Goal: Task Accomplishment & Management: Manage account settings

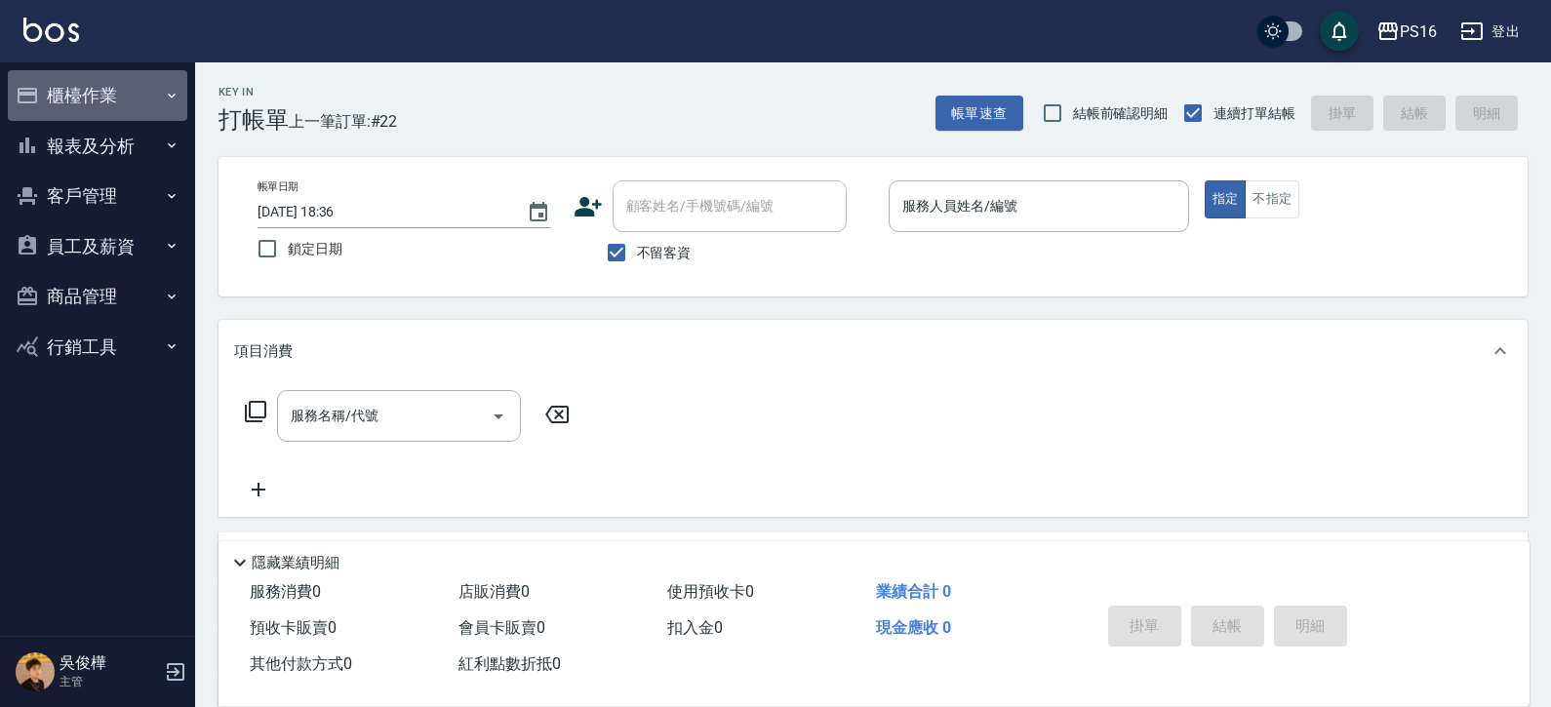
click at [178, 95] on icon "button" at bounding box center [172, 96] width 16 height 16
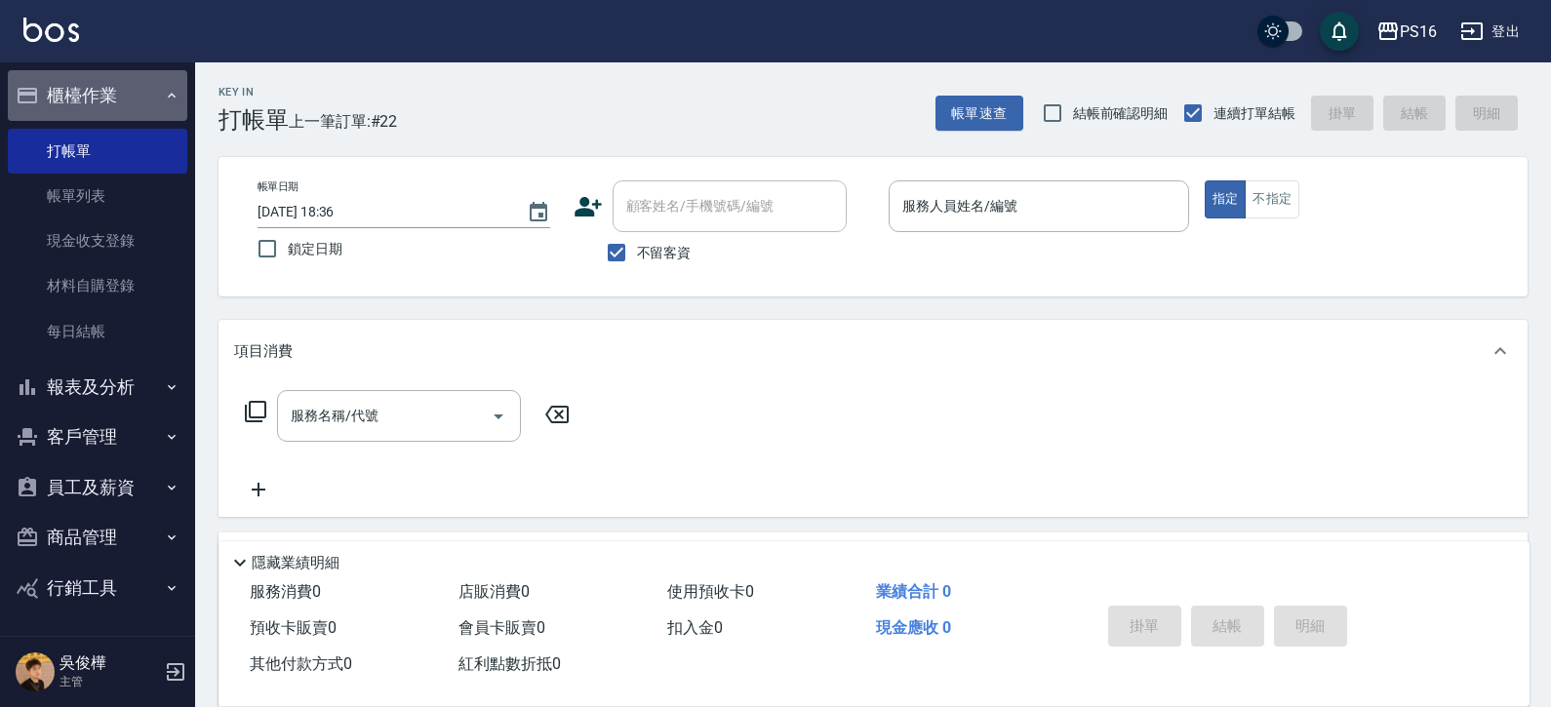
click at [171, 101] on icon "button" at bounding box center [172, 96] width 16 height 16
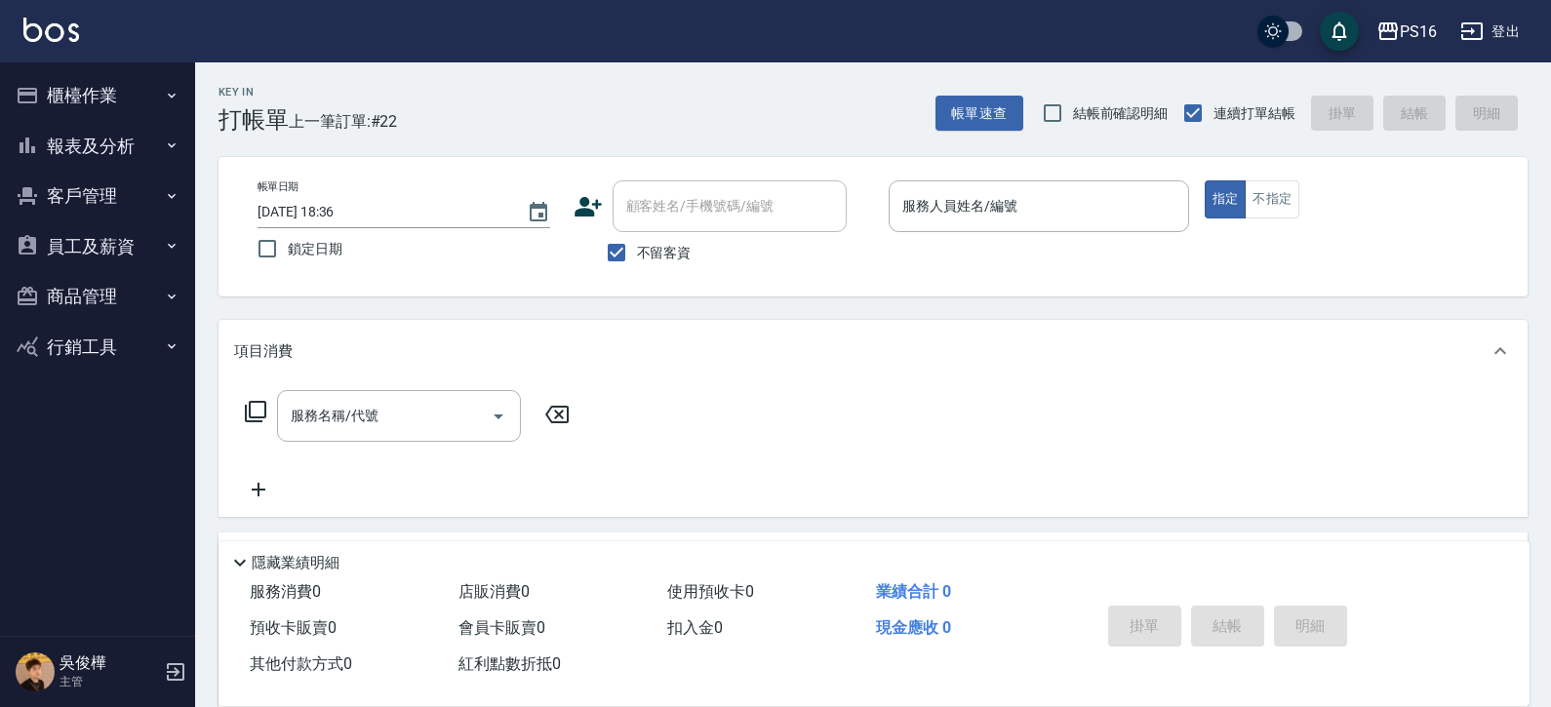
click at [171, 101] on icon "button" at bounding box center [172, 96] width 16 height 16
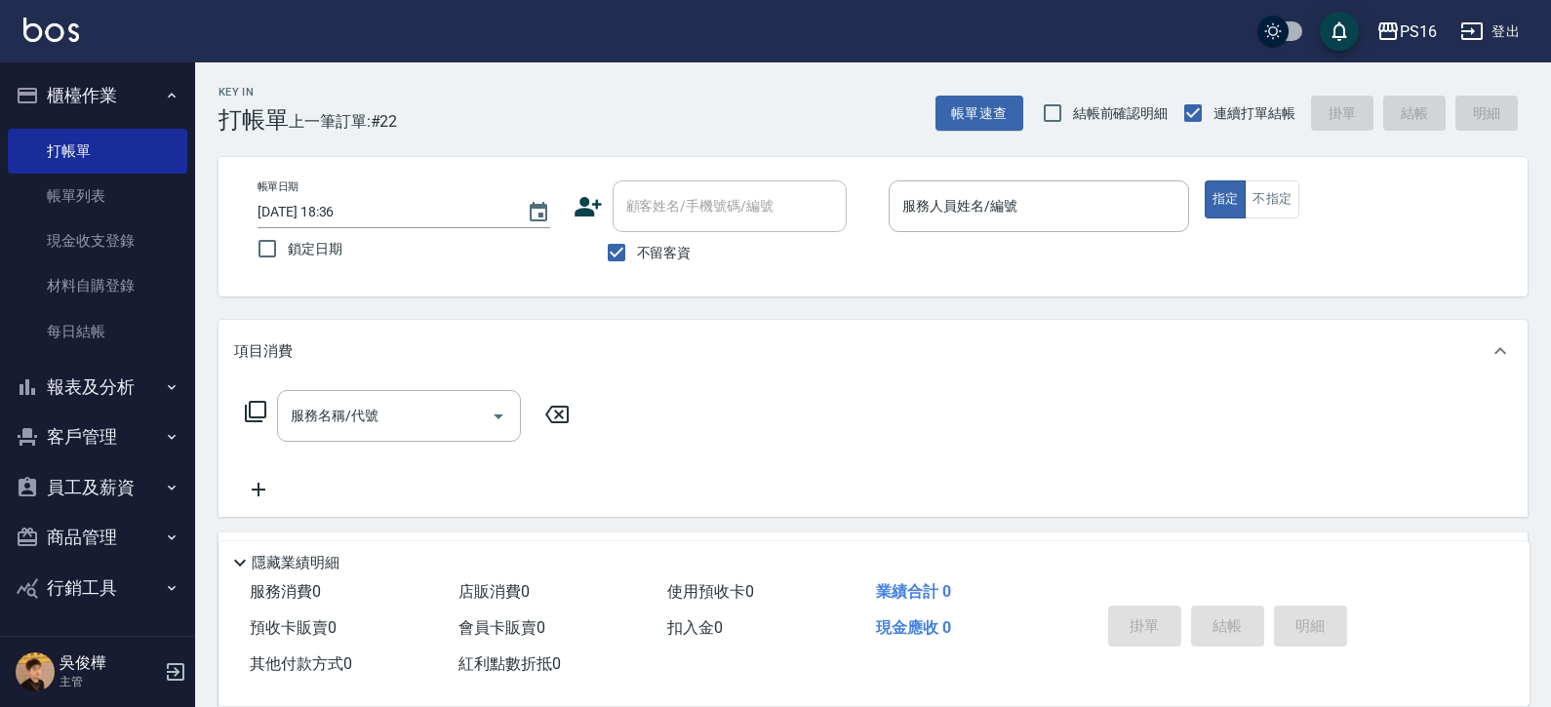
click at [134, 109] on button "櫃檯作業" at bounding box center [98, 95] width 180 height 51
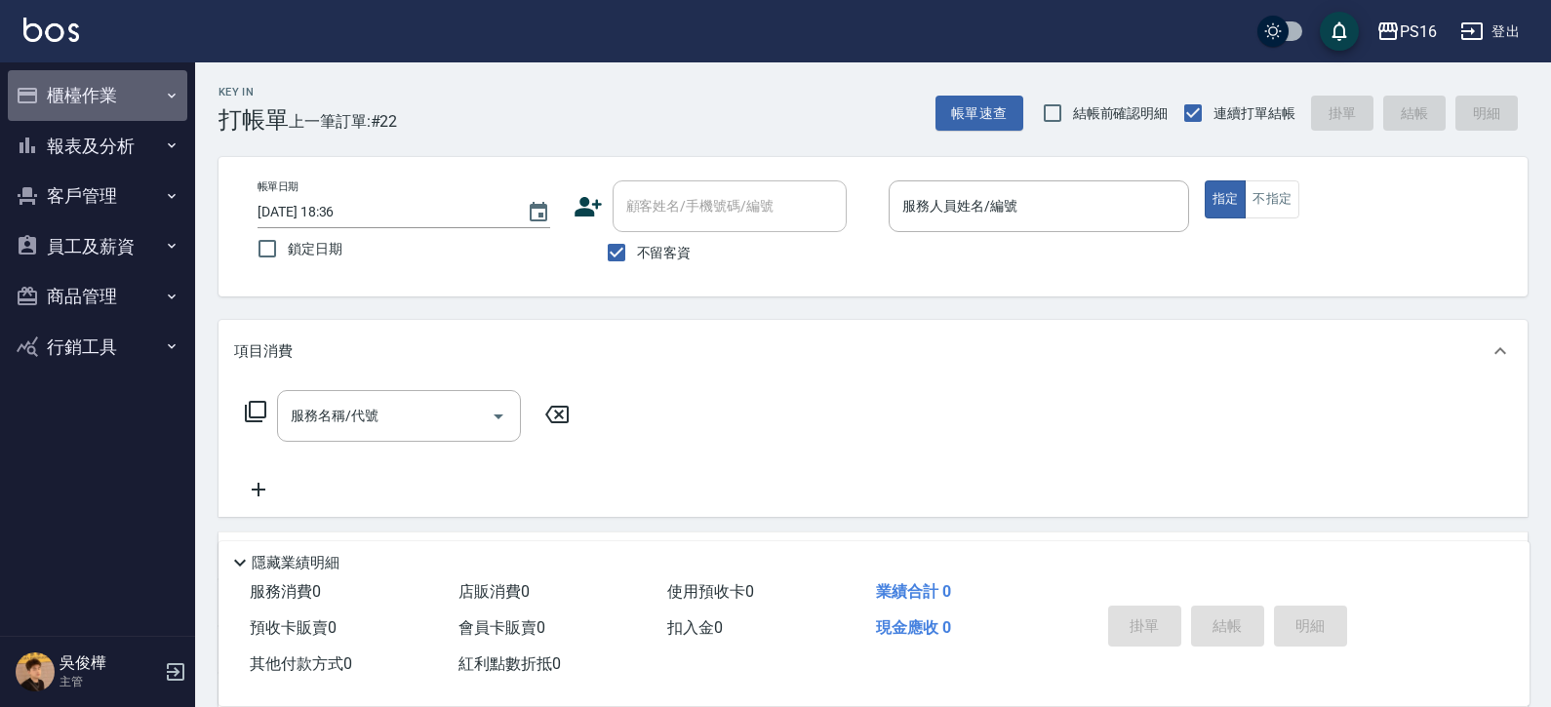
click at [167, 87] on button "櫃檯作業" at bounding box center [98, 95] width 180 height 51
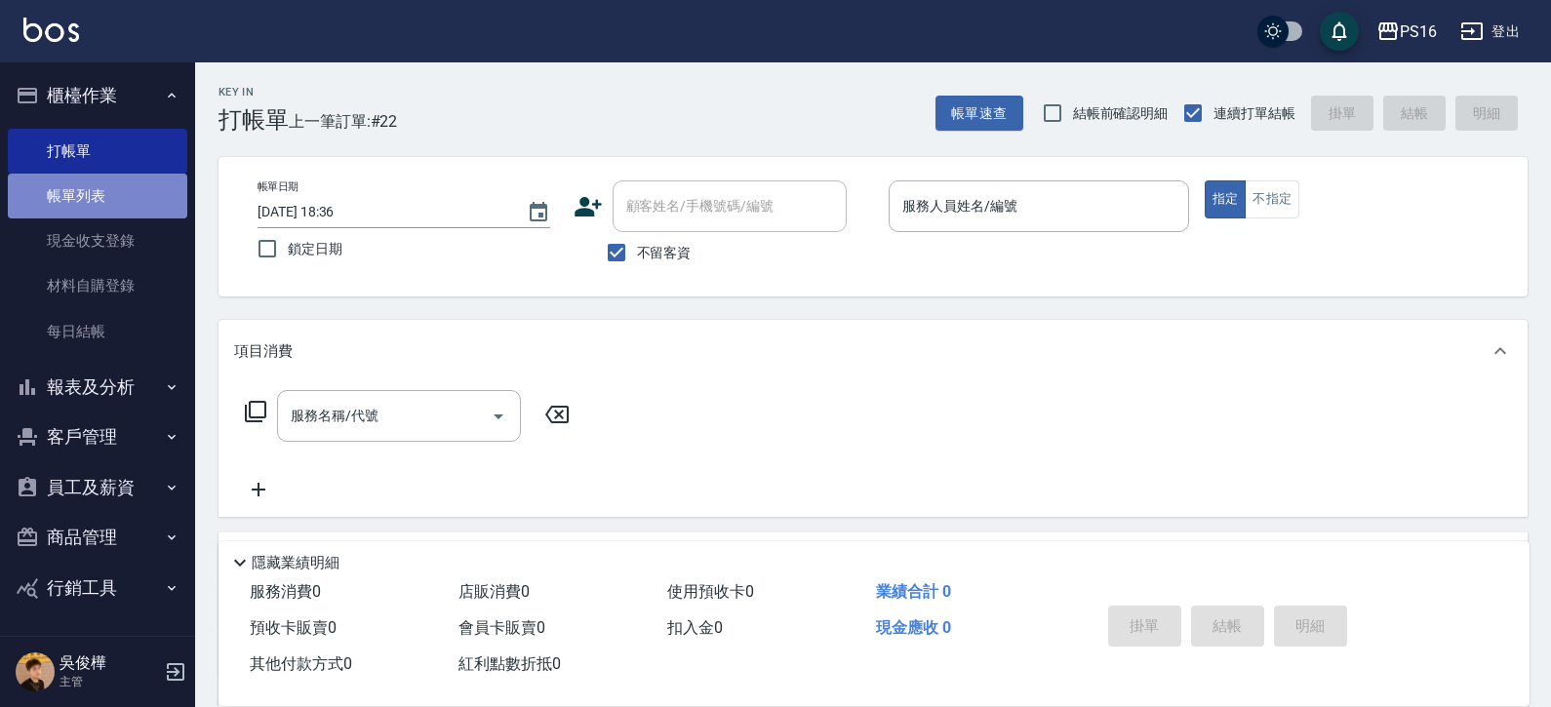
click at [125, 186] on link "帳單列表" at bounding box center [98, 196] width 180 height 45
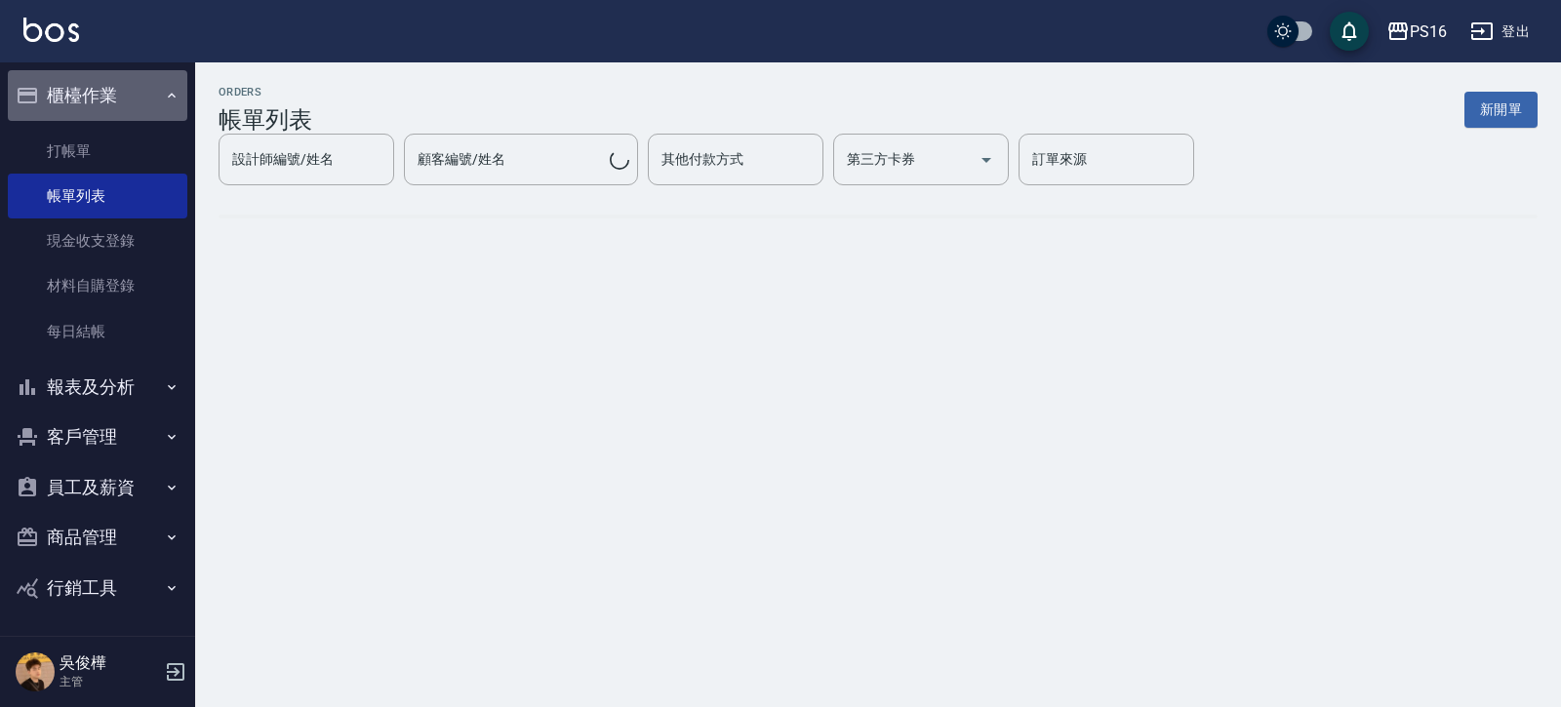
click at [144, 104] on button "櫃檯作業" at bounding box center [98, 95] width 180 height 51
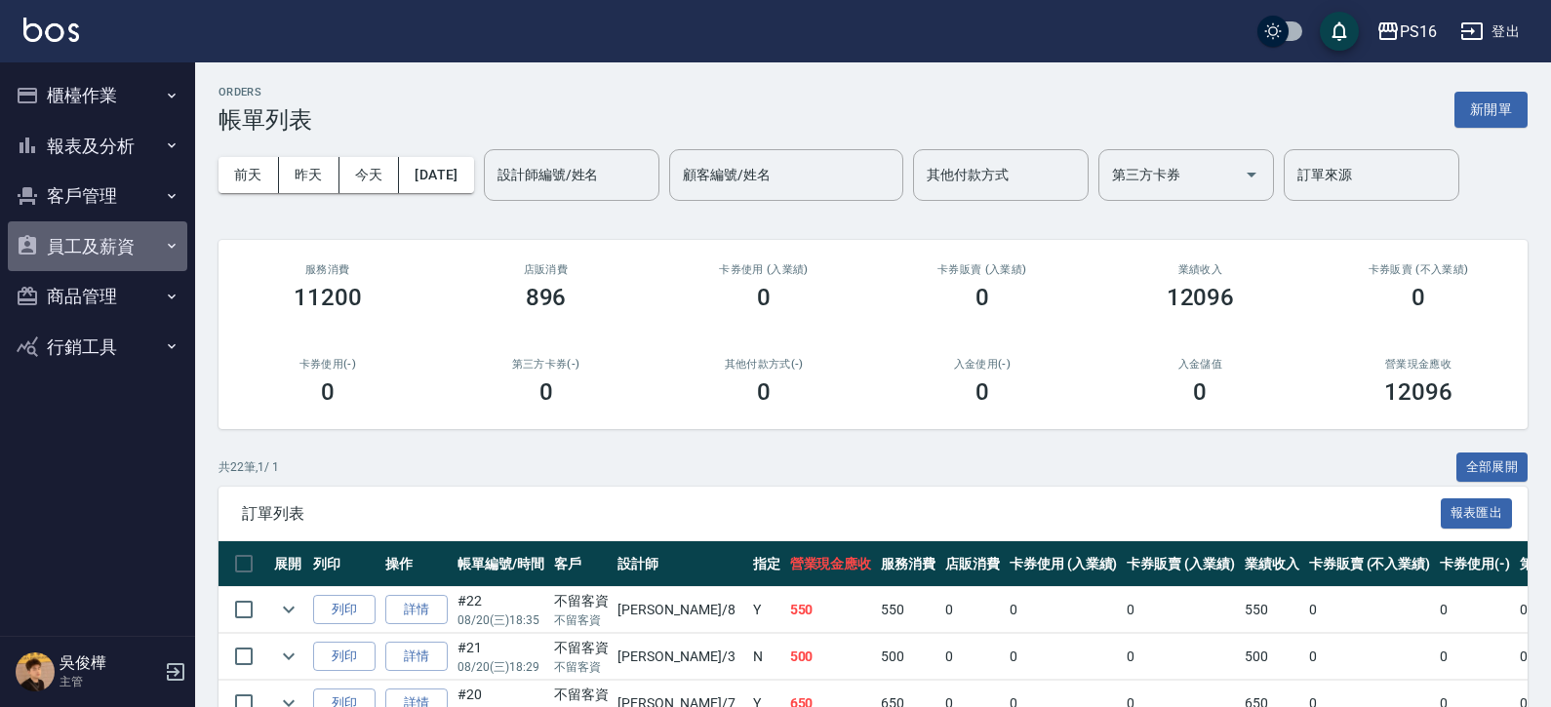
click at [131, 251] on button "員工及薪資" at bounding box center [98, 246] width 180 height 51
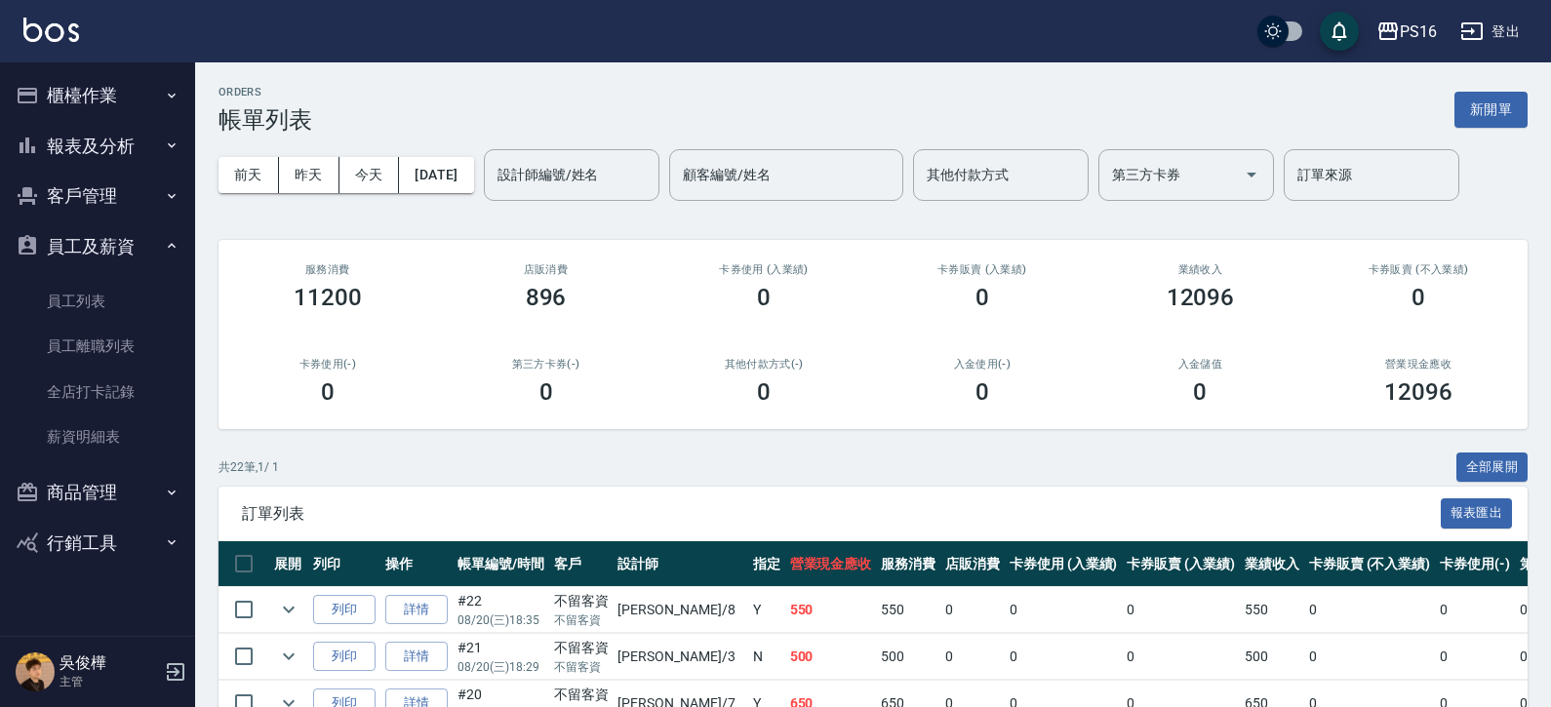
click at [121, 234] on button "員工及薪資" at bounding box center [98, 246] width 180 height 51
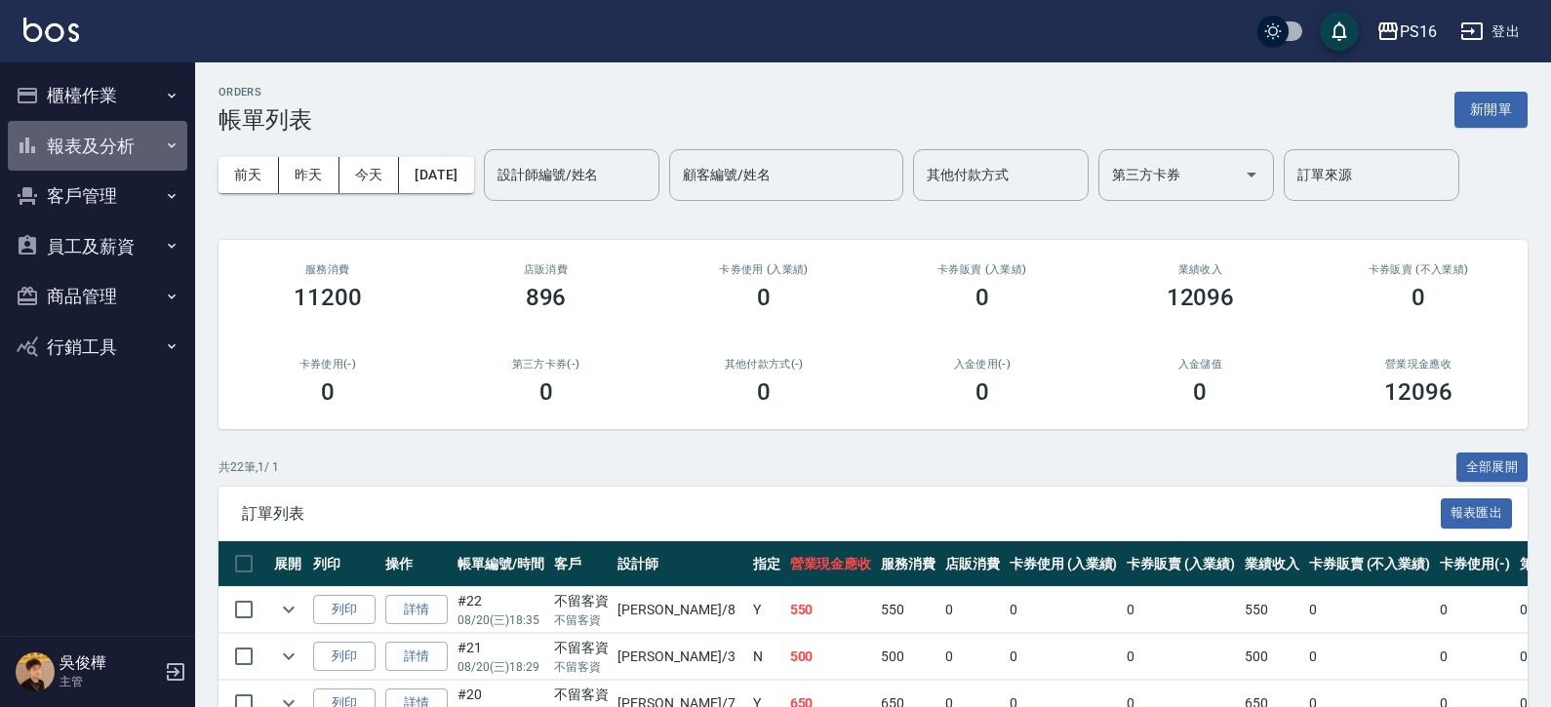
click at [131, 161] on button "報表及分析" at bounding box center [98, 146] width 180 height 51
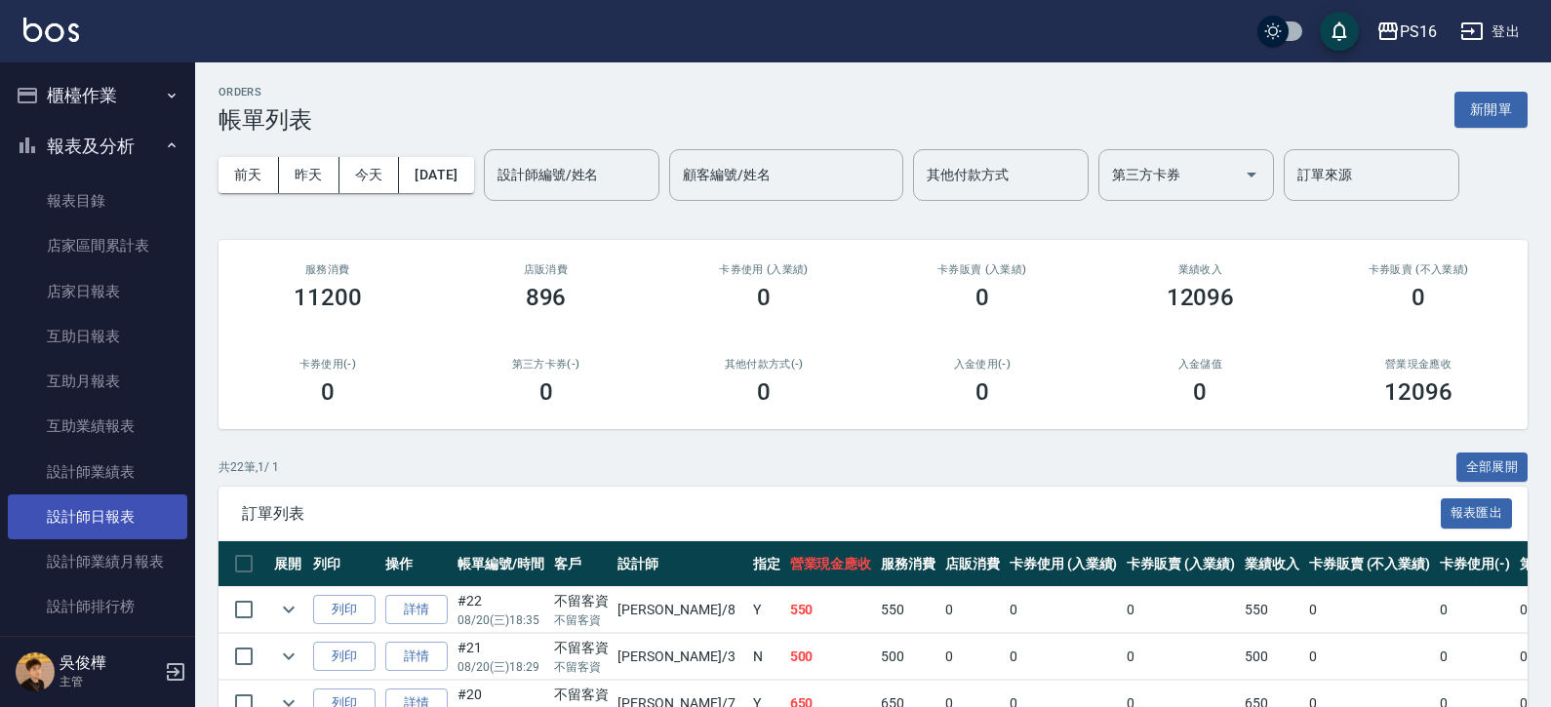
click at [141, 520] on link "設計師日報表" at bounding box center [98, 517] width 180 height 45
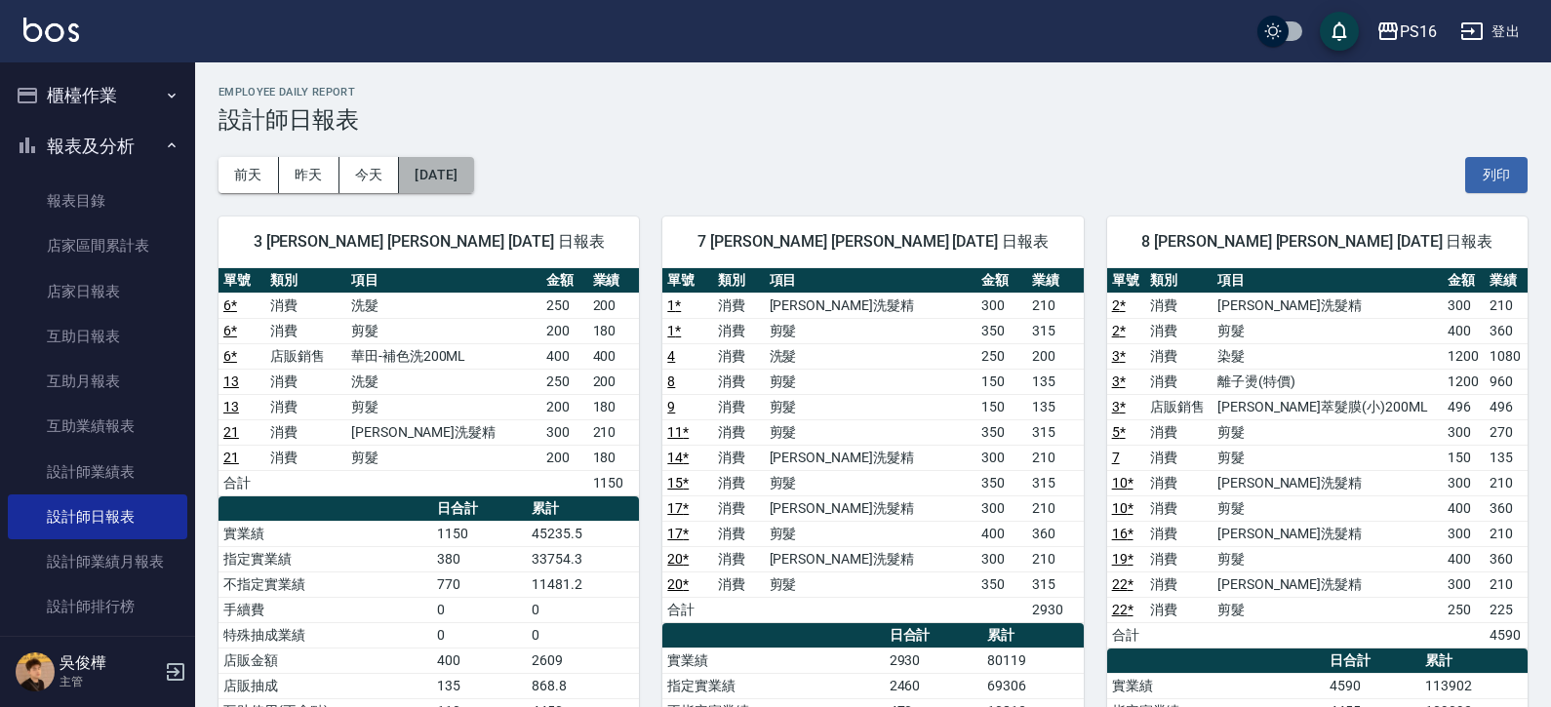
click at [432, 178] on button "[DATE]" at bounding box center [436, 175] width 74 height 36
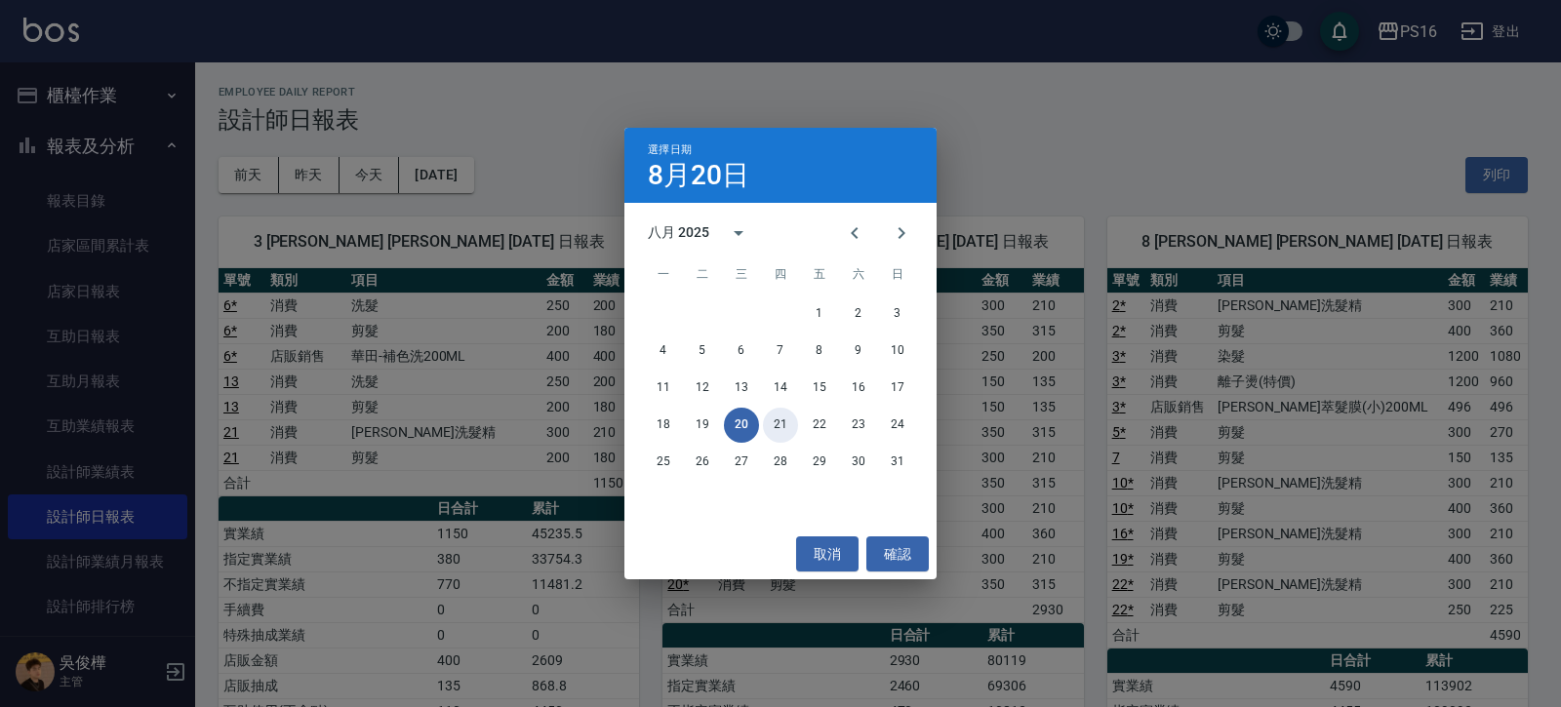
click at [767, 420] on button "21" at bounding box center [780, 425] width 35 height 35
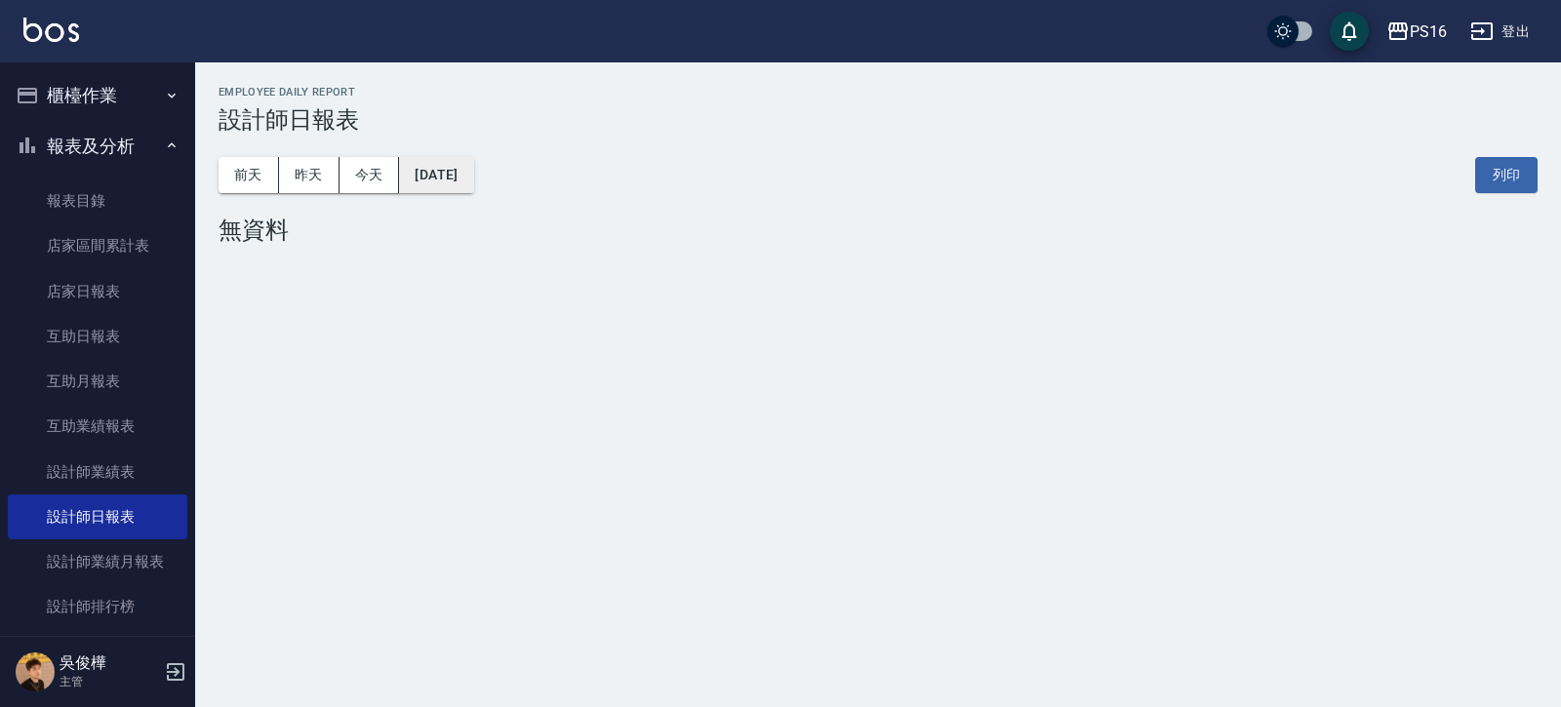
click at [473, 178] on button "2025/08/21" at bounding box center [436, 175] width 74 height 36
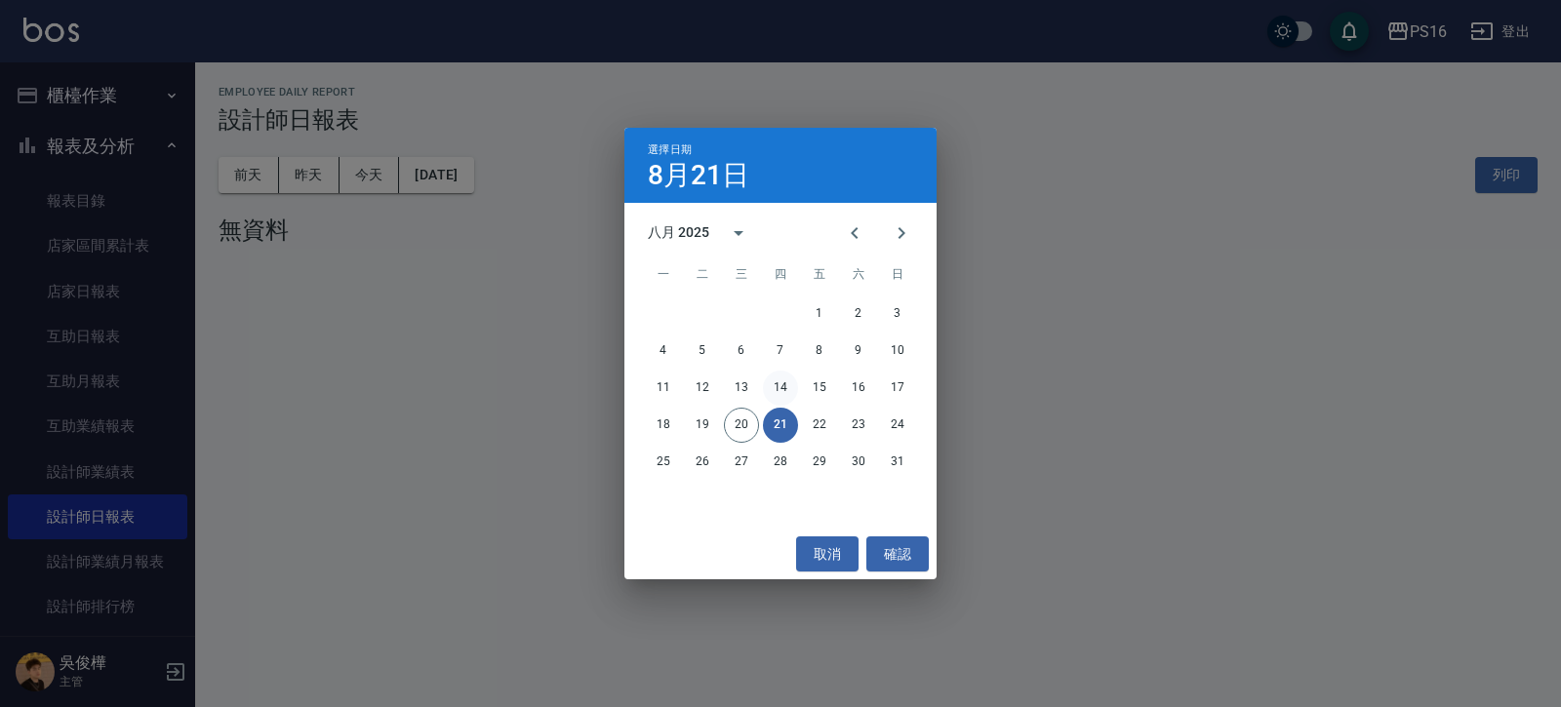
click at [783, 393] on button "14" at bounding box center [780, 388] width 35 height 35
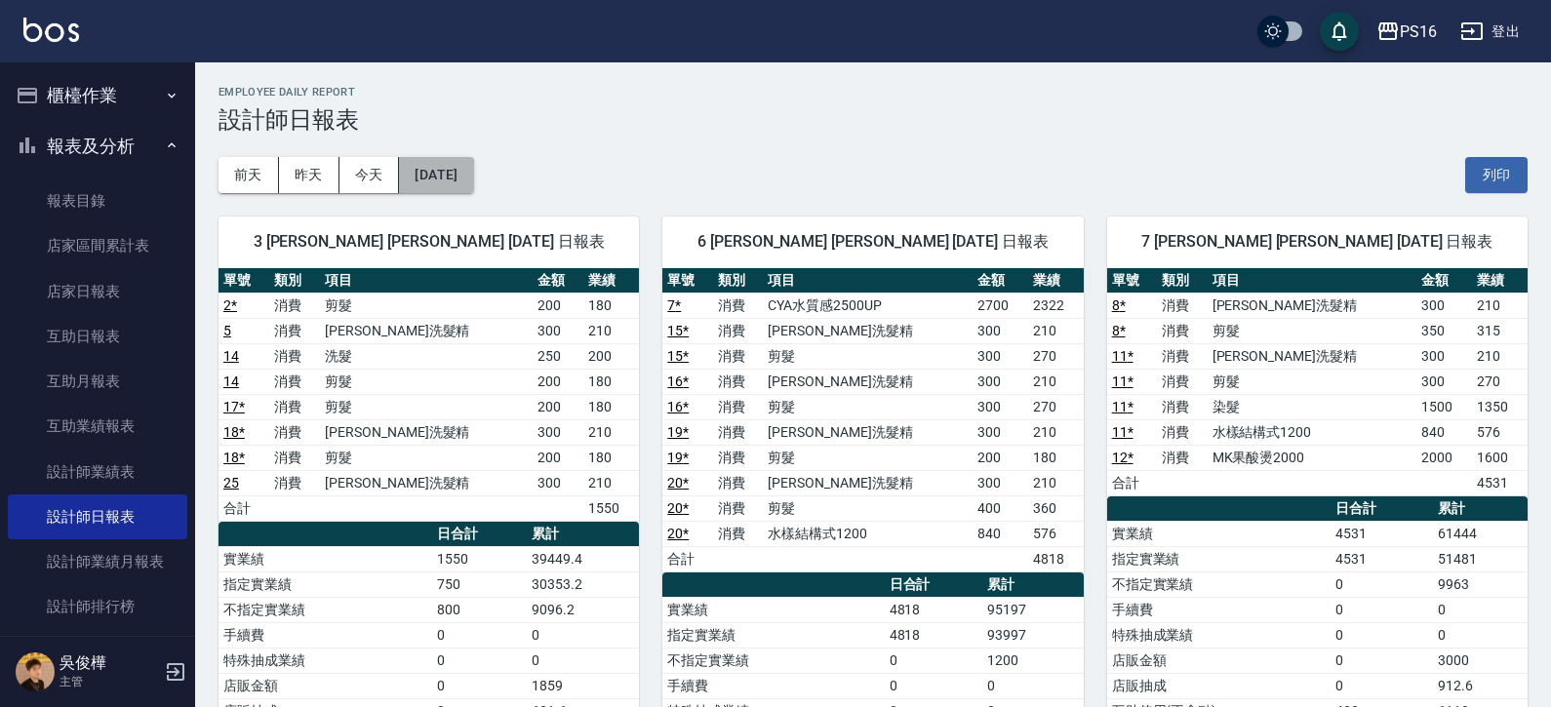
click at [473, 169] on button "[DATE]" at bounding box center [436, 175] width 74 height 36
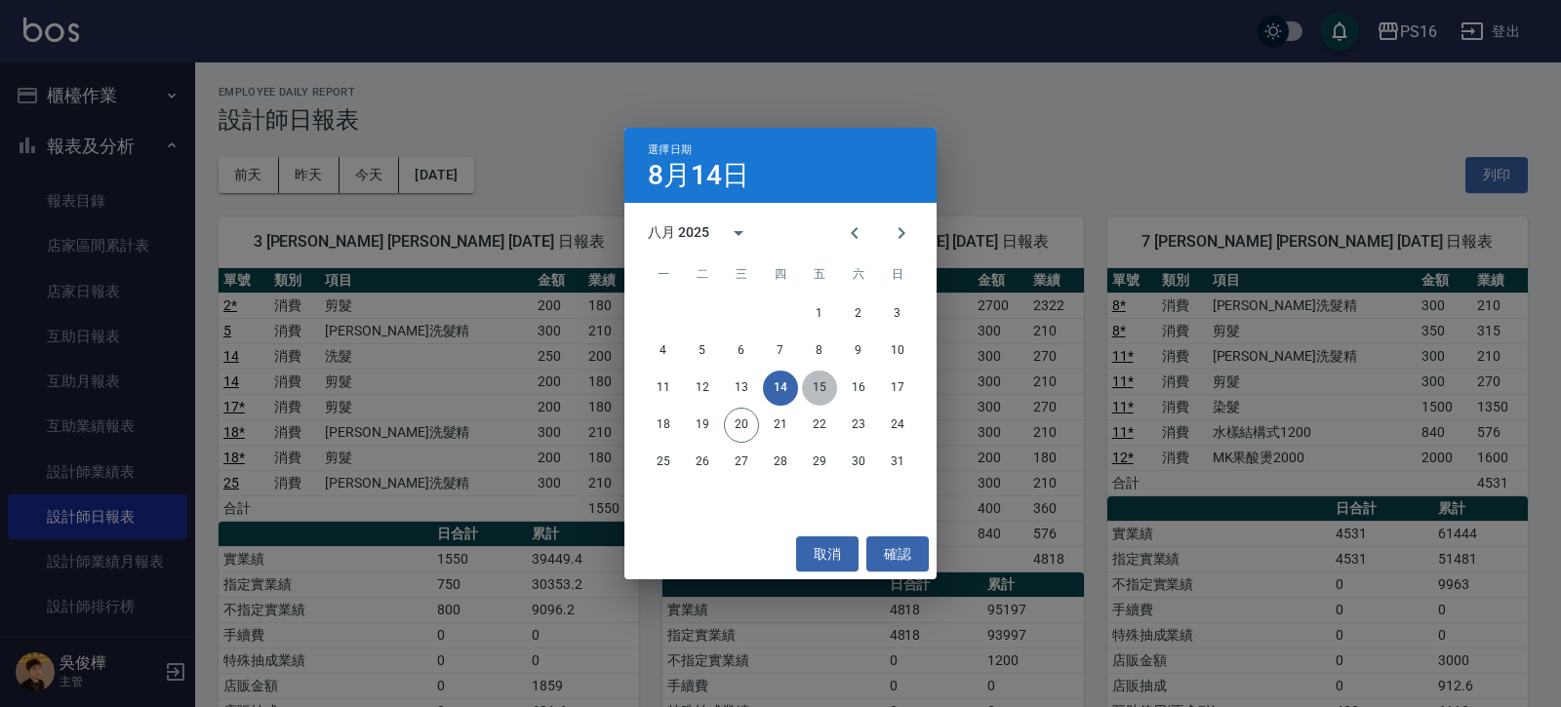
click at [822, 378] on button "15" at bounding box center [819, 388] width 35 height 35
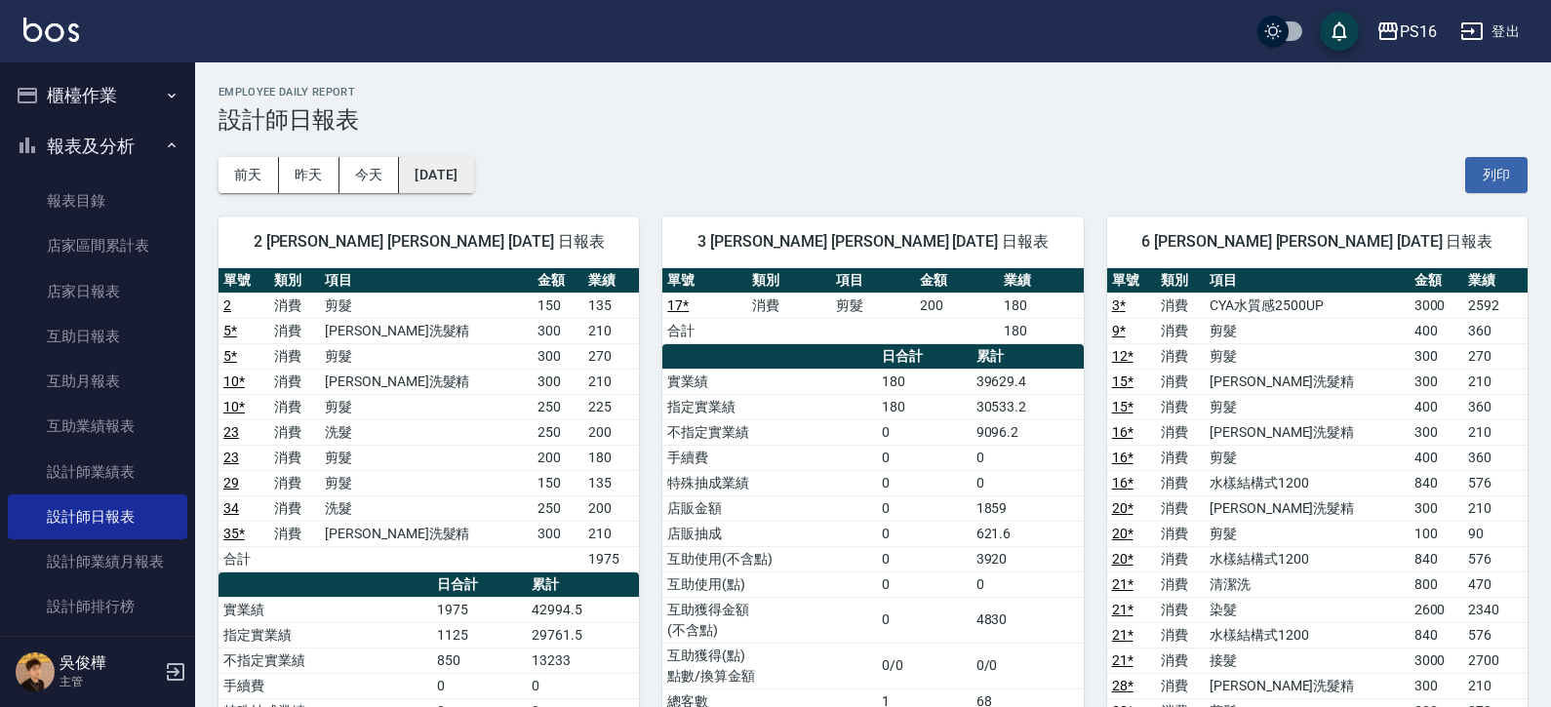
click at [473, 164] on button "[DATE]" at bounding box center [436, 175] width 74 height 36
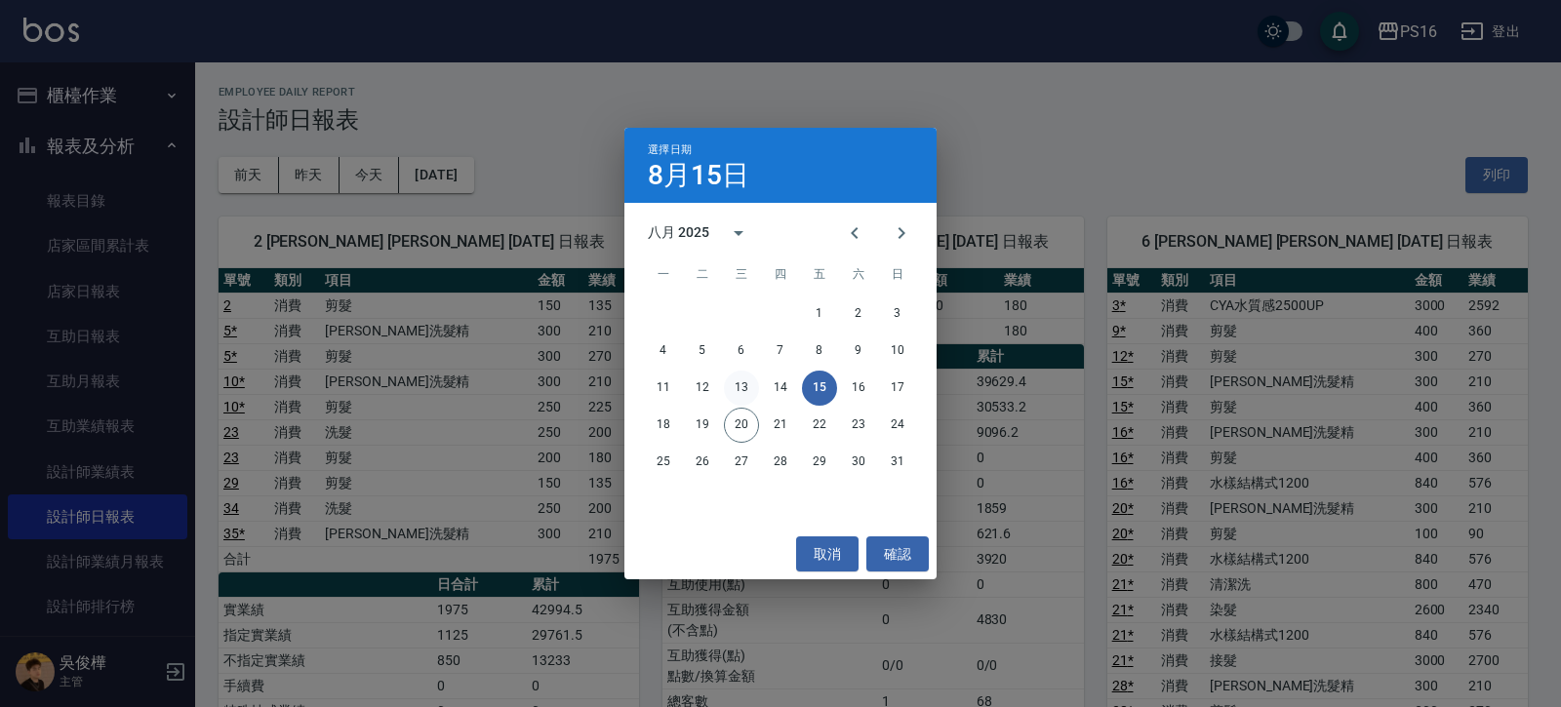
click at [746, 384] on button "13" at bounding box center [741, 388] width 35 height 35
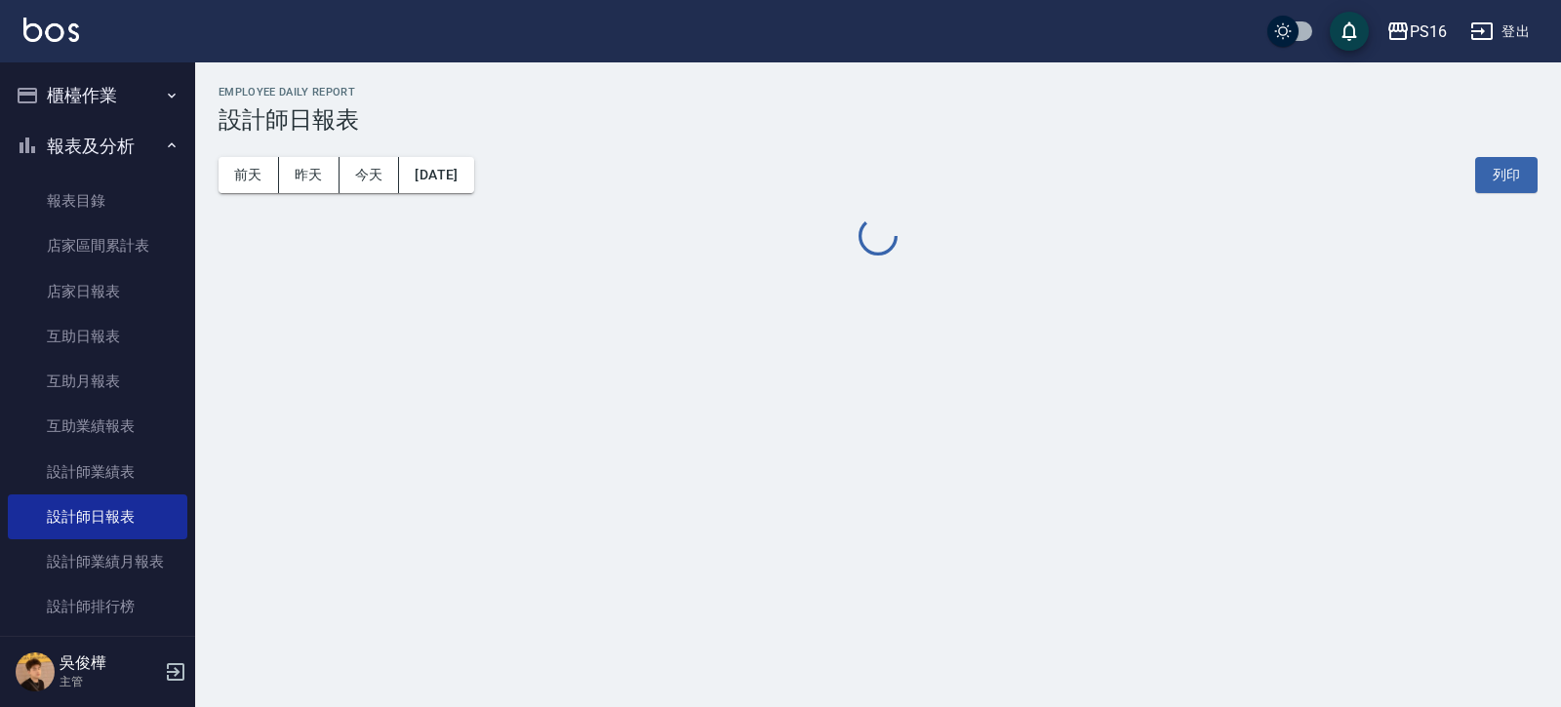
click at [746, 384] on div "PS16 2025-08-13 設計師日報表 列印時間： 2025-08-20-19:34 Employee Daily Report 設計師日報表 前天 昨…" at bounding box center [780, 353] width 1561 height 707
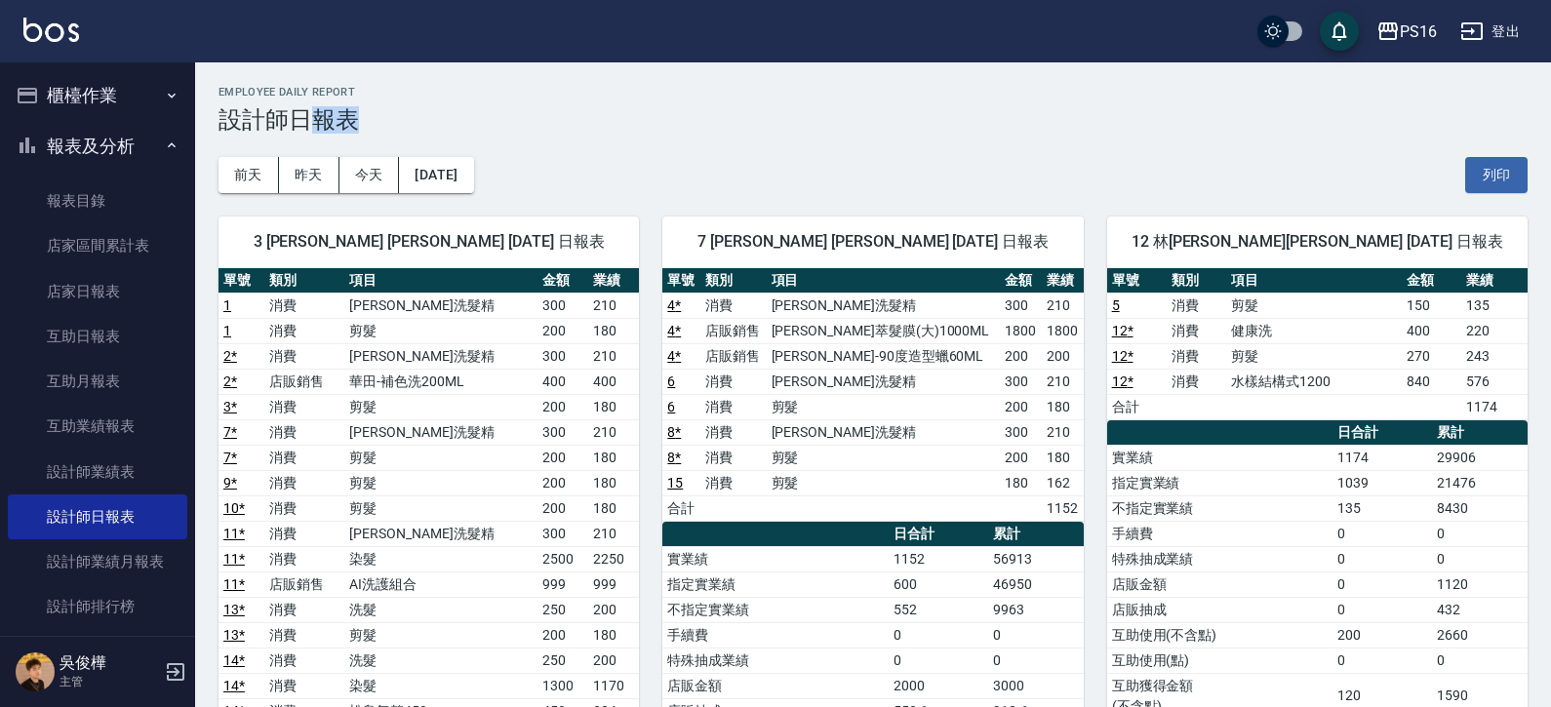
click at [126, 146] on button "報表及分析" at bounding box center [98, 146] width 180 height 51
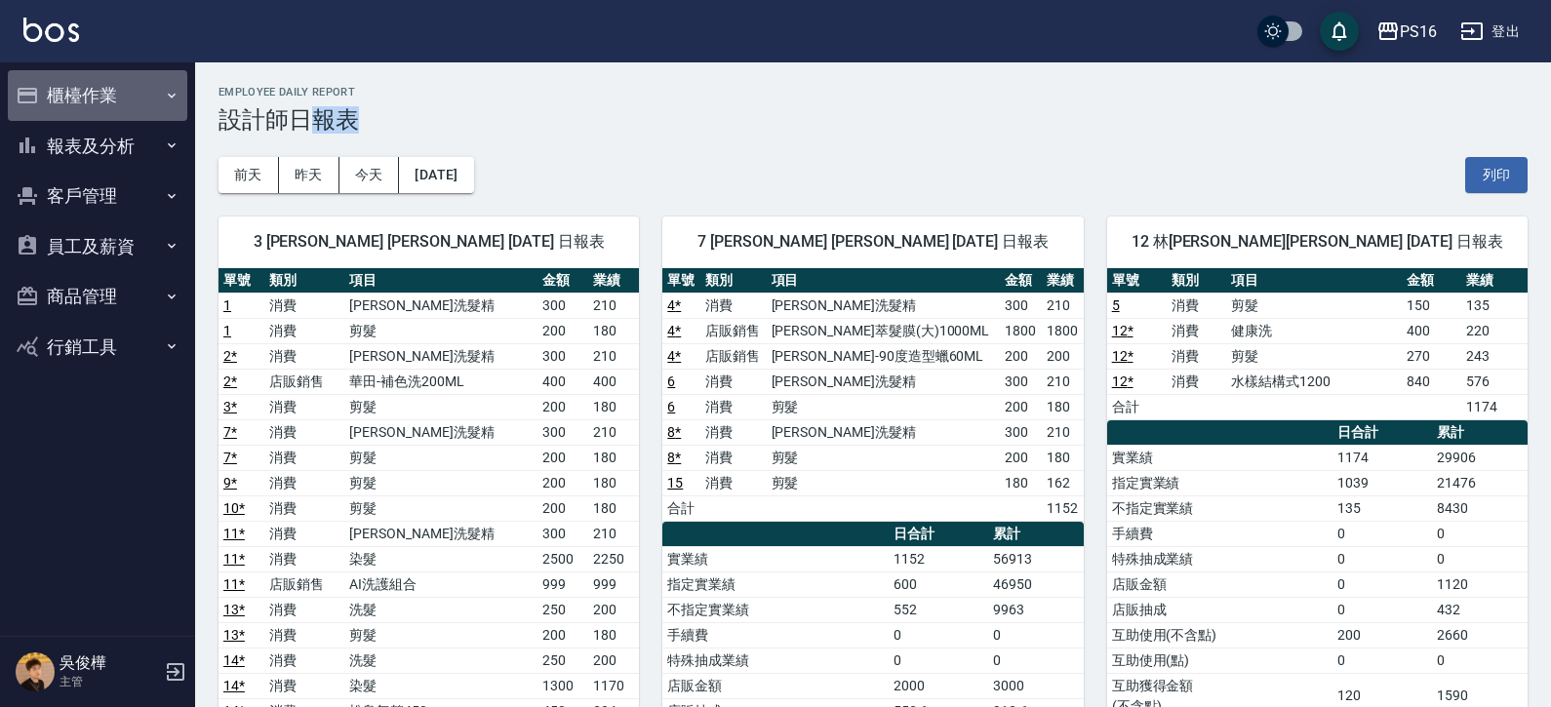
click at [142, 89] on button "櫃檯作業" at bounding box center [98, 95] width 180 height 51
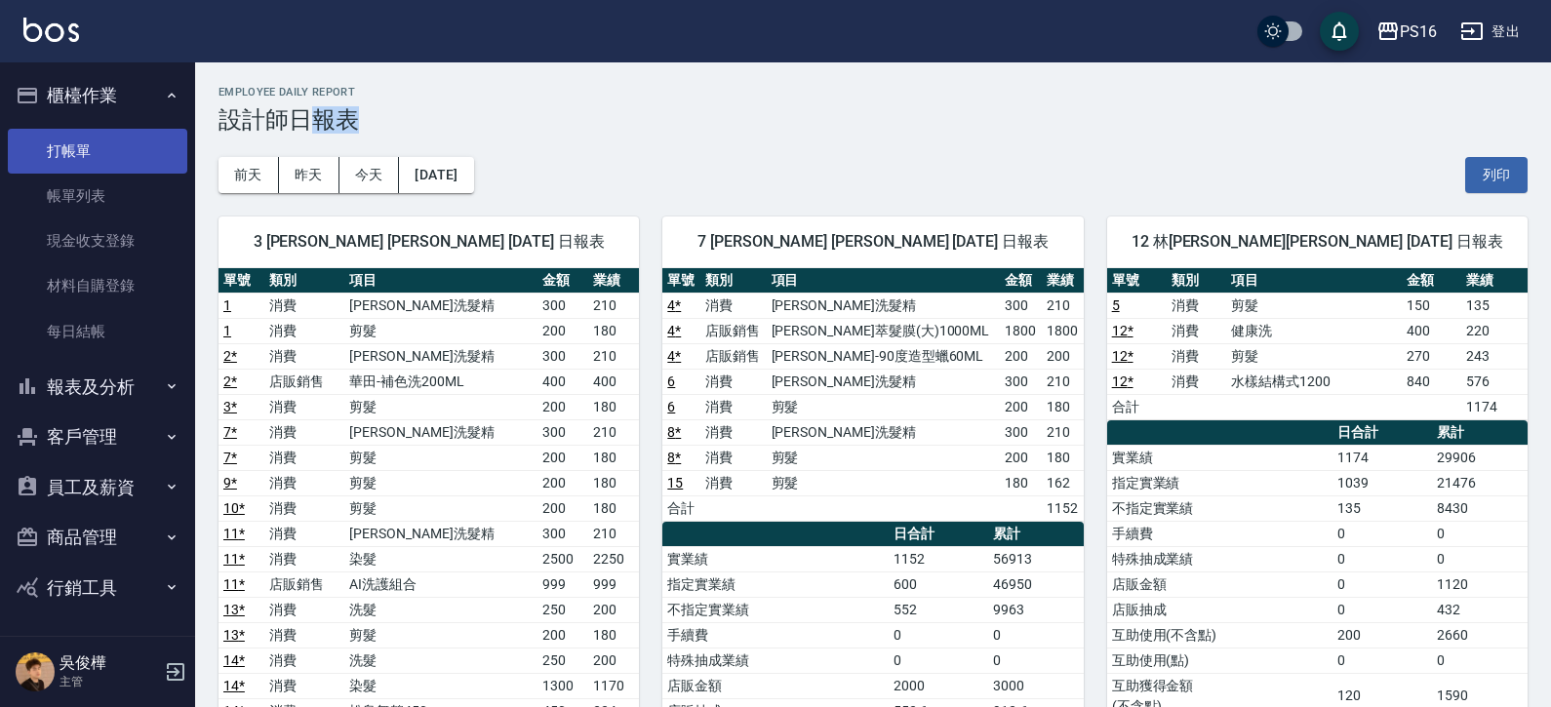
click at [142, 136] on link "打帳單" at bounding box center [98, 151] width 180 height 45
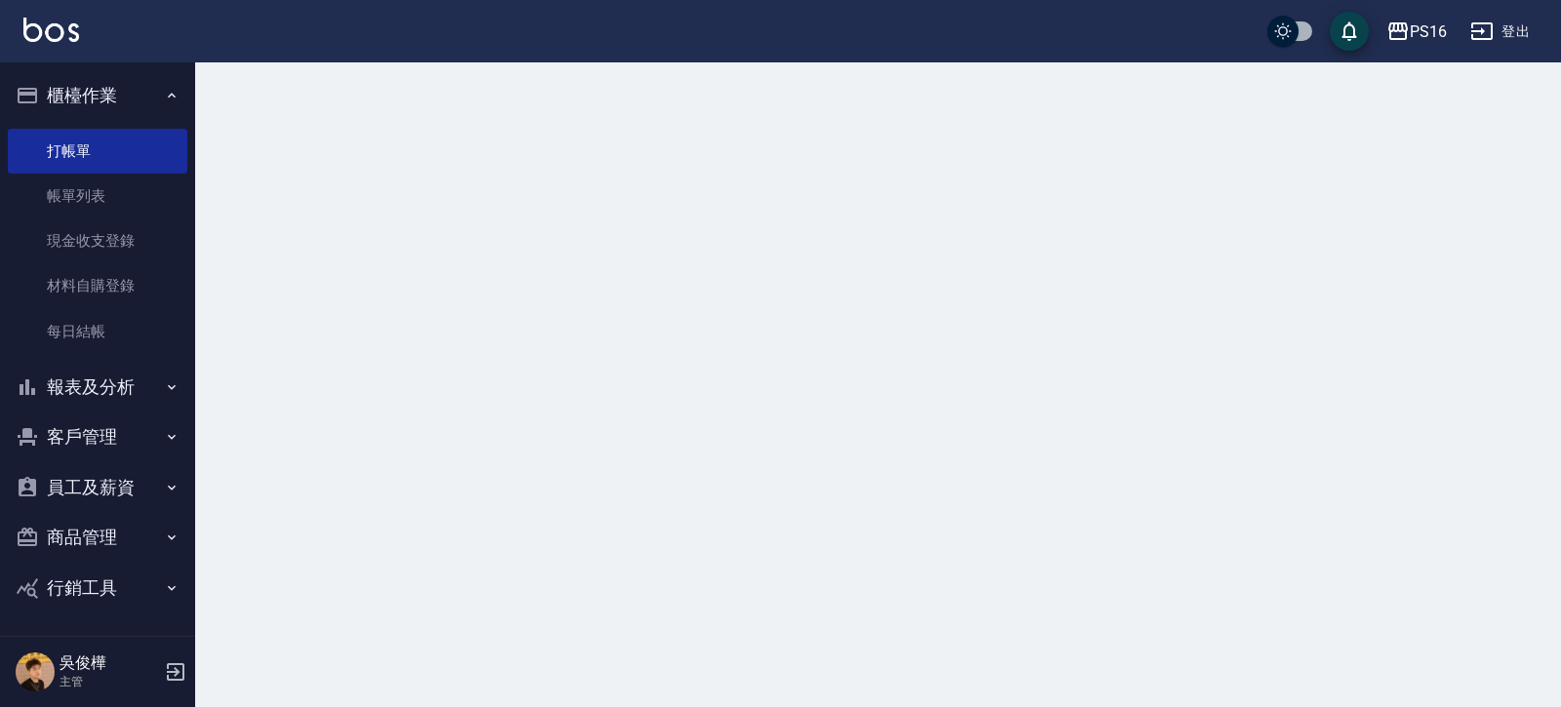
click at [156, 96] on button "櫃檯作業" at bounding box center [98, 95] width 180 height 51
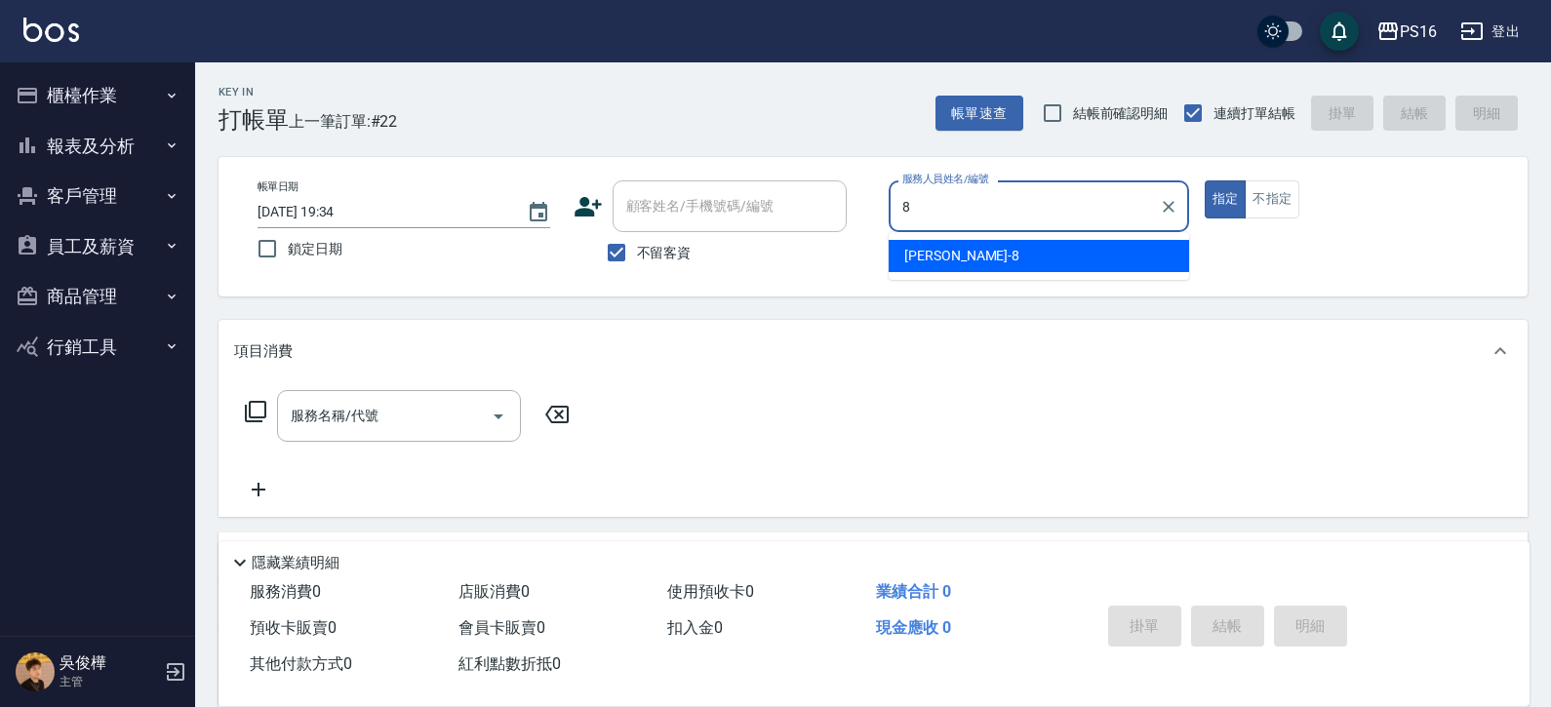
type input "簡君文-8"
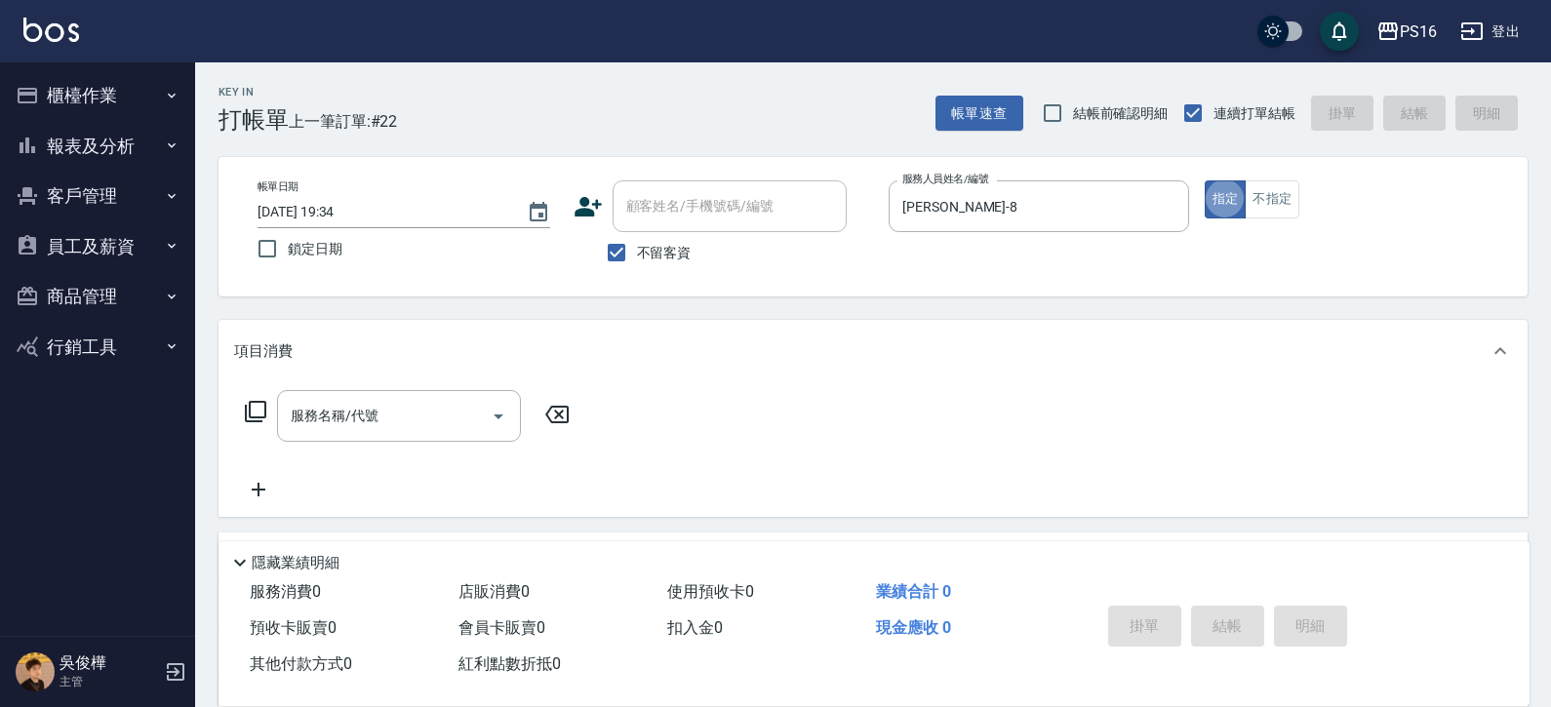
type button "true"
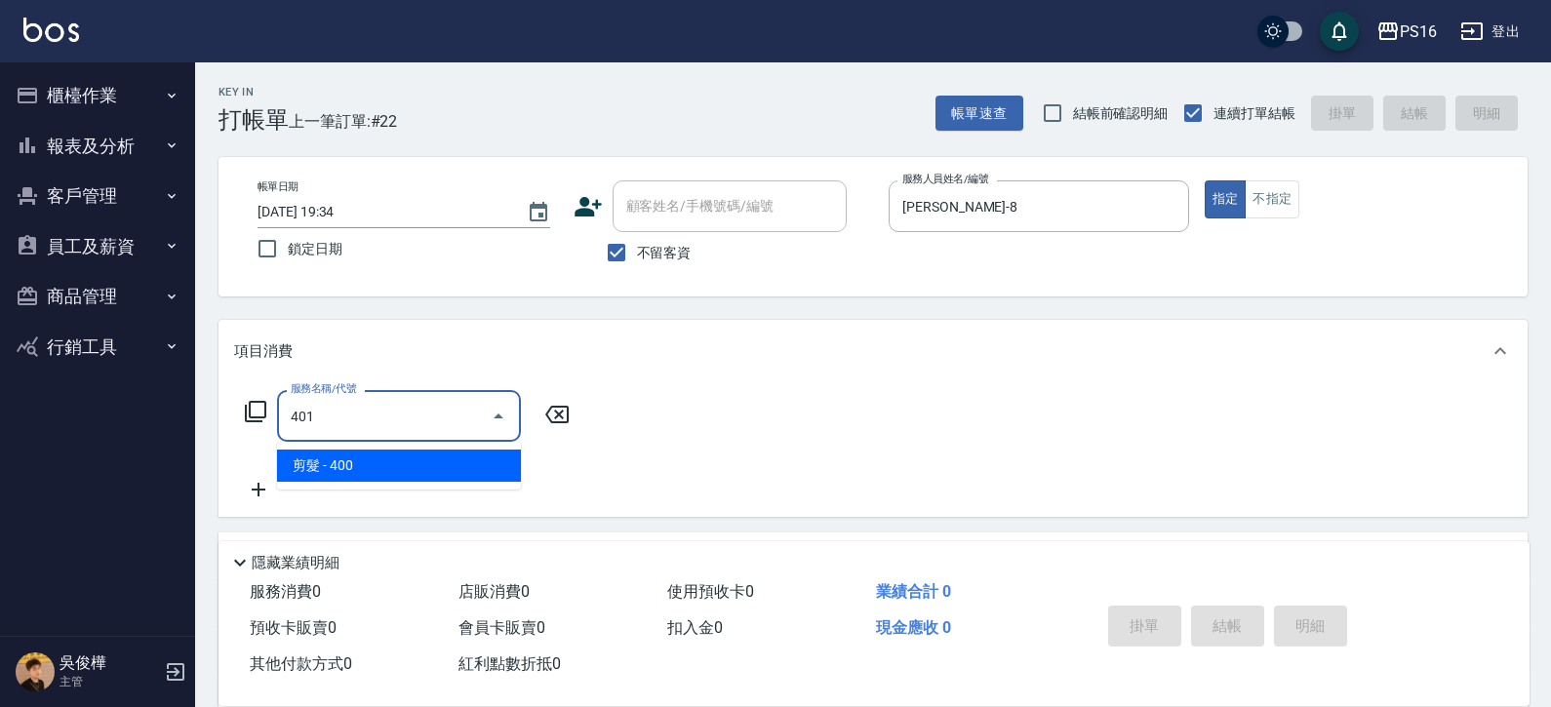
type input "剪髮(401)"
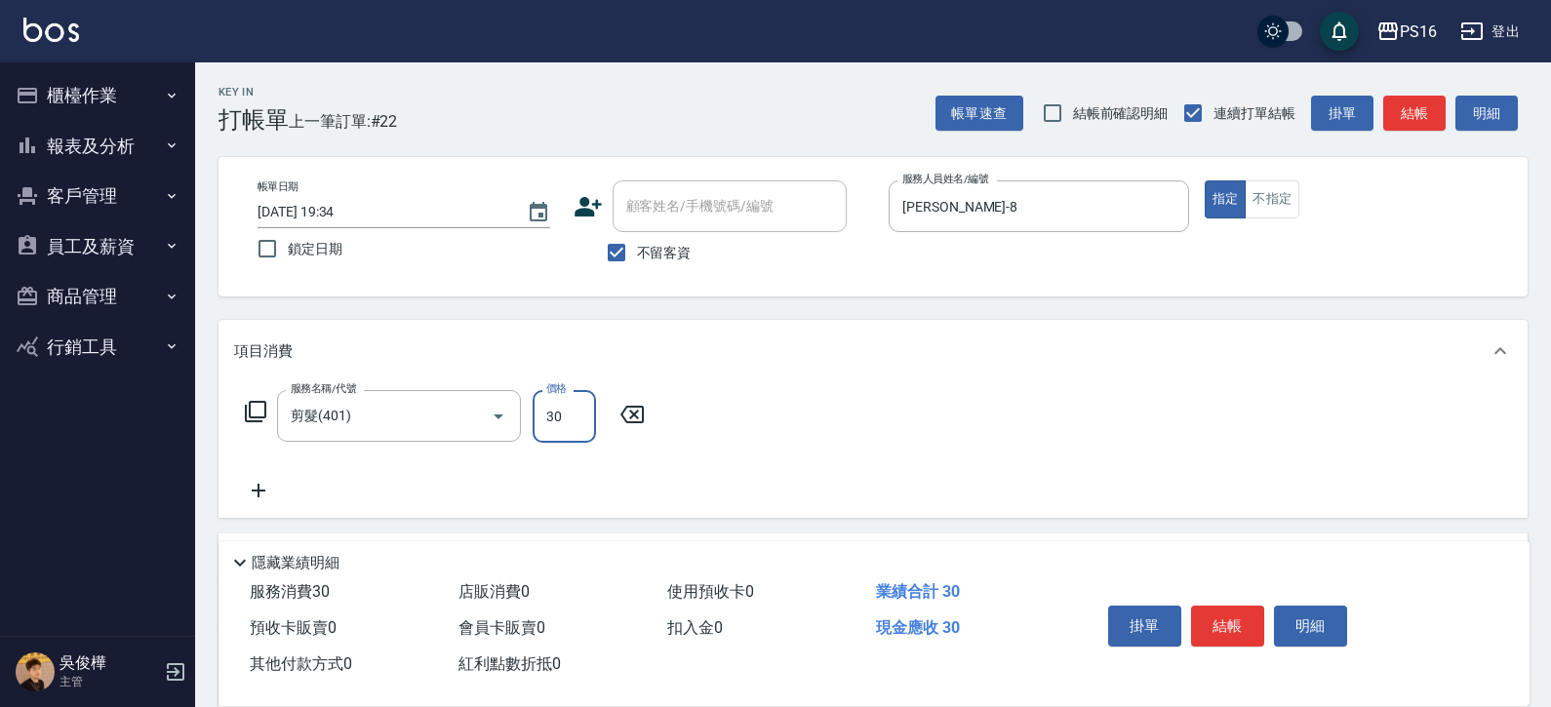
type input "300"
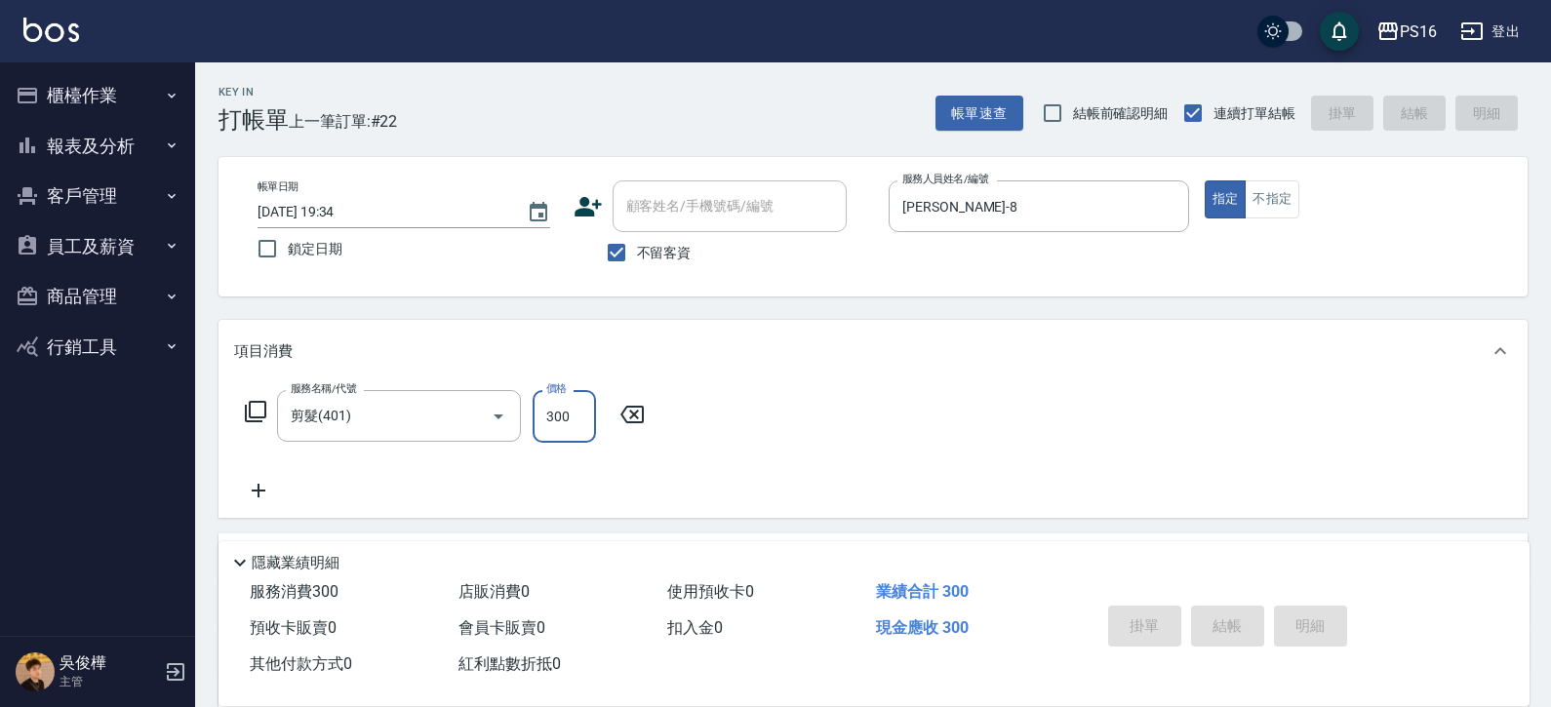
type input "2025/08/20 19:35"
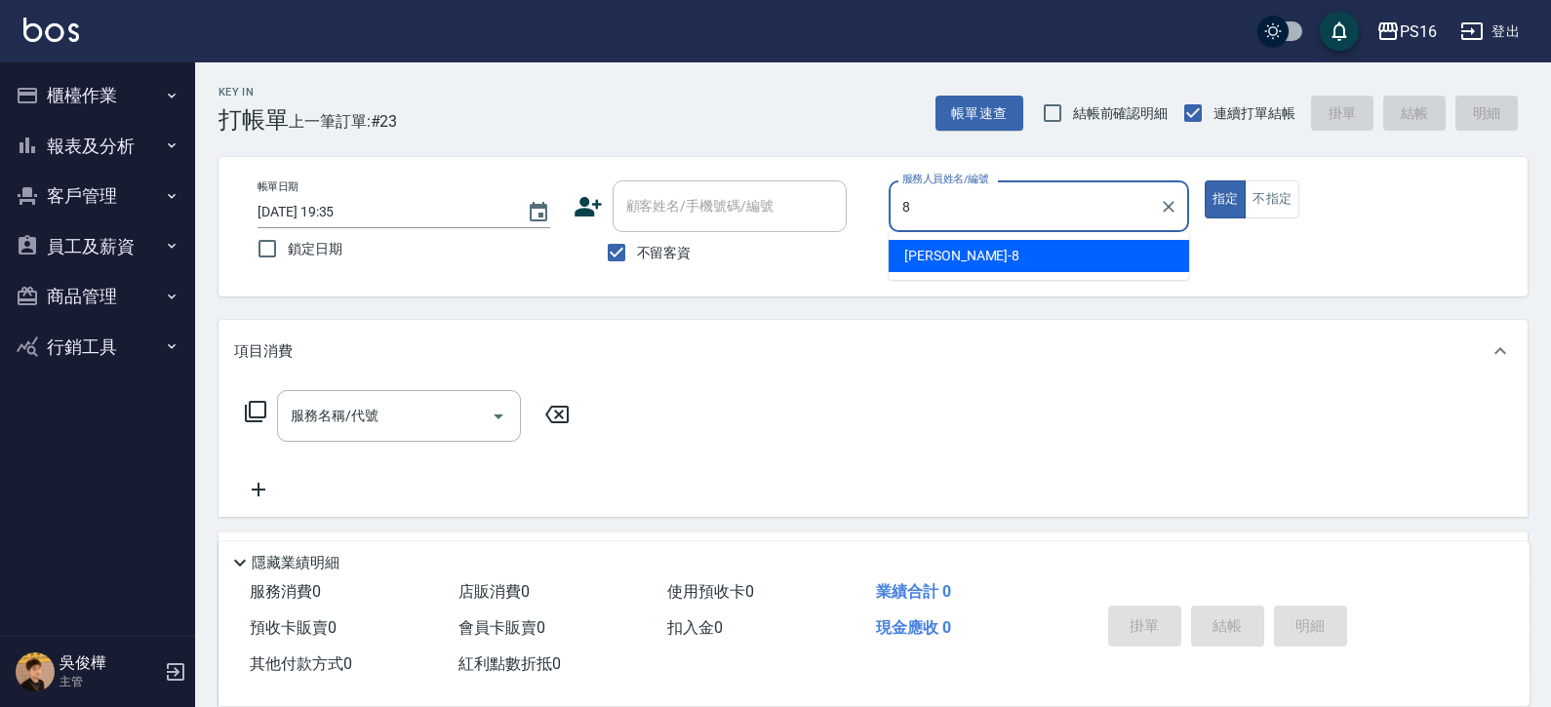
type input "簡君文-8"
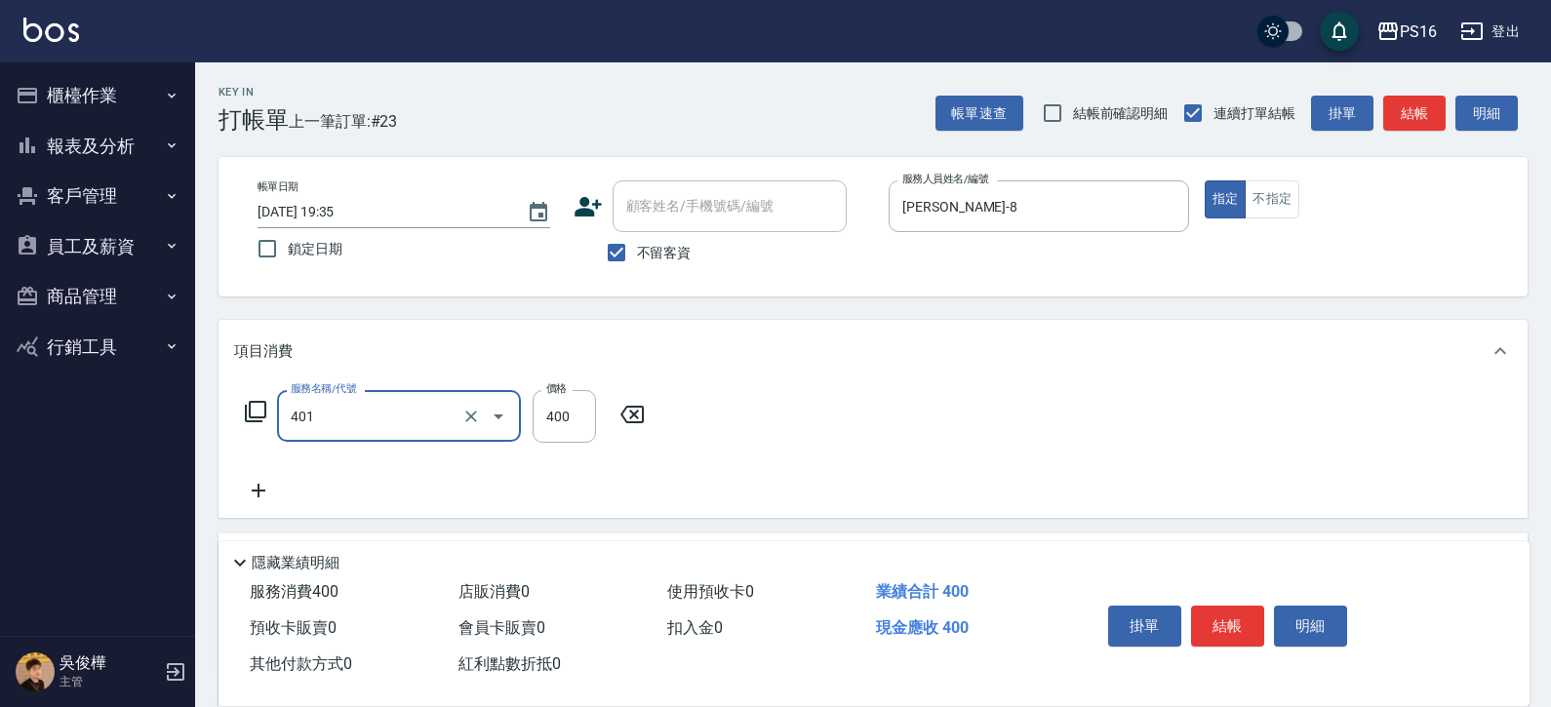
type input "剪髮(401)"
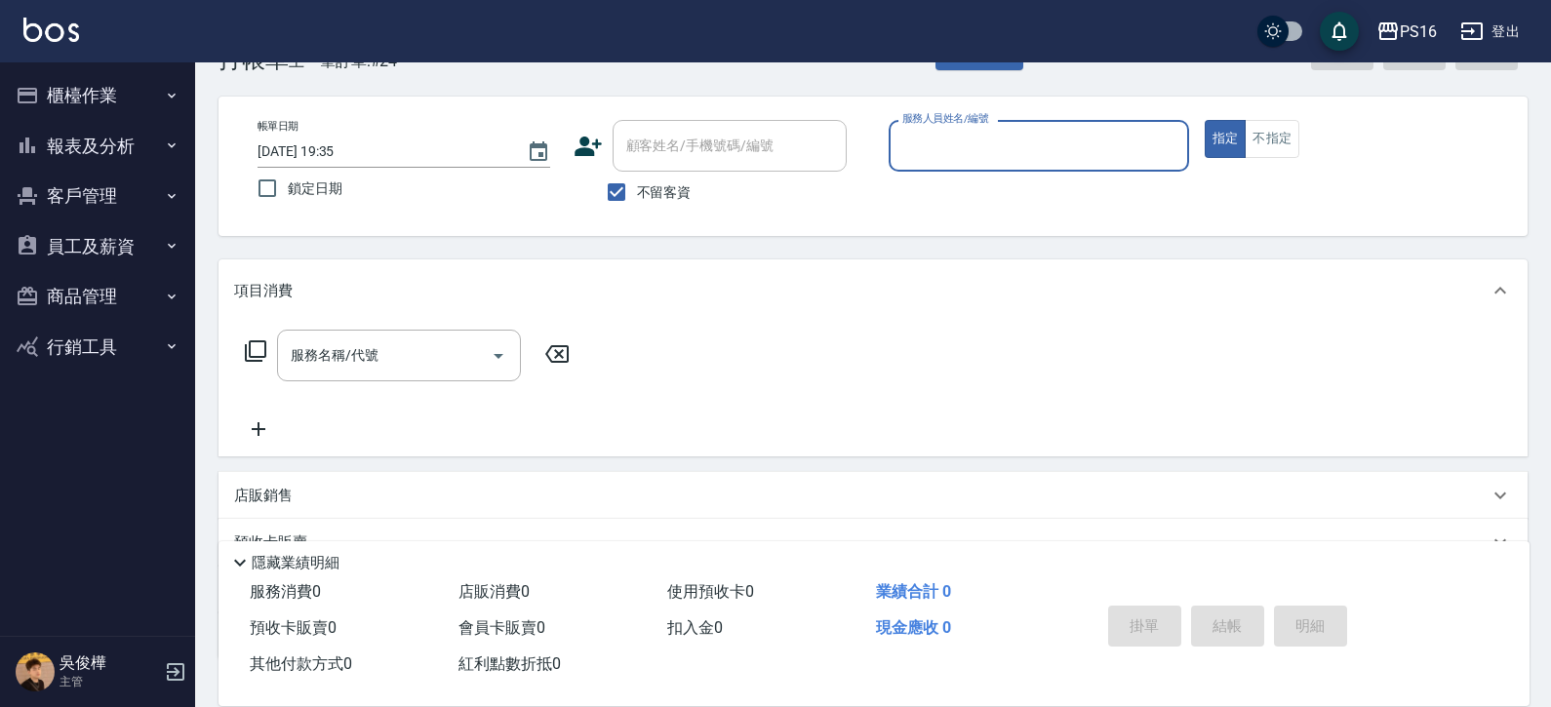
scroll to position [7, 0]
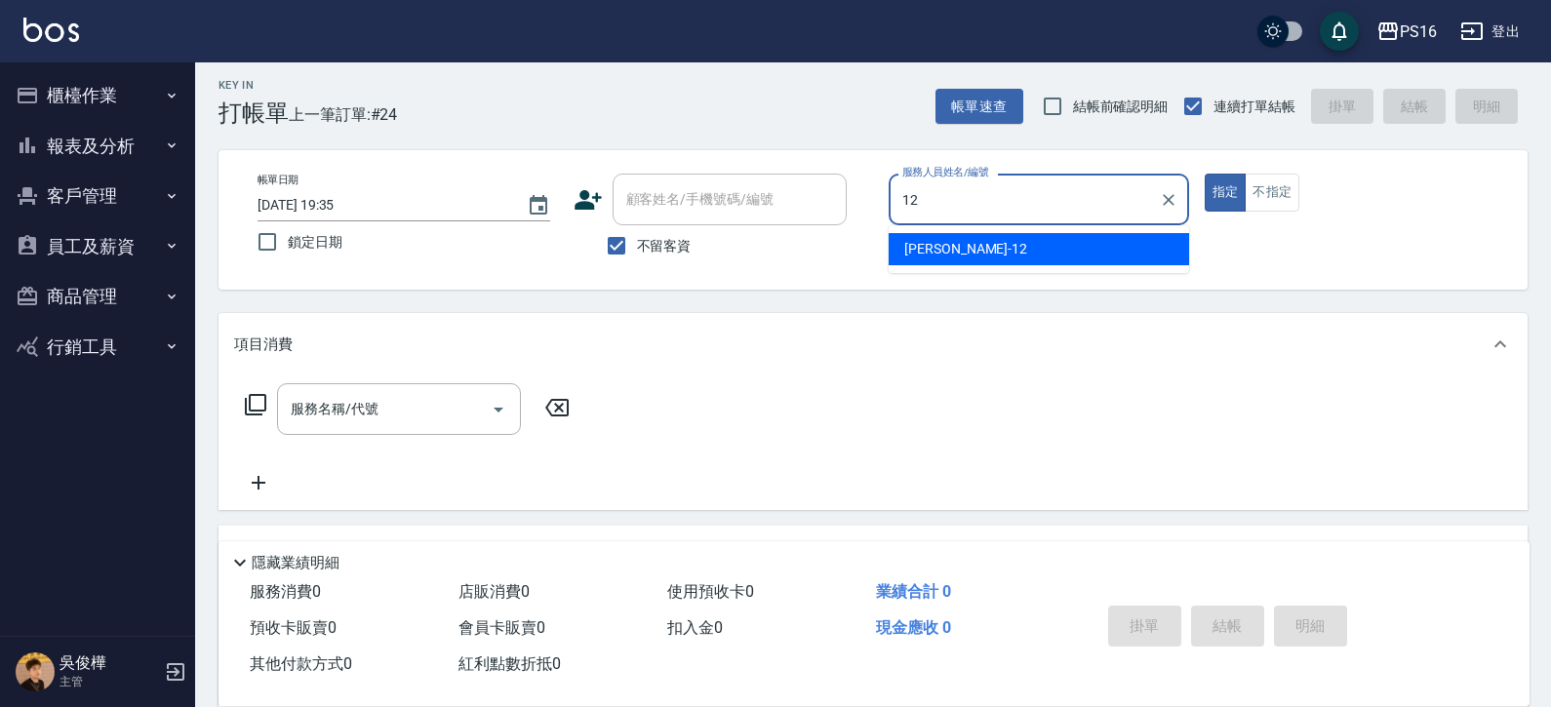
type input "林俞萱-12"
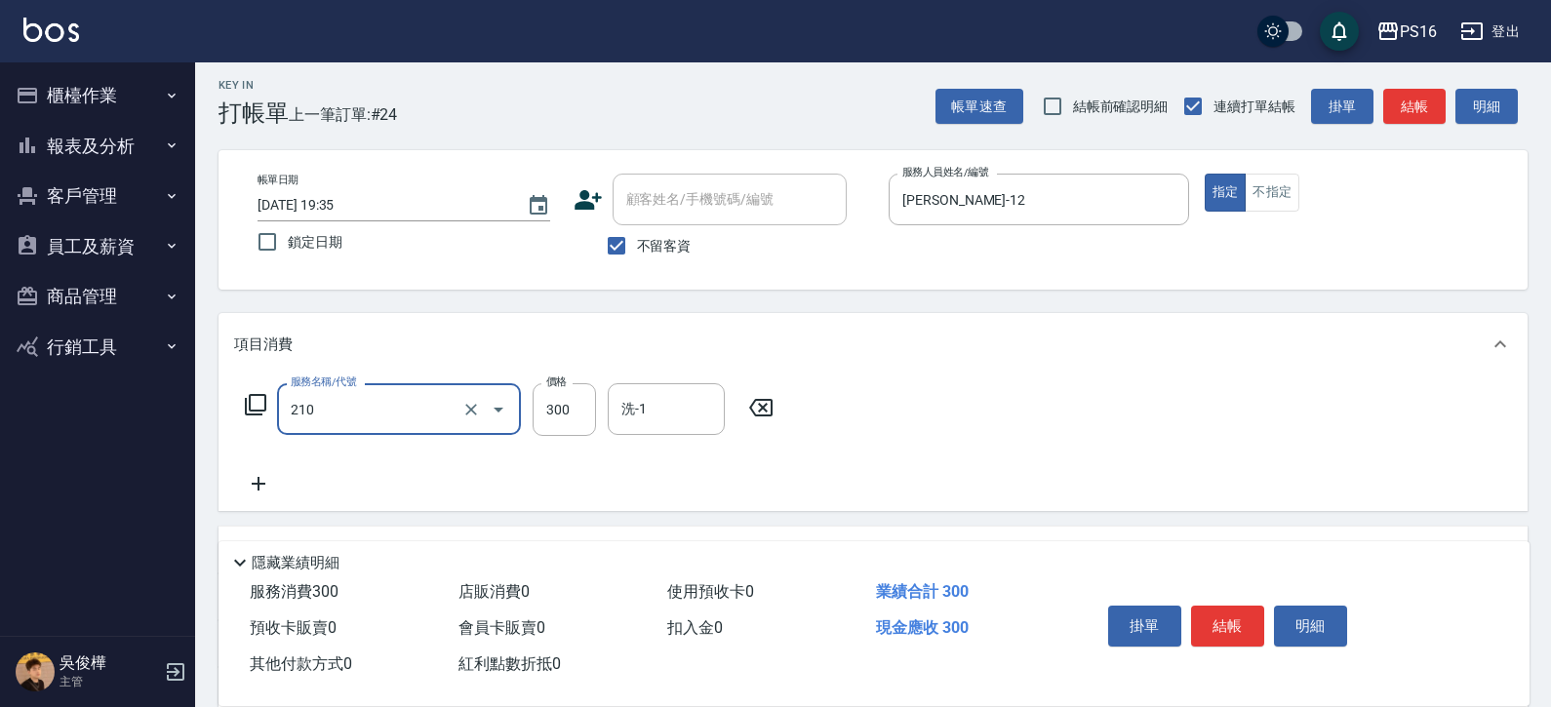
type input "歐娜洗髮精(210)"
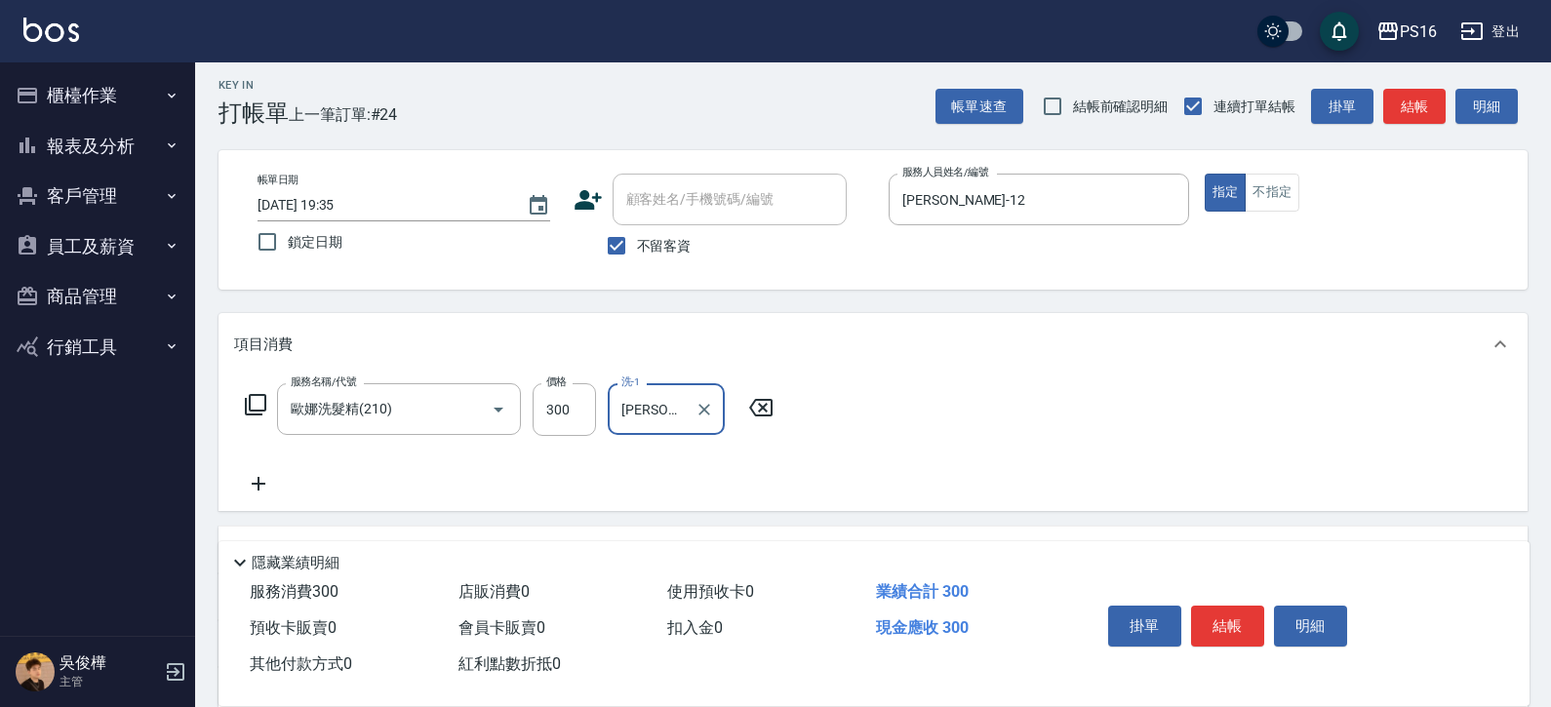
type input "林俞萱-12"
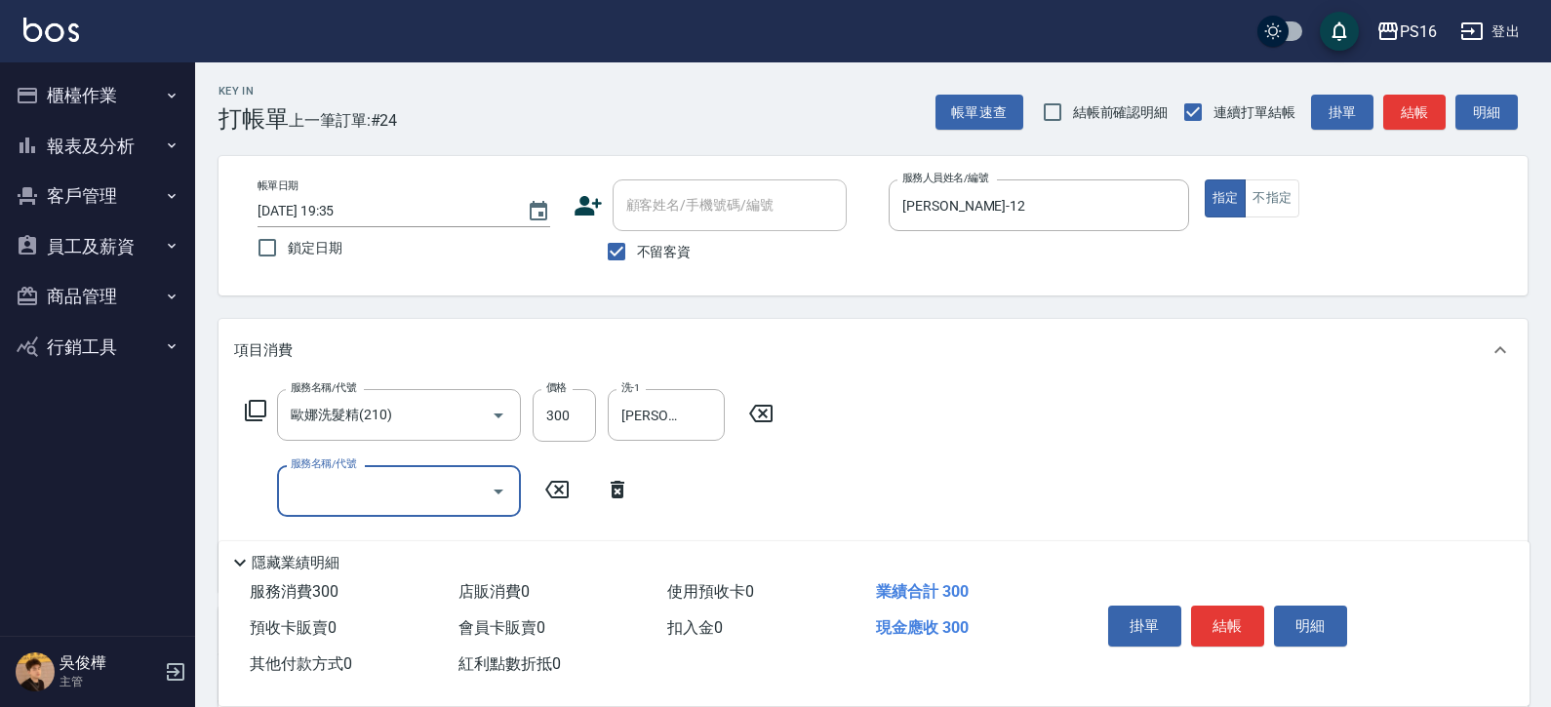
scroll to position [0, 0]
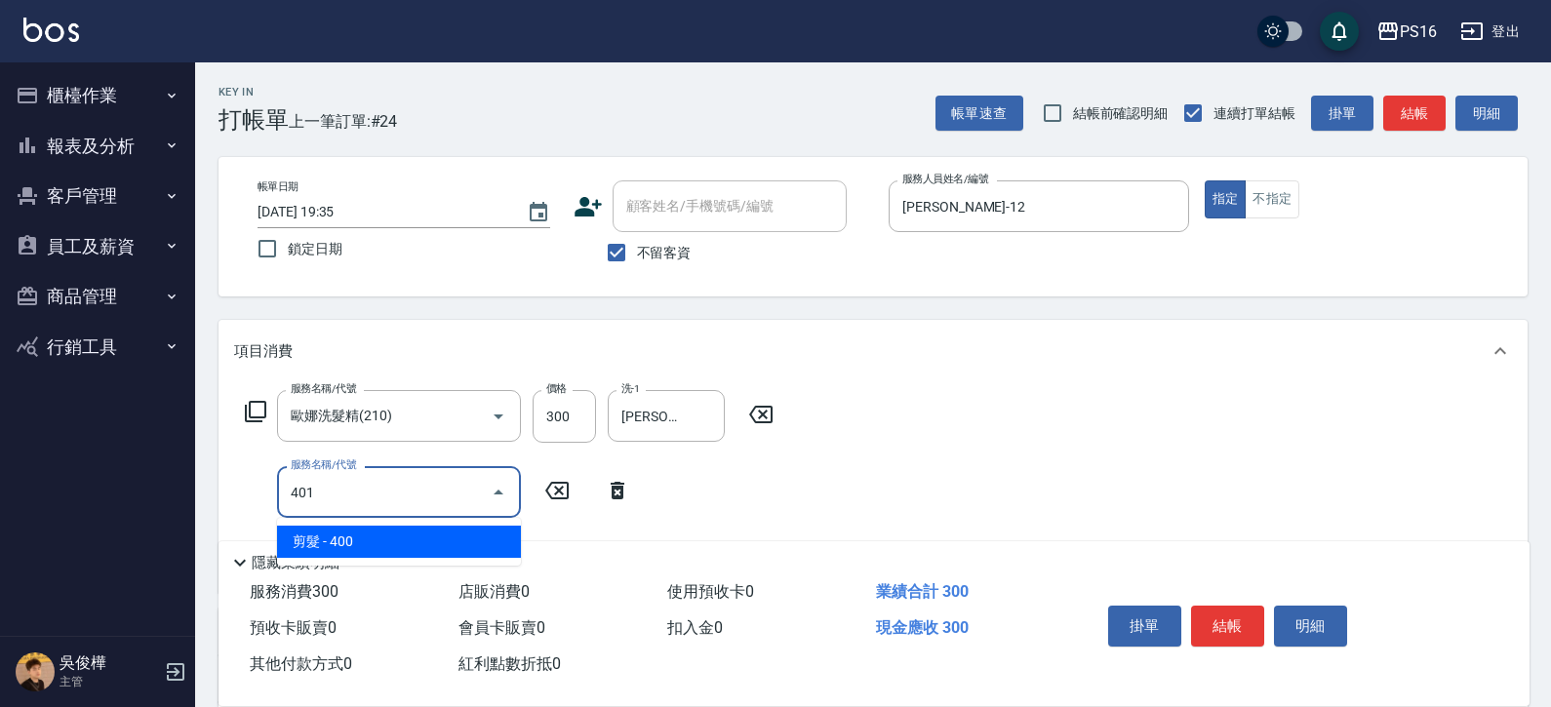
type input "剪髮(401)"
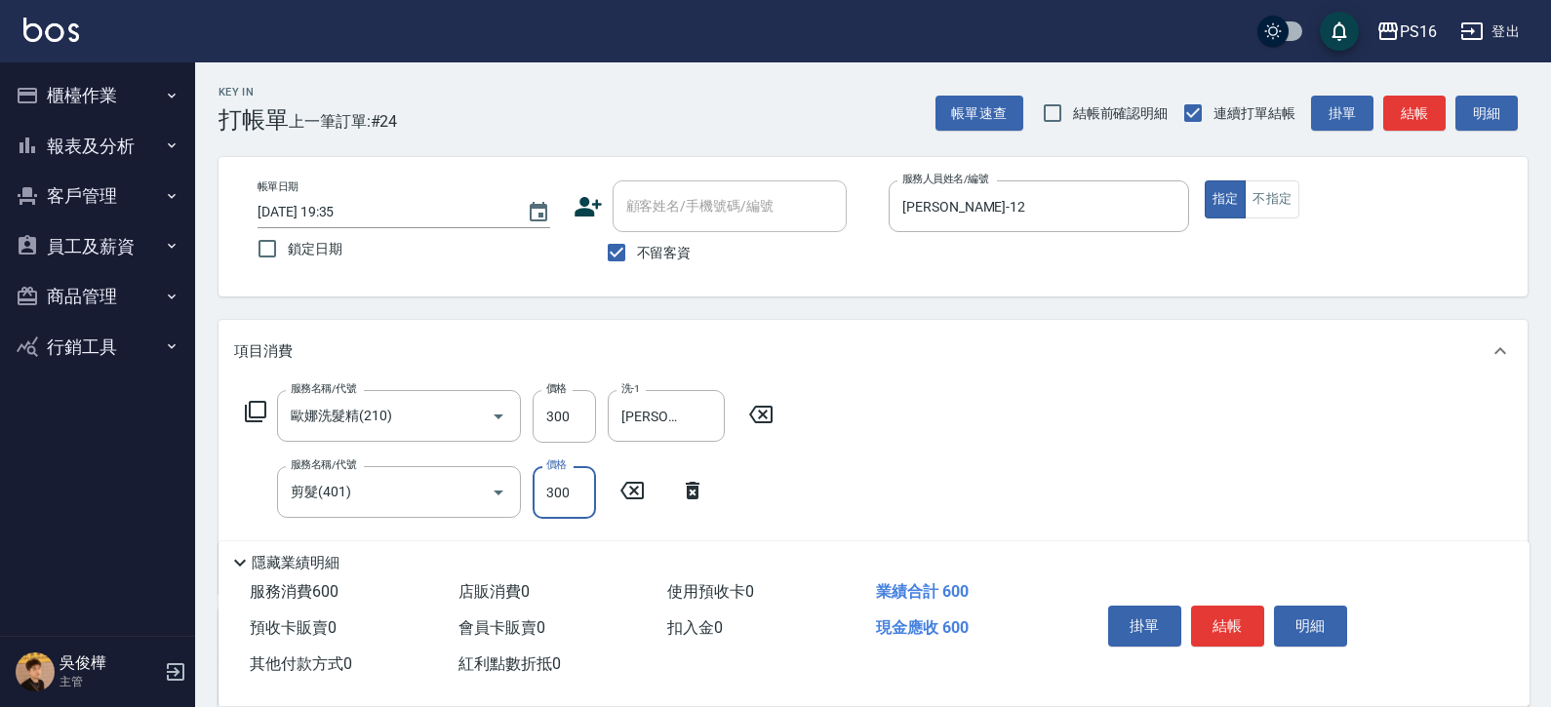
type input "300"
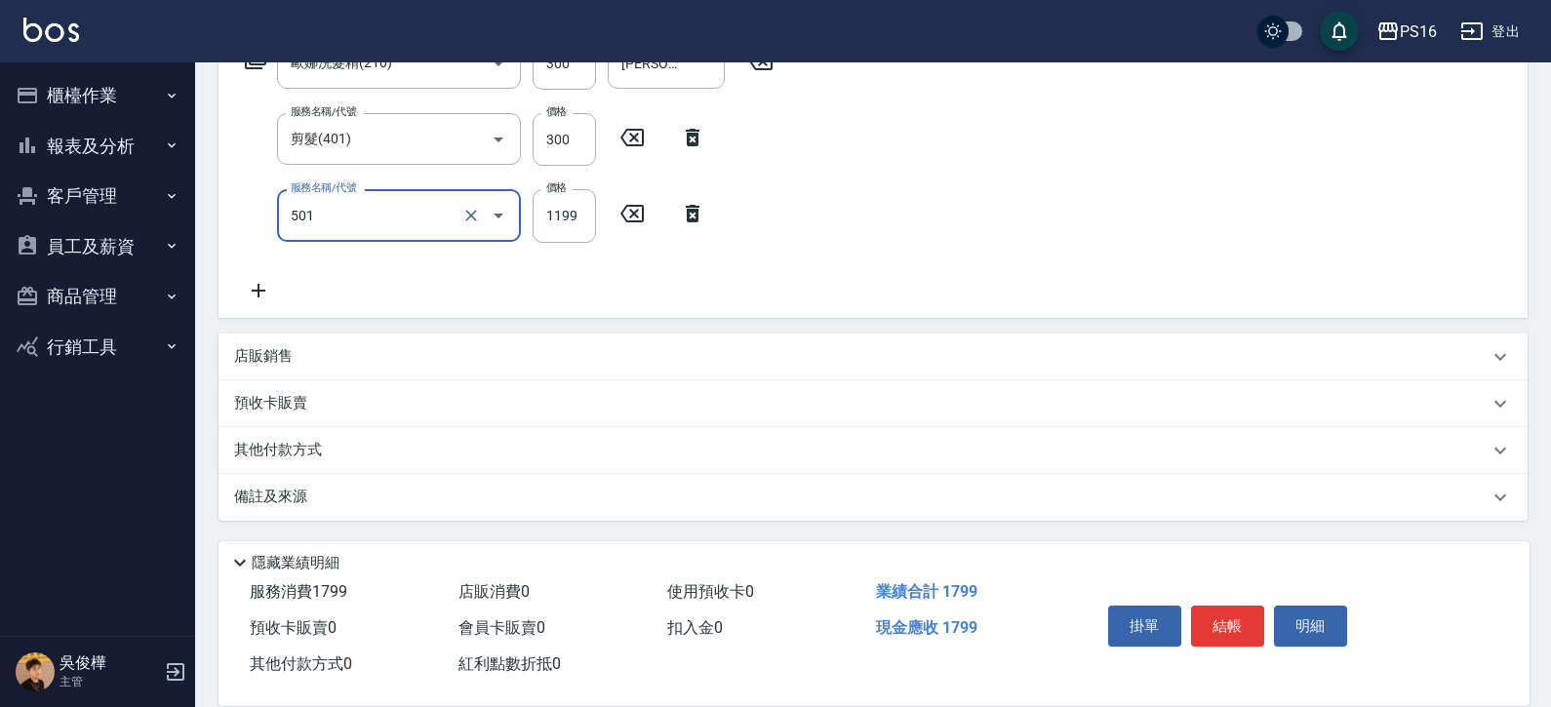
type input "染髮(501)"
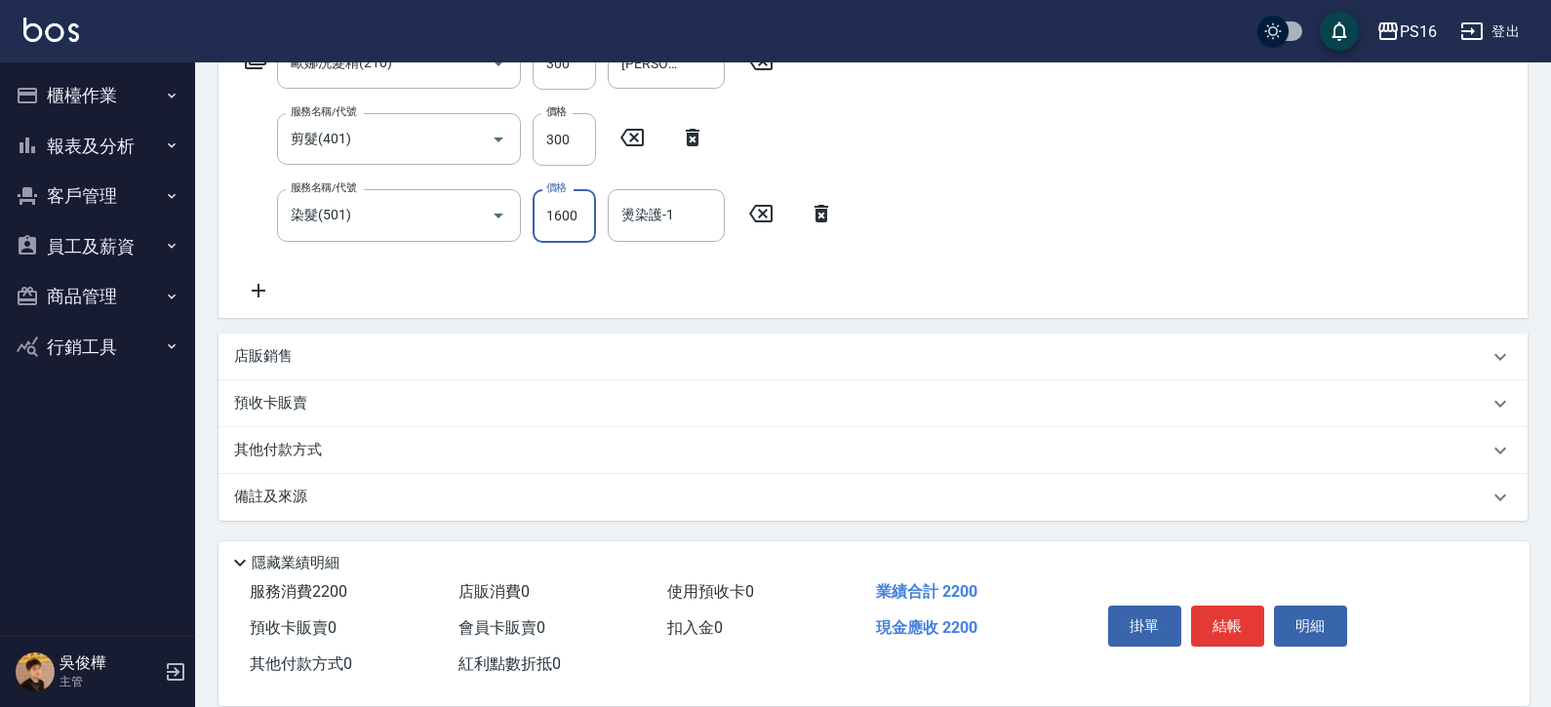
type input "1600"
type input "林俞萱-12"
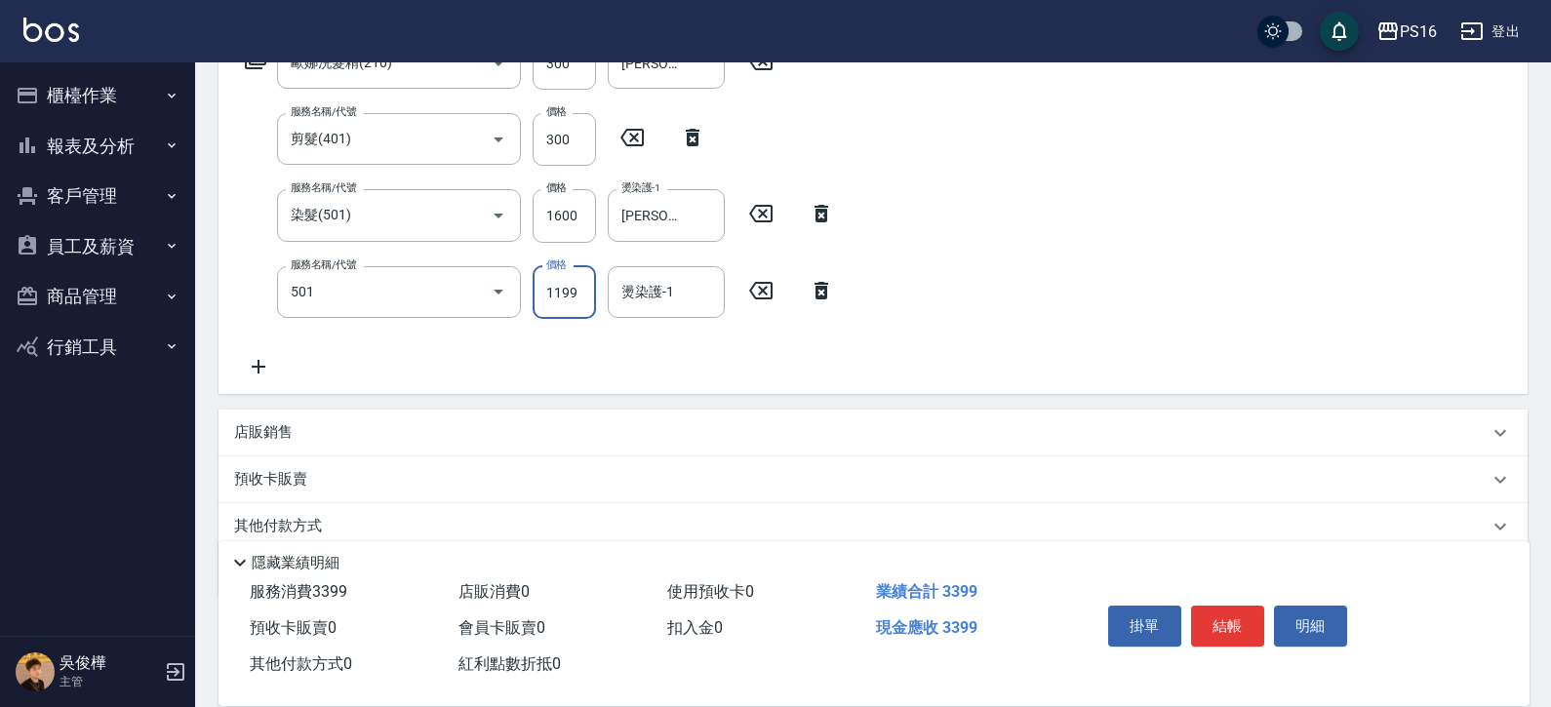
type input "染髮(501)"
type input "1800"
type input "林俞萱-12"
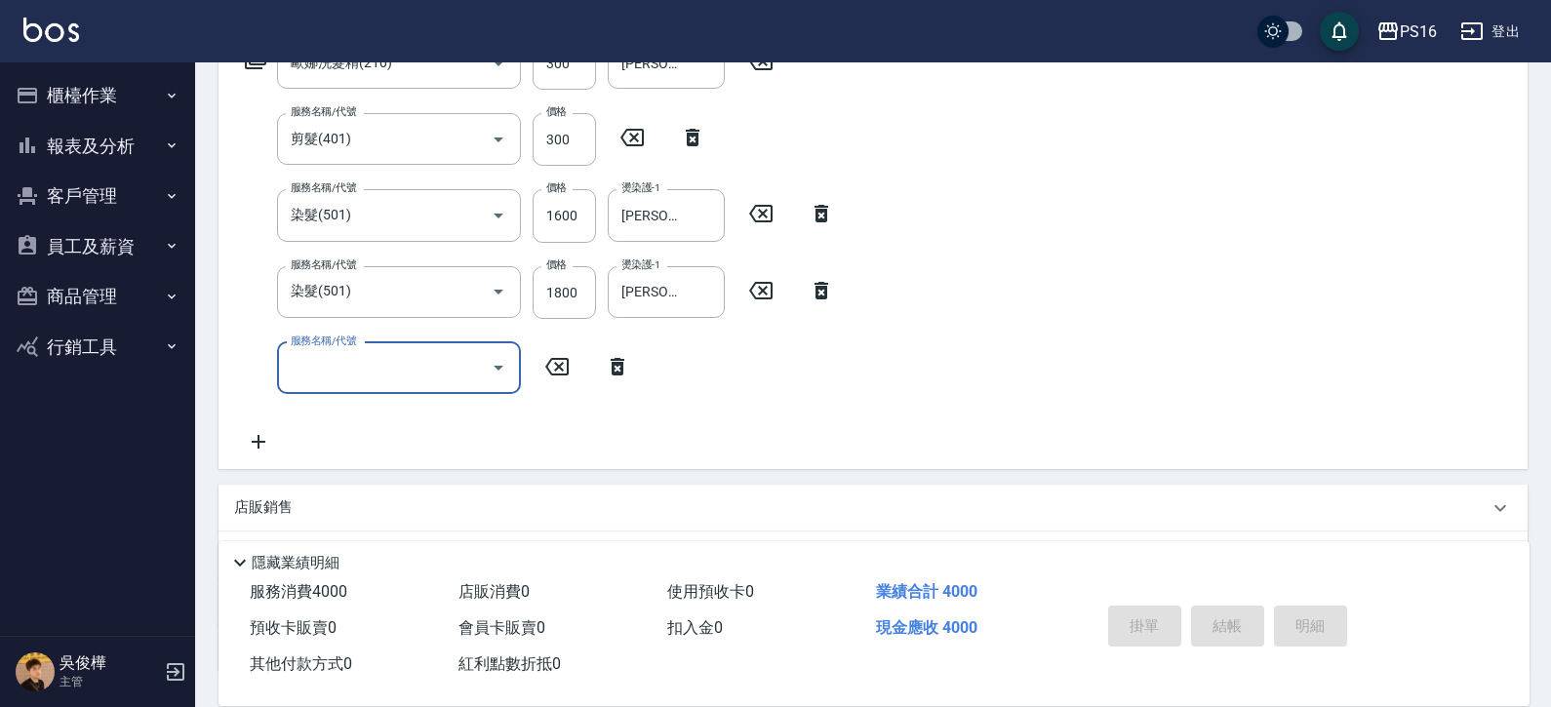
type input "2025/08/20 19:39"
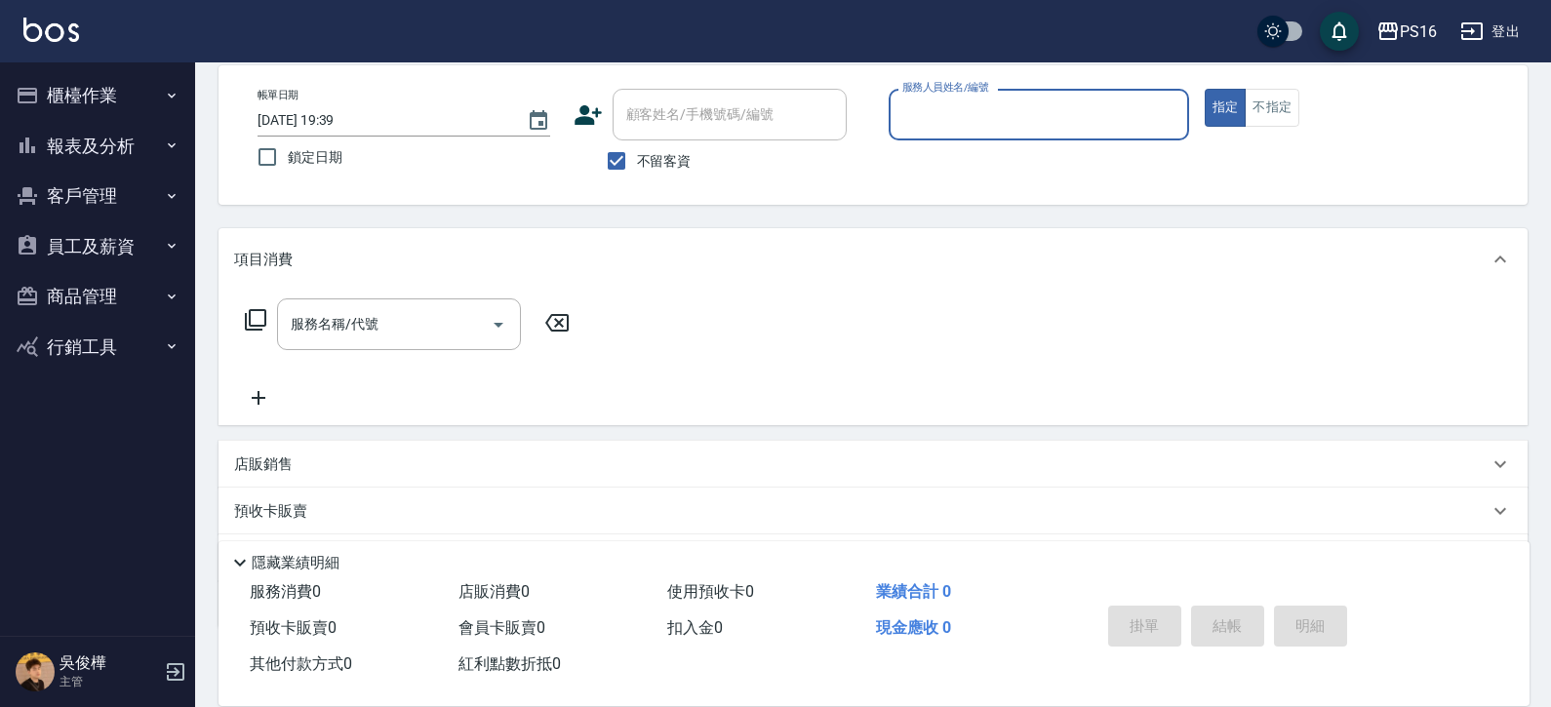
scroll to position [0, 0]
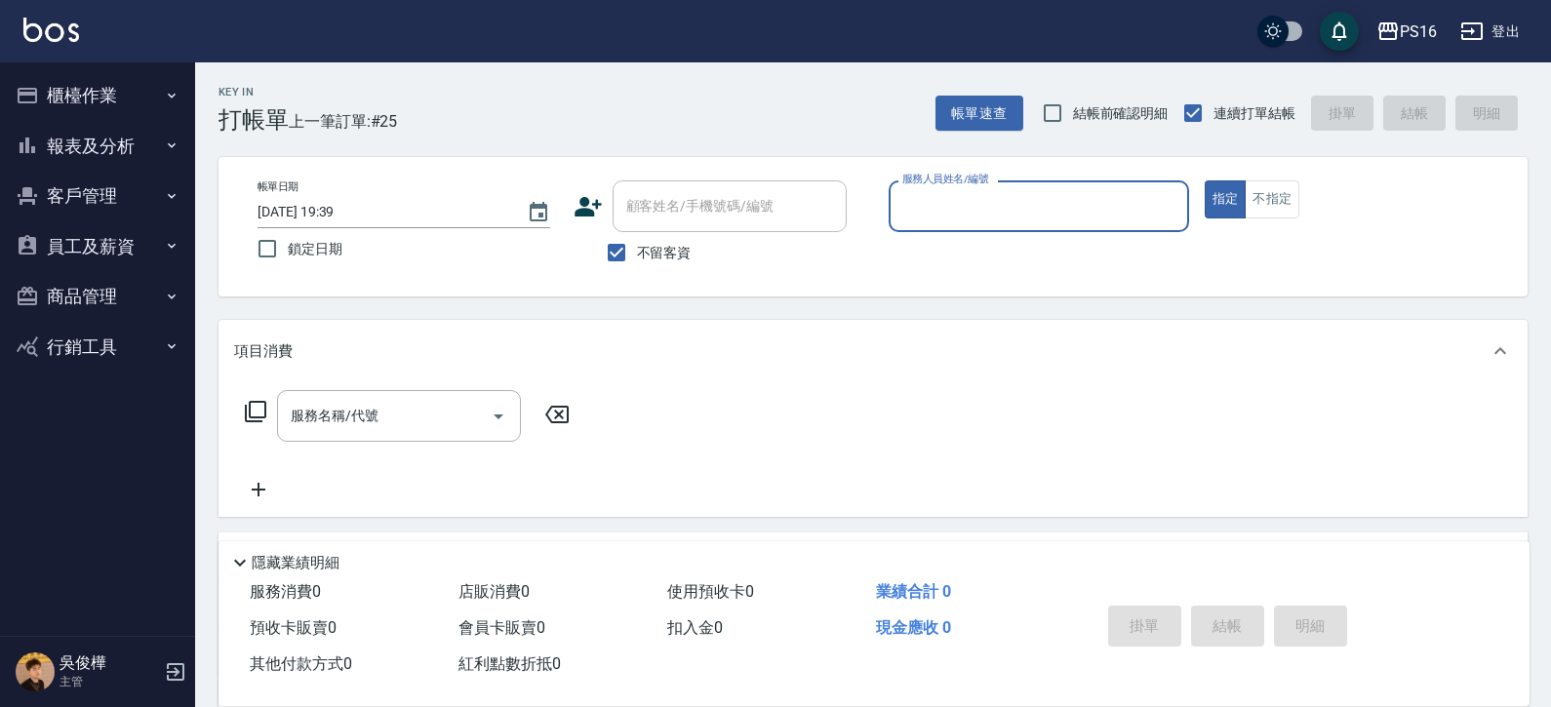
click at [124, 151] on button "報表及分析" at bounding box center [98, 146] width 180 height 51
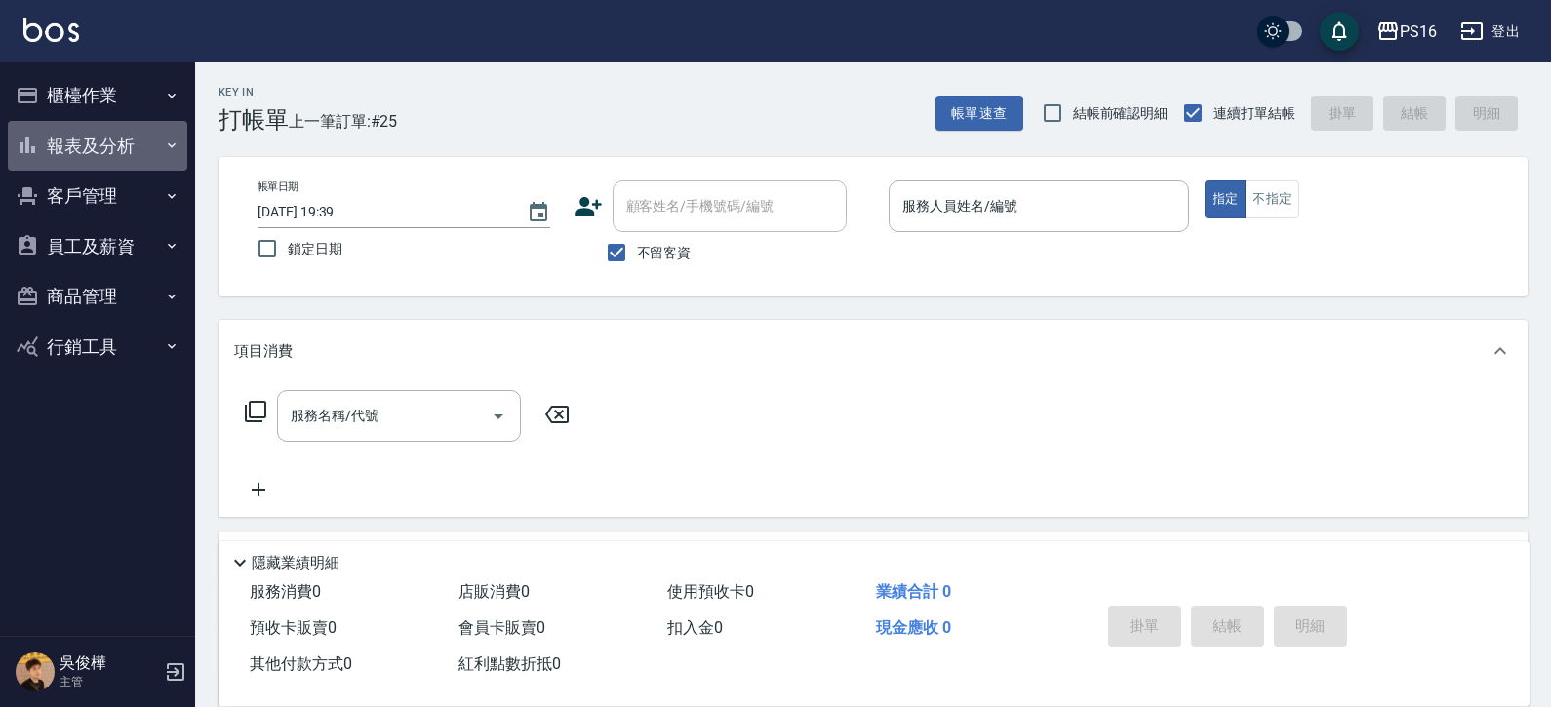
click at [130, 151] on button "報表及分析" at bounding box center [98, 146] width 180 height 51
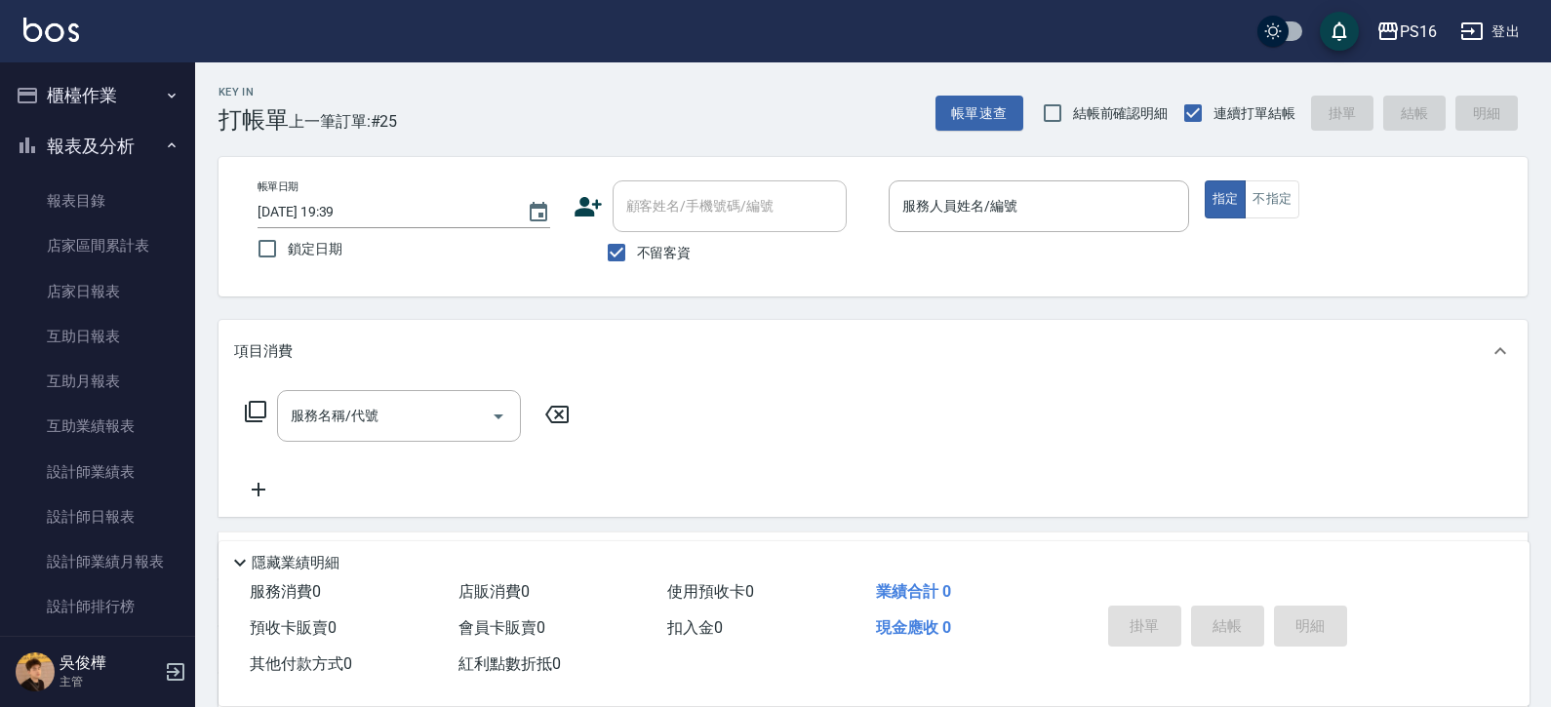
drag, startPoint x: 153, startPoint y: 112, endPoint x: 147, endPoint y: 141, distance: 29.8
click at [152, 128] on ul "櫃檯作業 打帳單 帳單列表 現金收支登錄 材料自購登錄 每日結帳 報表及分析 報表目錄 店家區間累計表 店家日報表 互助日報表 互助月報表 互助業績報表 設計…" at bounding box center [98, 567] width 180 height 1010
drag, startPoint x: 142, startPoint y: 150, endPoint x: 162, endPoint y: 106, distance: 48.0
click at [141, 150] on button "報表及分析" at bounding box center [98, 146] width 180 height 51
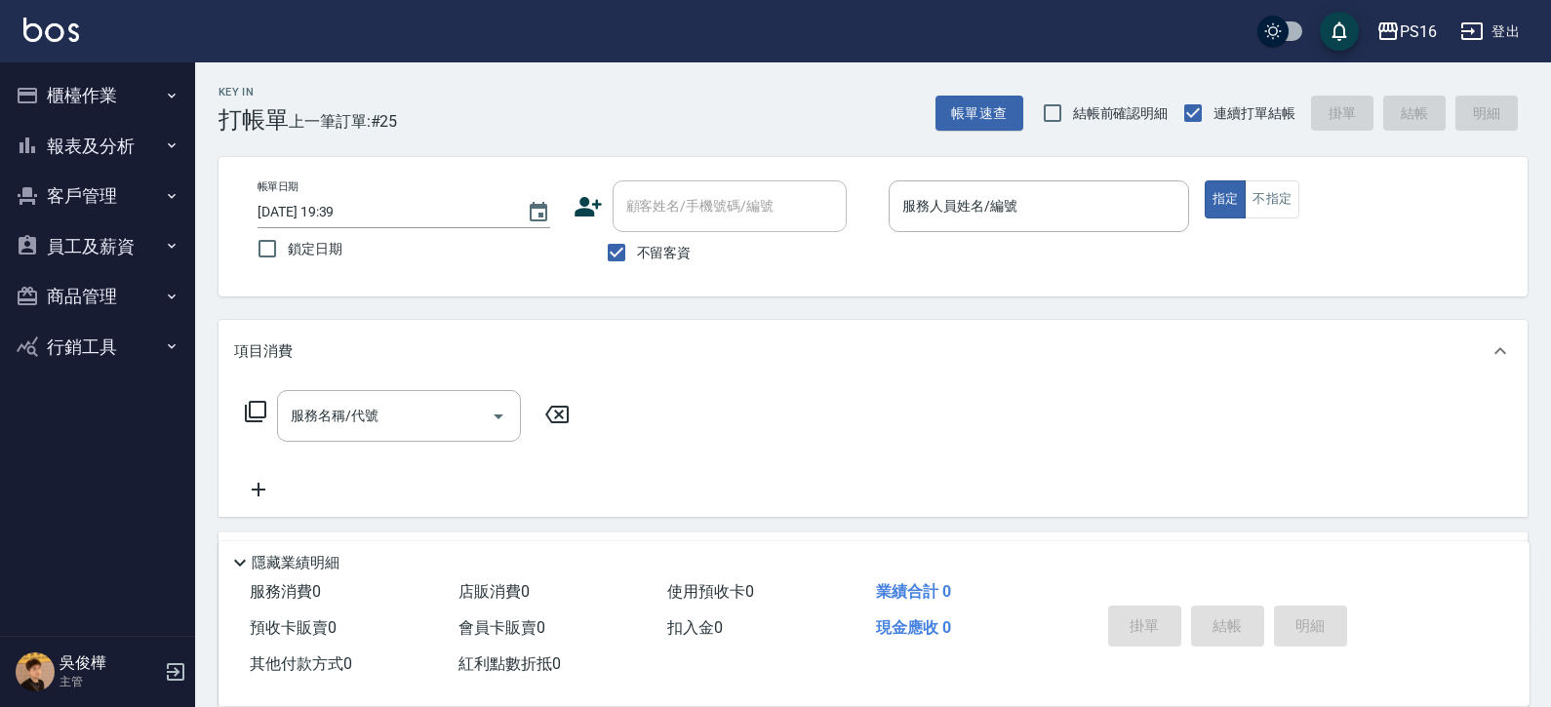
click at [165, 106] on button "櫃檯作業" at bounding box center [98, 95] width 180 height 51
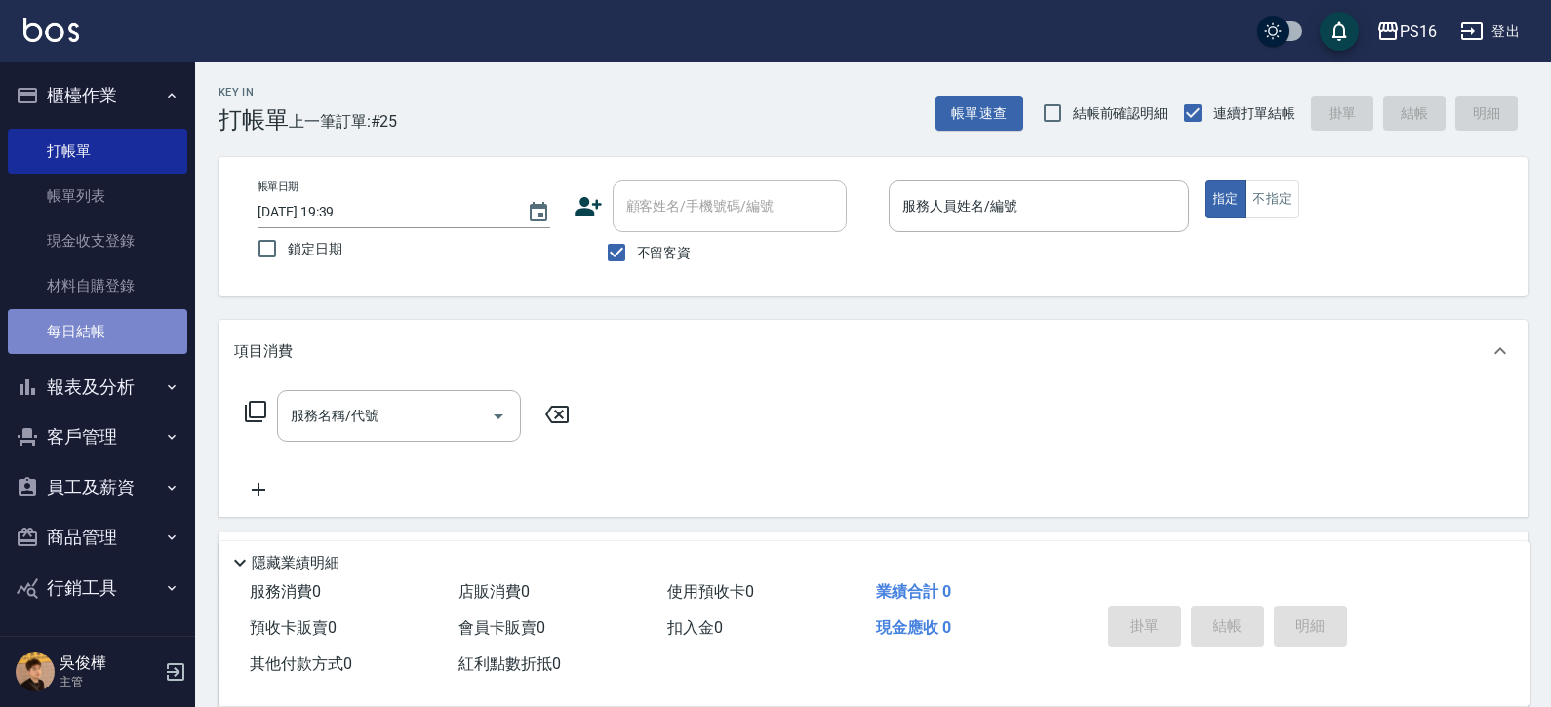
click at [152, 326] on link "每日結帳" at bounding box center [98, 331] width 180 height 45
click at [151, 326] on link "每日結帳" at bounding box center [98, 331] width 180 height 45
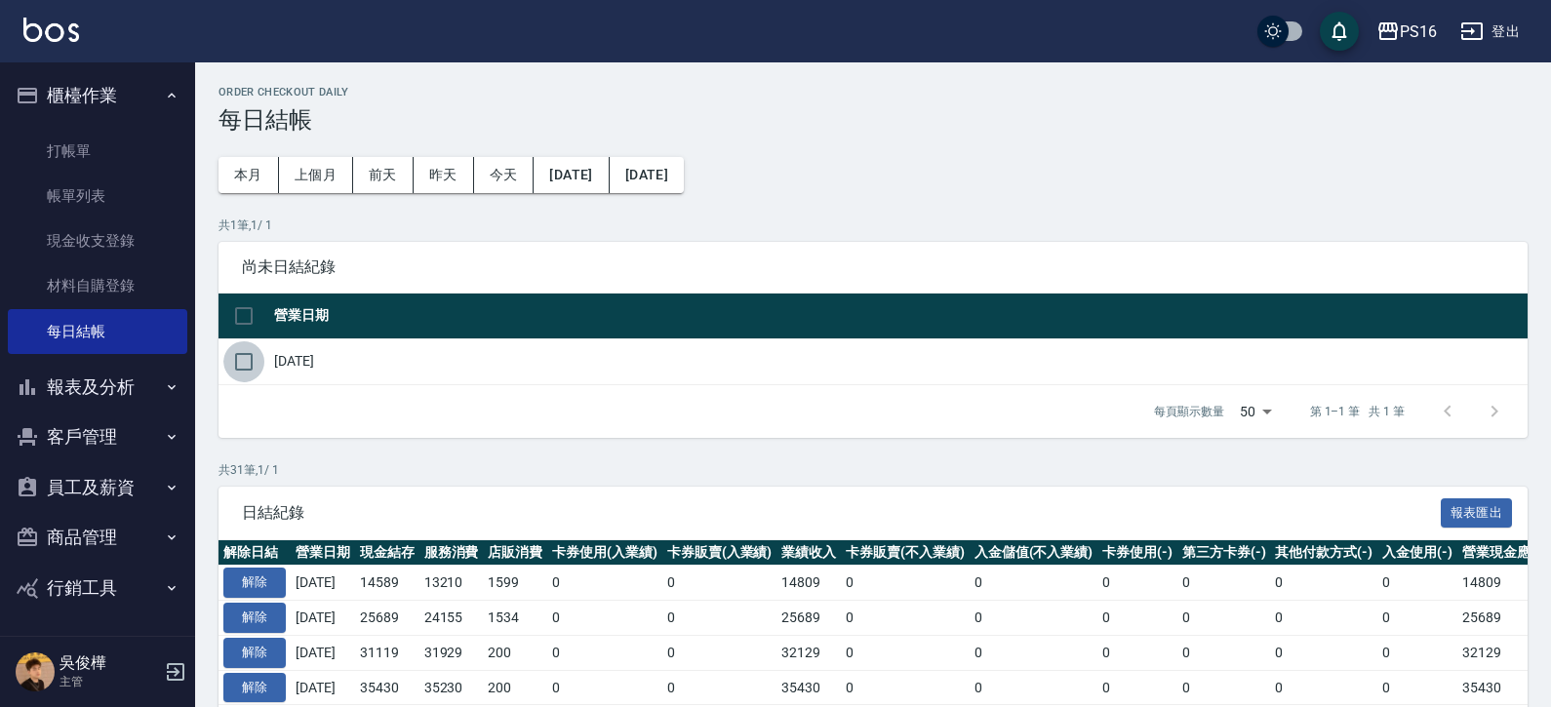
click at [247, 365] on input "checkbox" at bounding box center [243, 361] width 41 height 41
checkbox input "true"
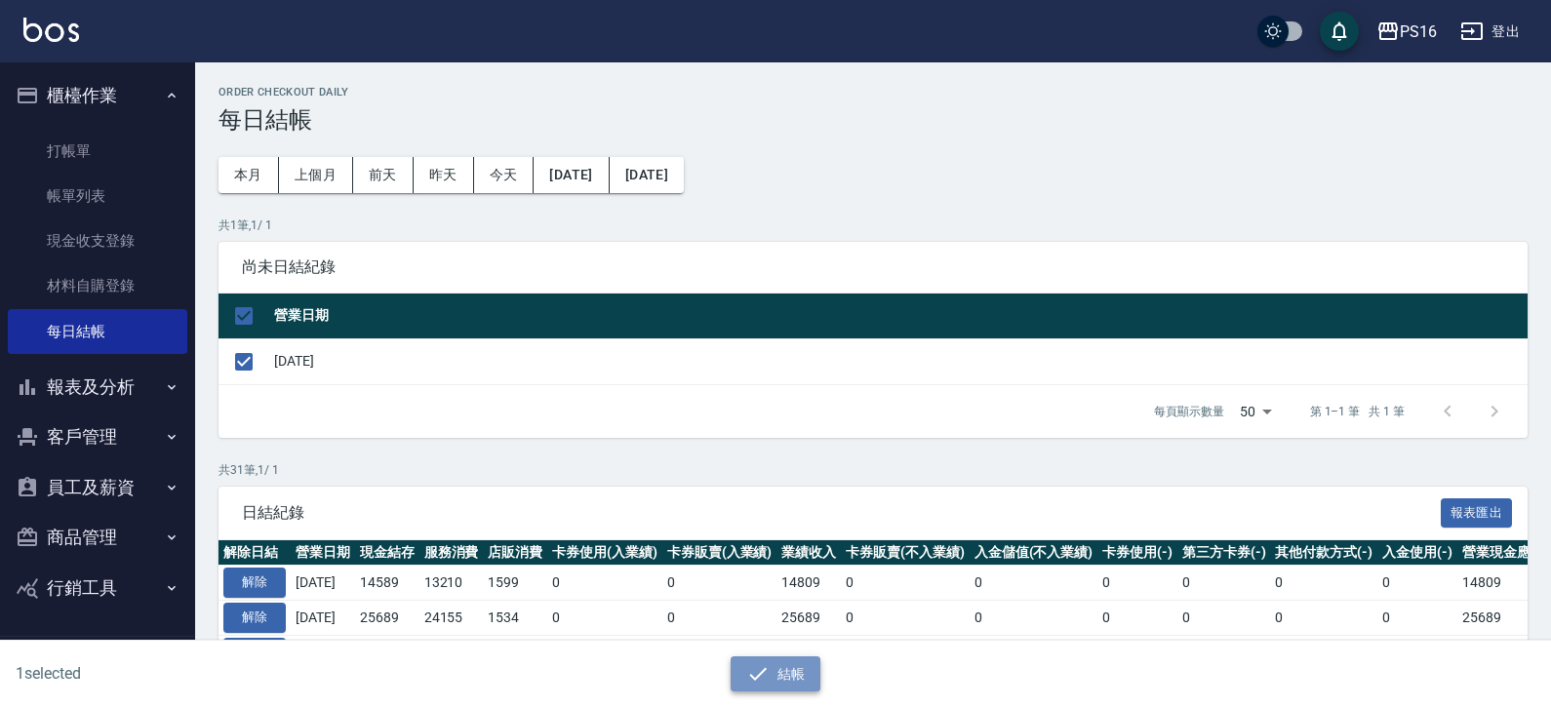
click at [775, 671] on button "結帳" at bounding box center [776, 675] width 91 height 36
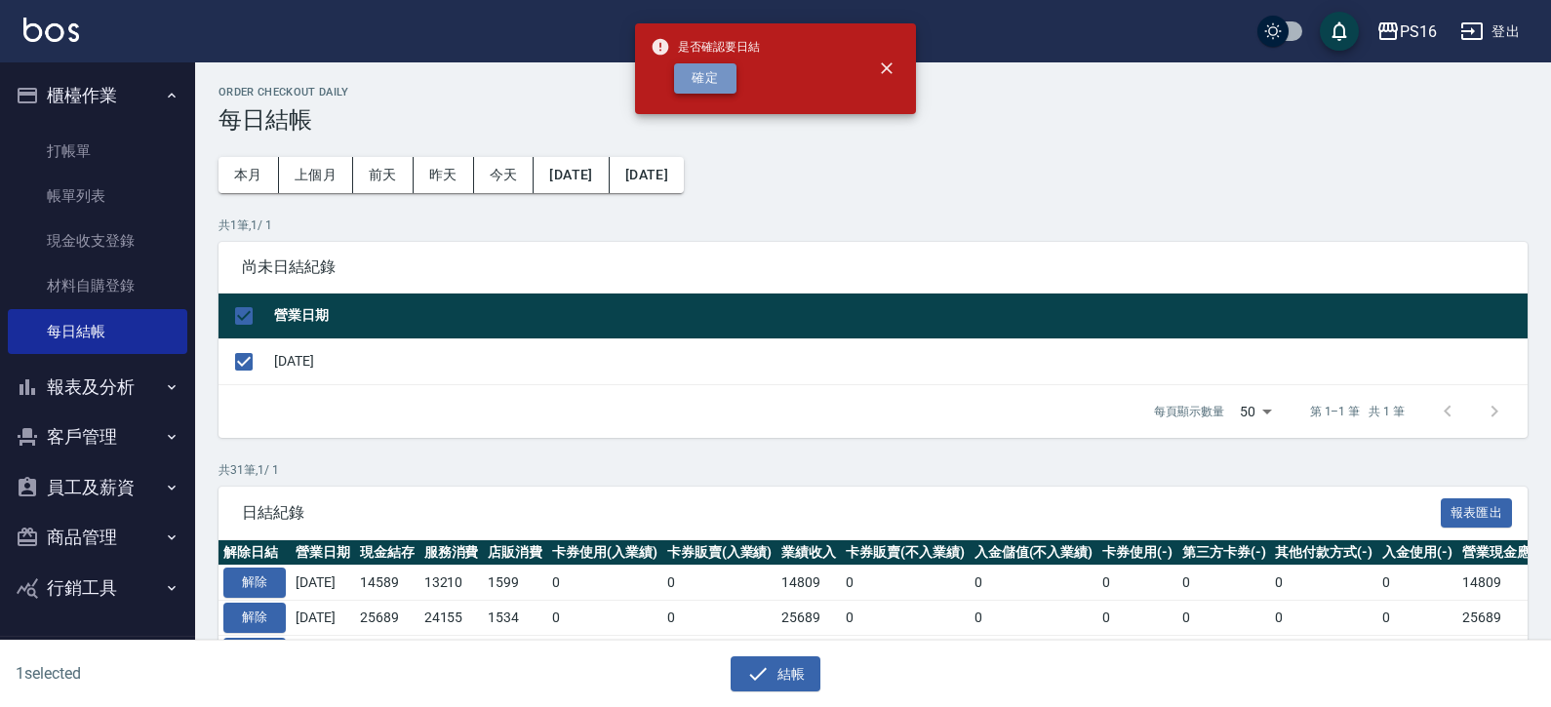
click at [714, 78] on button "確定" at bounding box center [705, 78] width 62 height 30
checkbox input "false"
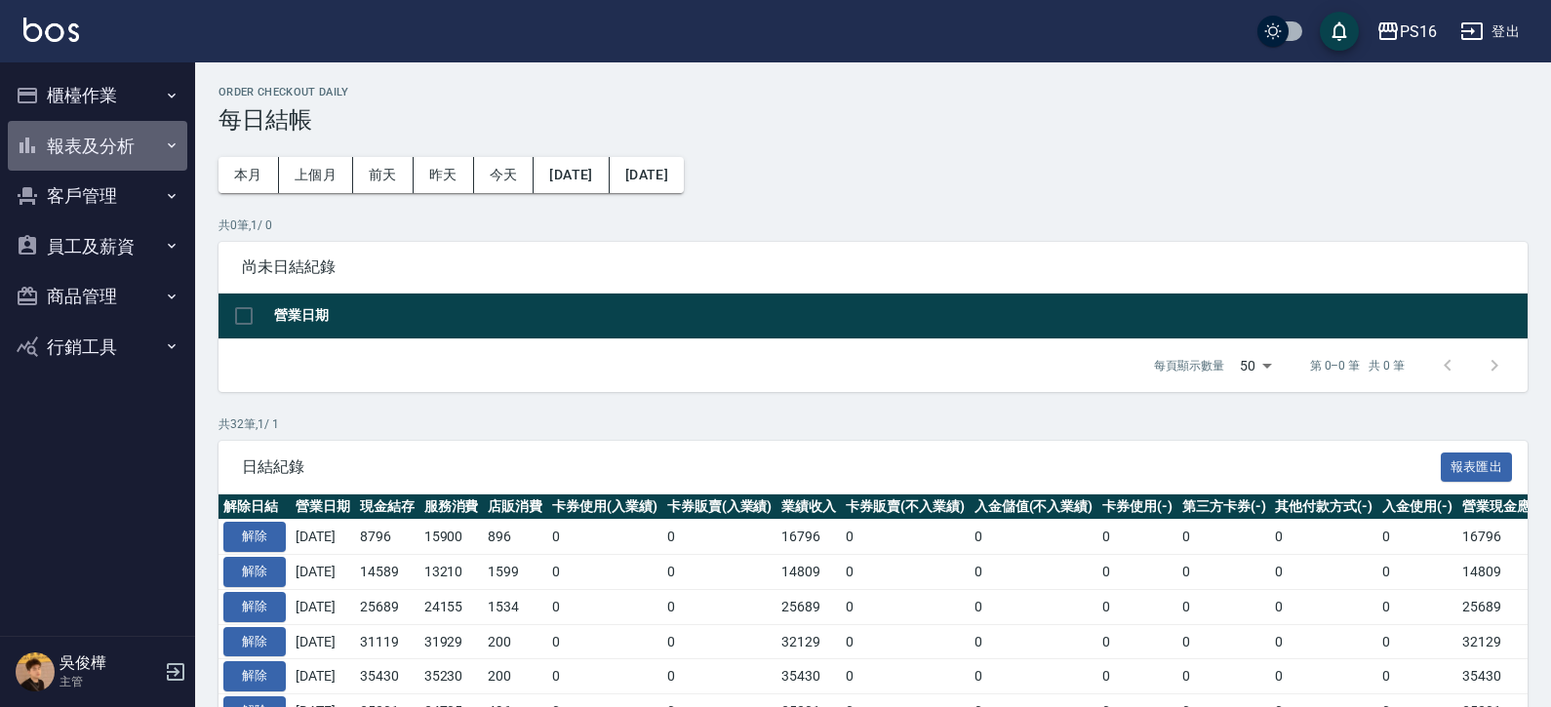
click at [177, 154] on button "報表及分析" at bounding box center [98, 146] width 180 height 51
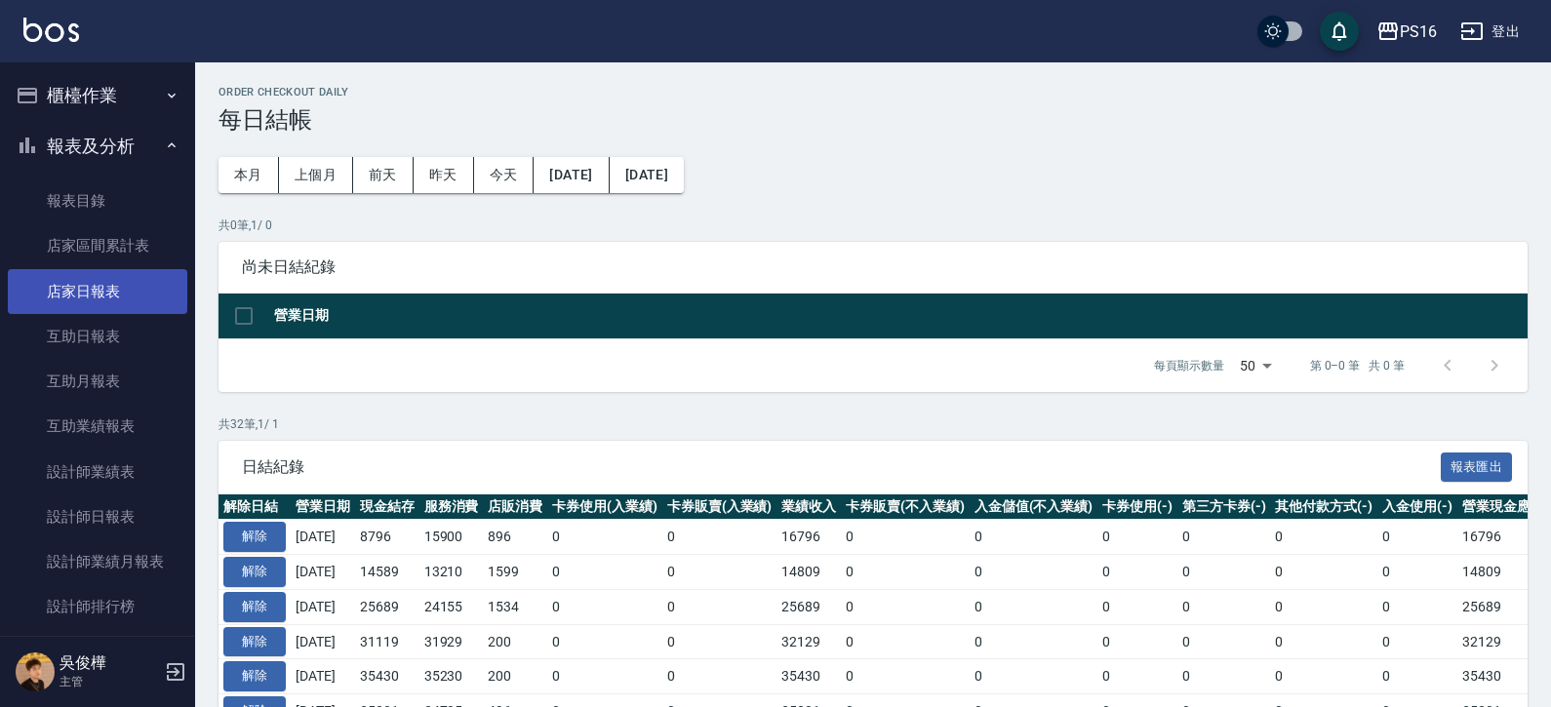
click at [124, 298] on link "店家日報表" at bounding box center [98, 291] width 180 height 45
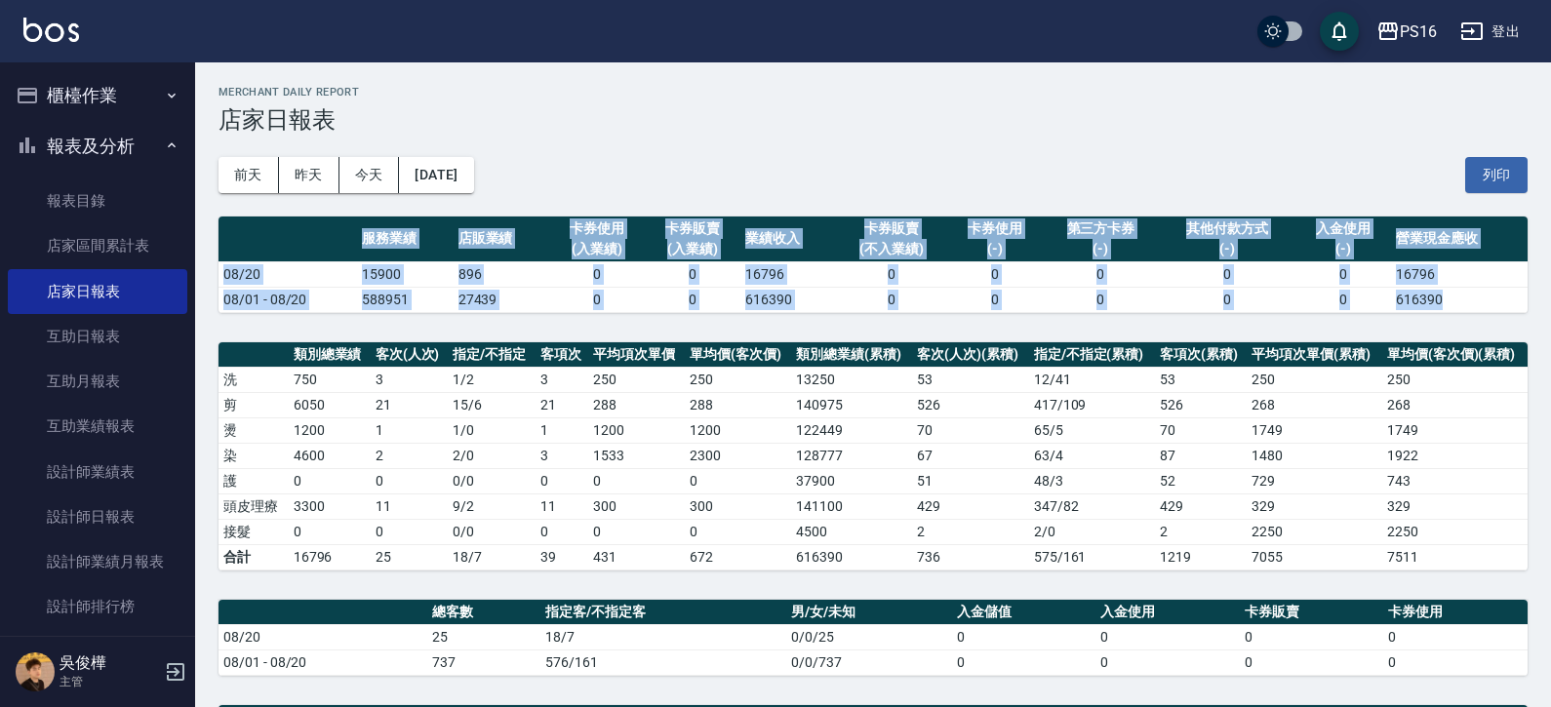
drag, startPoint x: 1541, startPoint y: 295, endPoint x: 1560, endPoint y: 341, distance: 50.7
click at [1551, 341] on html "PS16 登出 櫃檯作業 打帳單 帳單列表 現金收支登錄 材料自購登錄 每日結帳 報表及分析 報表目錄 店家區間累計表 店家日報表 互助日報表 互助月報表 互…" at bounding box center [775, 581] width 1551 height 1163
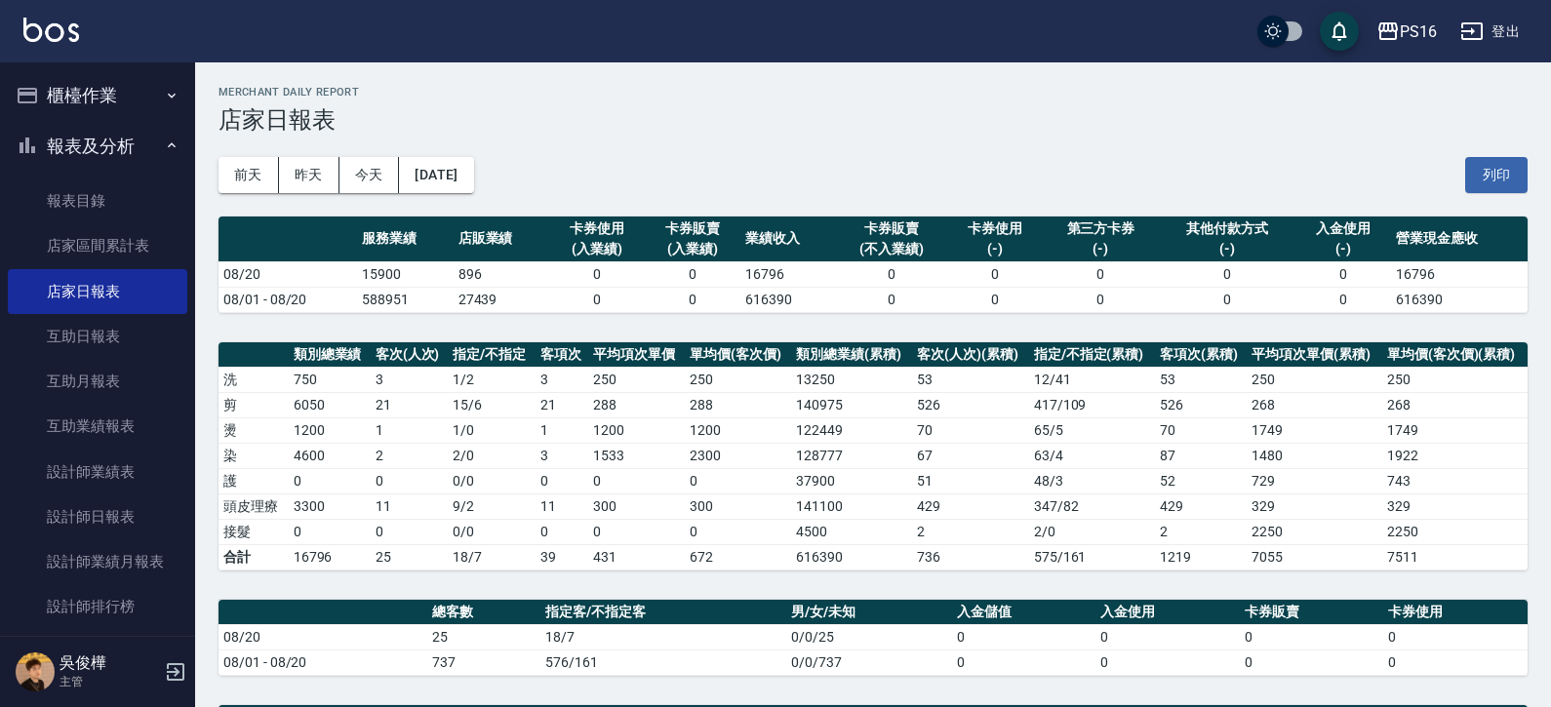
drag, startPoint x: 762, startPoint y: 124, endPoint x: 1095, endPoint y: 182, distance: 337.8
click at [761, 126] on h3 "店家日報表" at bounding box center [873, 119] width 1309 height 27
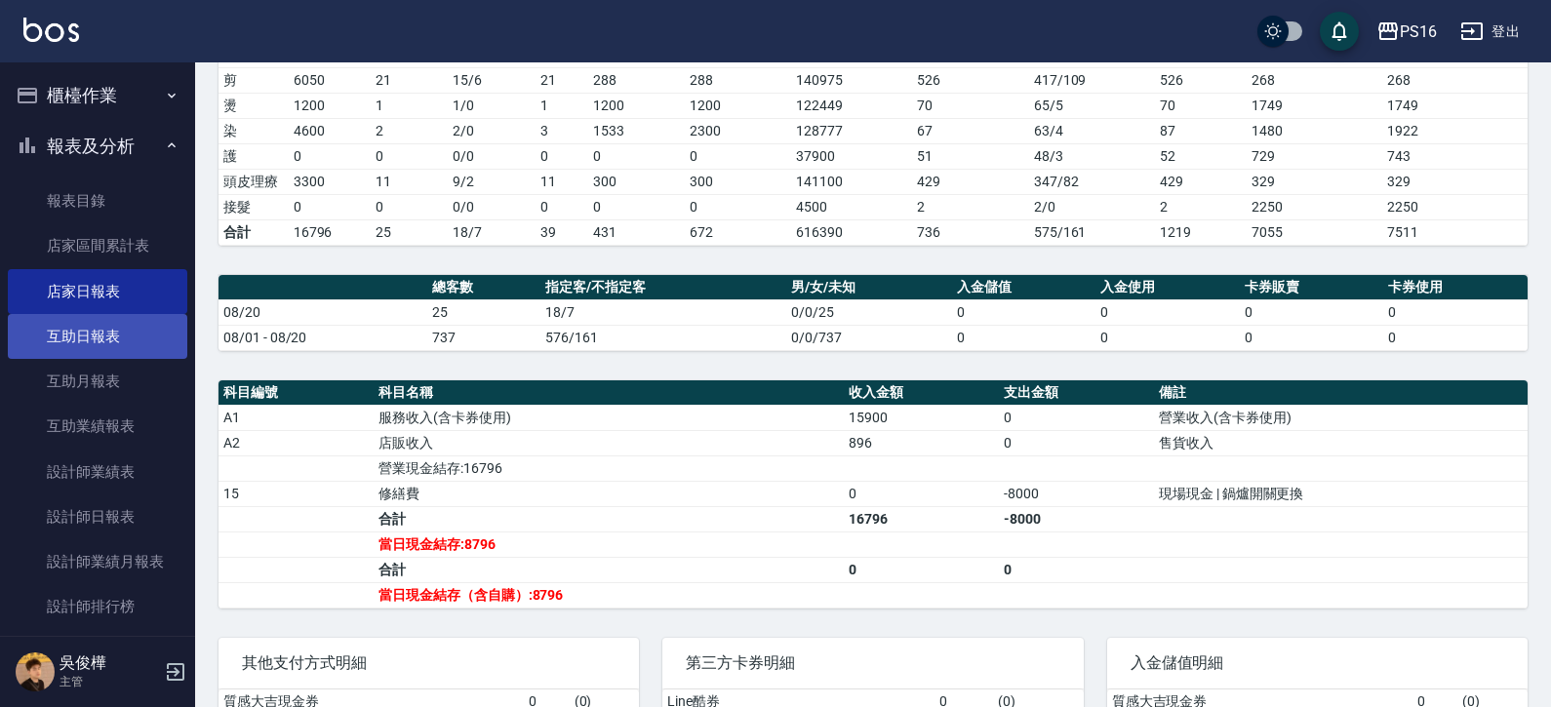
click at [90, 341] on link "互助日報表" at bounding box center [98, 336] width 180 height 45
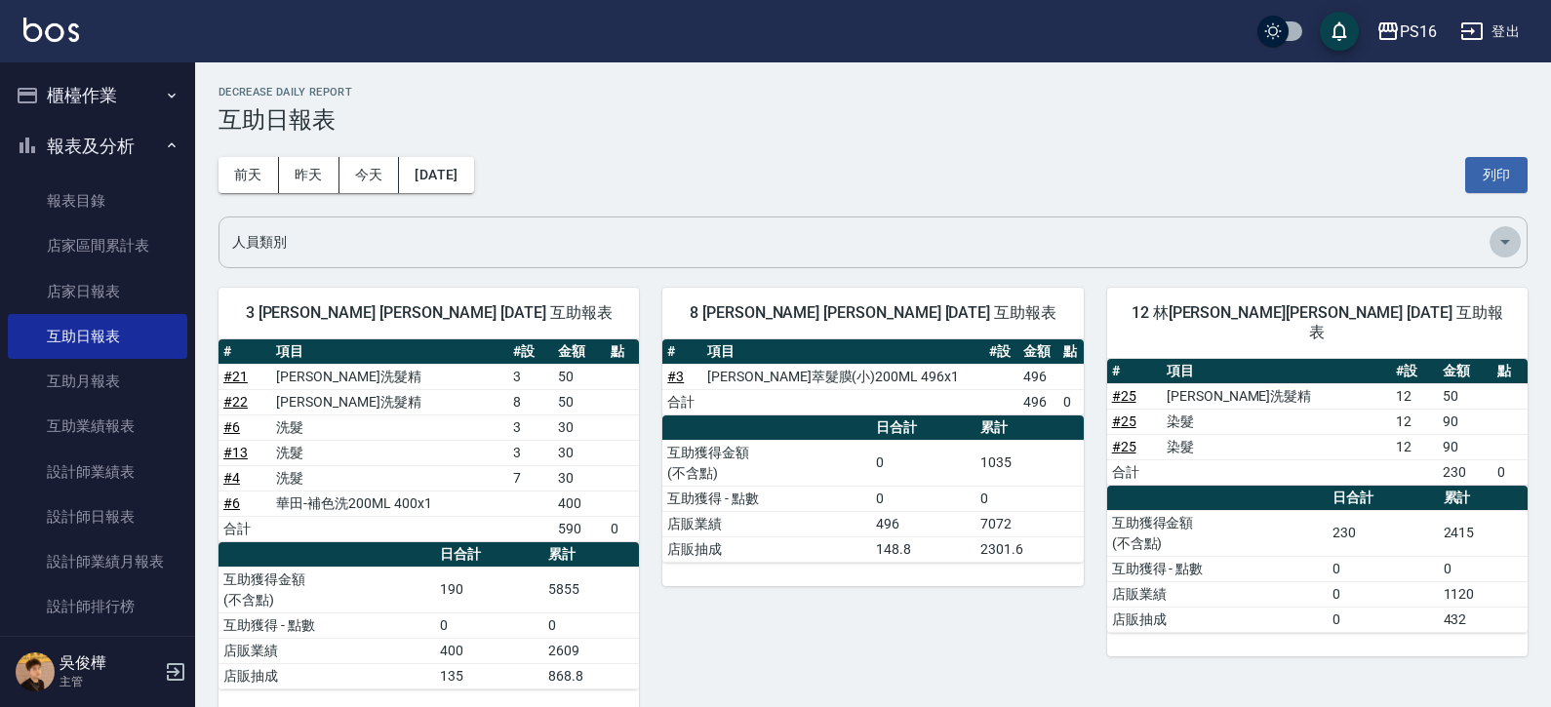
click at [1516, 249] on icon "Open" at bounding box center [1505, 241] width 23 height 23
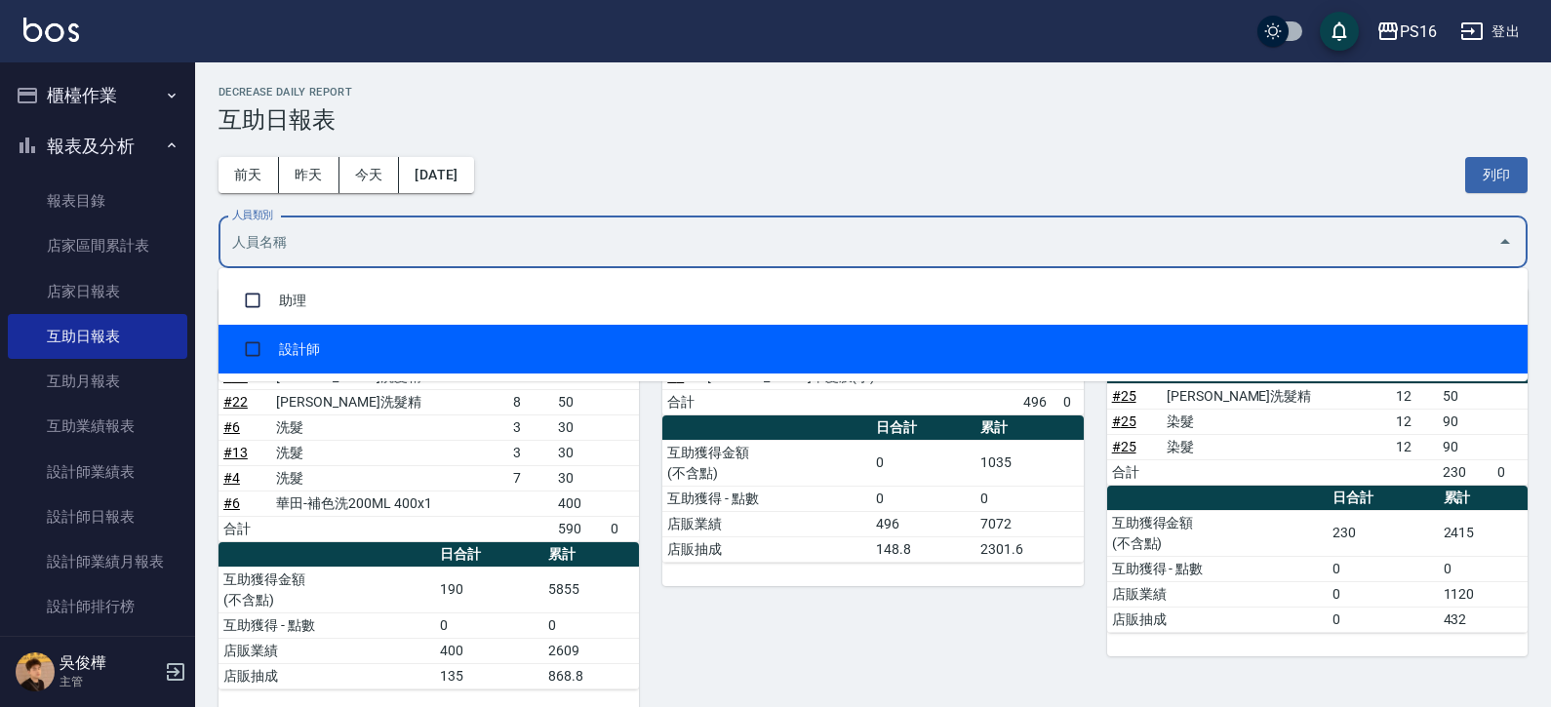
click at [359, 343] on li "設計師" at bounding box center [873, 349] width 1309 height 49
checkbox input "true"
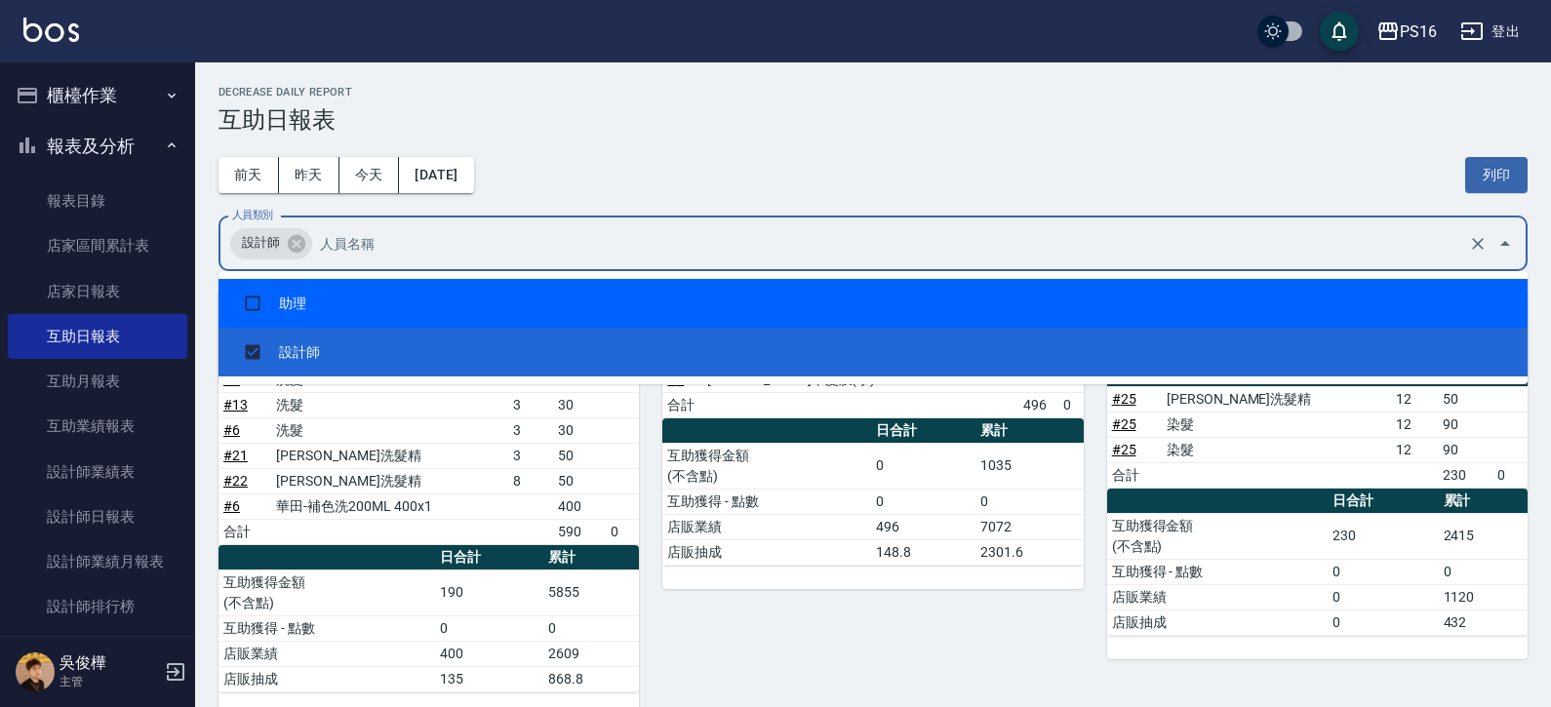
click at [334, 297] on li "助理" at bounding box center [873, 303] width 1309 height 49
checkbox input "true"
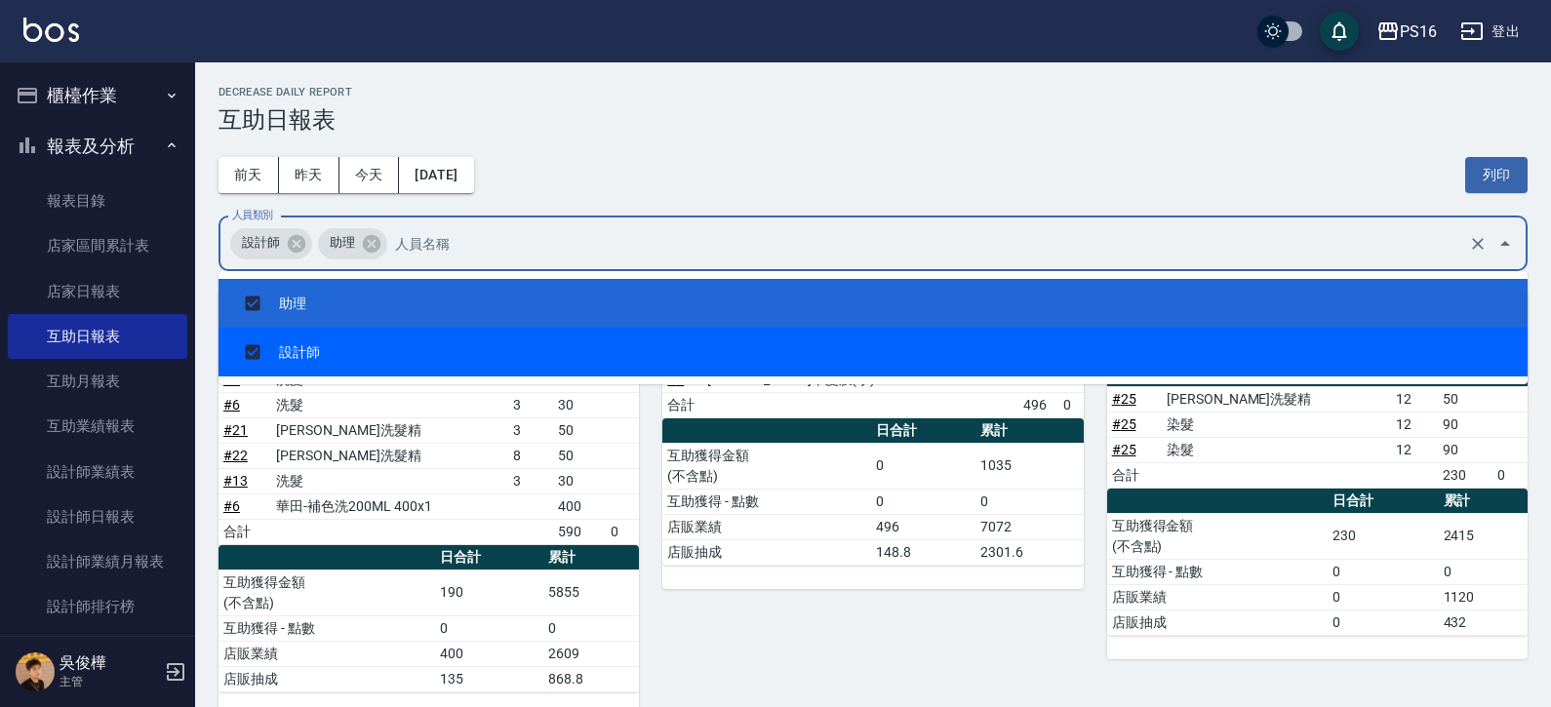
click at [285, 336] on li "設計師" at bounding box center [873, 352] width 1309 height 49
checkbox input "false"
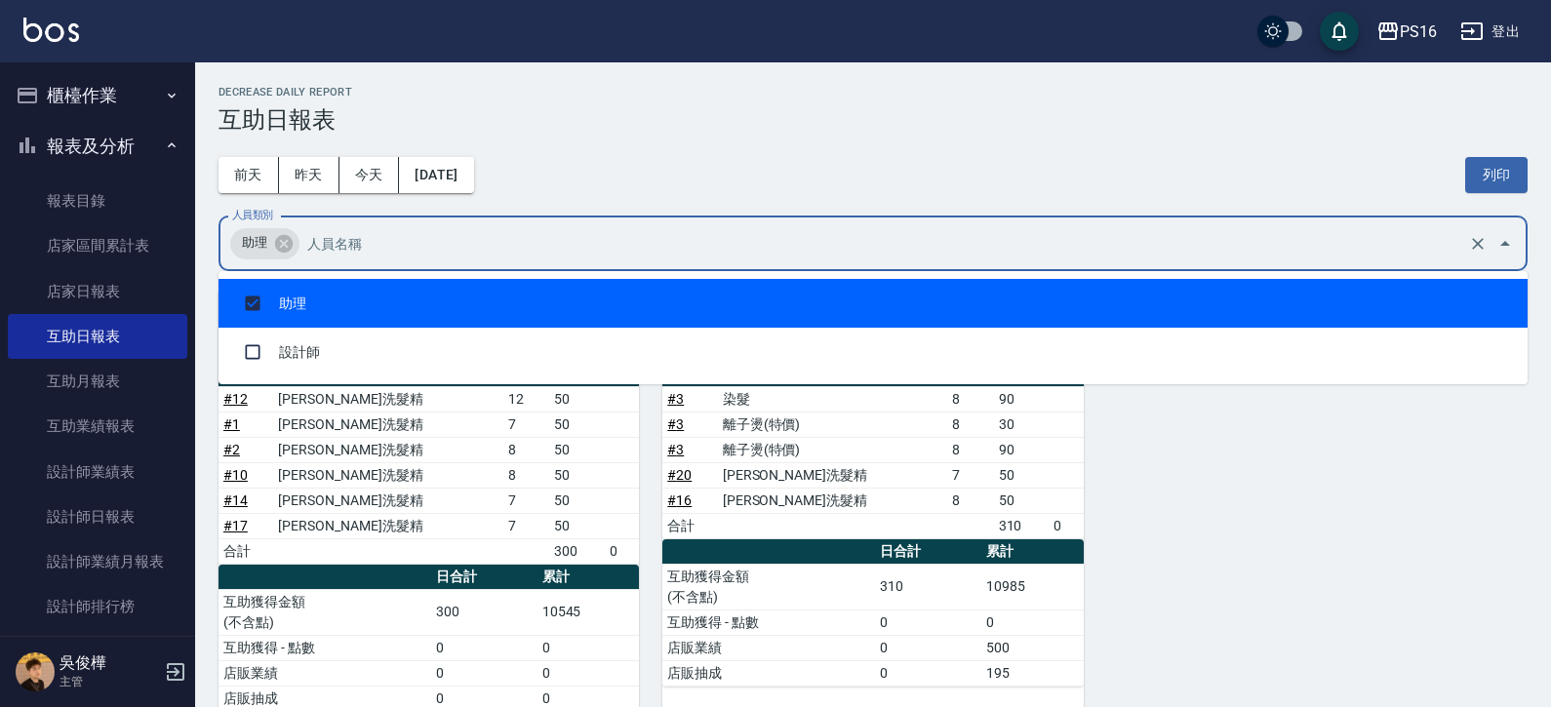
click at [1342, 69] on div "PS16 [DATE] 互助日報表 列印時間： [DATE][PHONE_NUMBER]:46 Decrease Daily Report 互助日報表 [DA…" at bounding box center [873, 410] width 1356 height 697
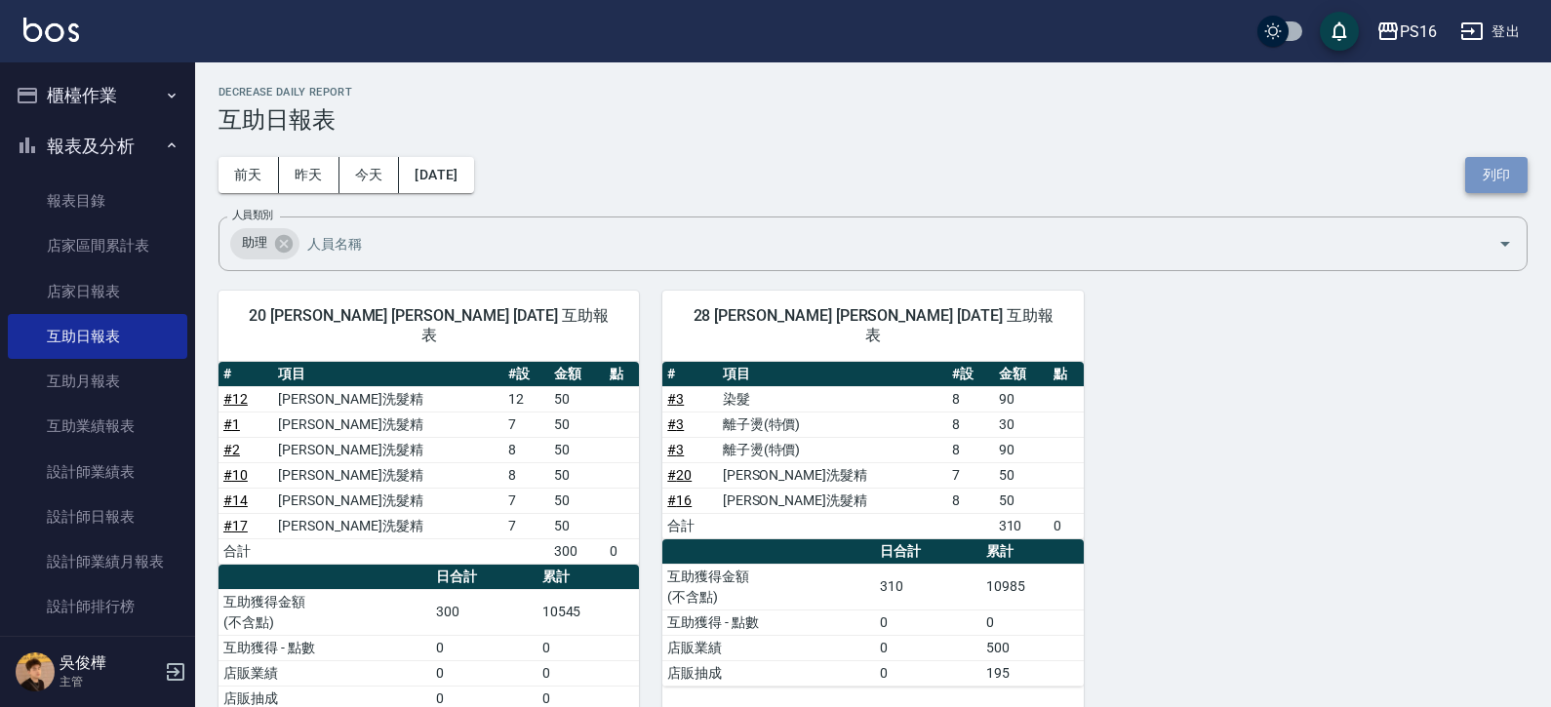
drag, startPoint x: 1493, startPoint y: 166, endPoint x: 1181, endPoint y: 565, distance: 506.1
click at [1493, 167] on button "列印" at bounding box center [1496, 175] width 62 height 36
click at [121, 508] on link "設計師日報表" at bounding box center [98, 517] width 180 height 45
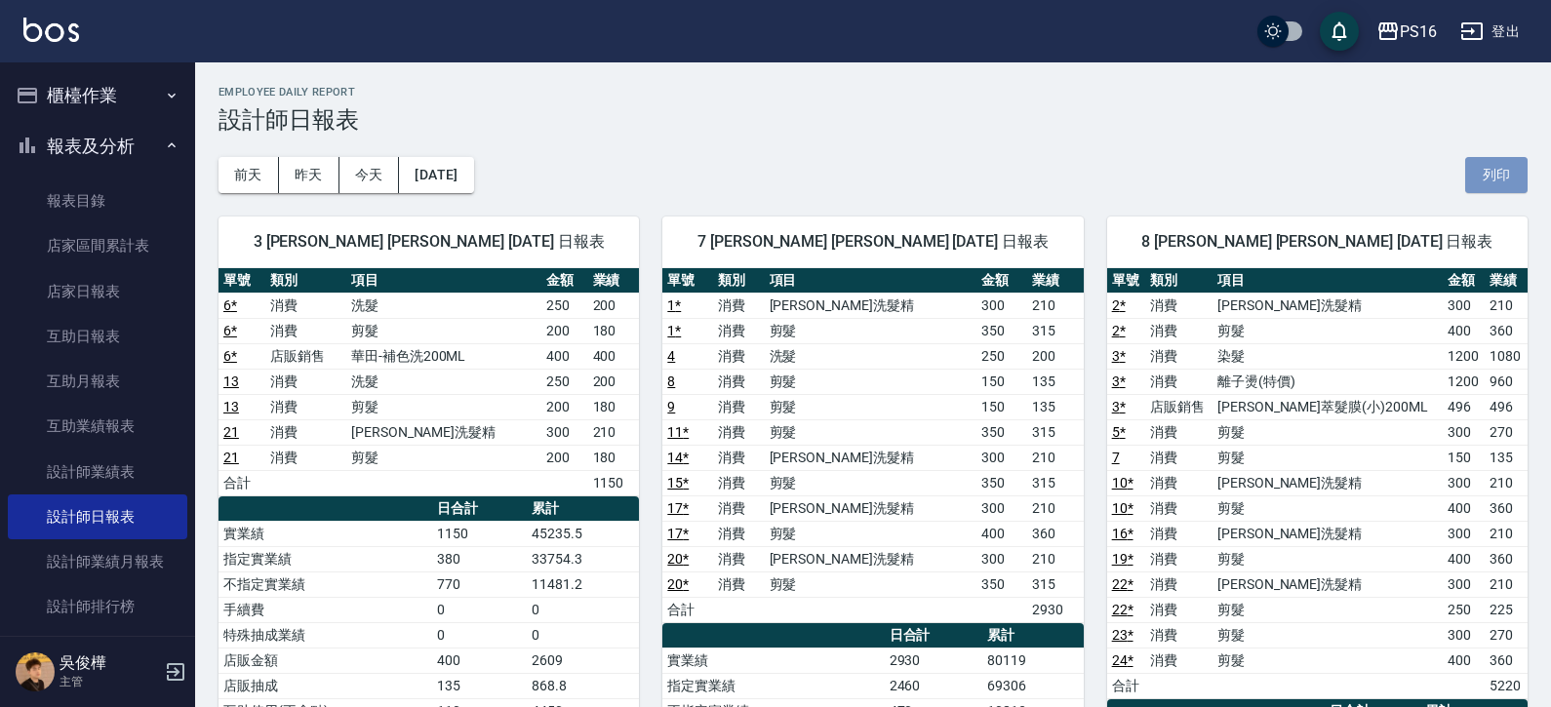
drag, startPoint x: 1510, startPoint y: 183, endPoint x: 1165, endPoint y: 571, distance: 518.9
click at [1509, 183] on button "列印" at bounding box center [1496, 175] width 62 height 36
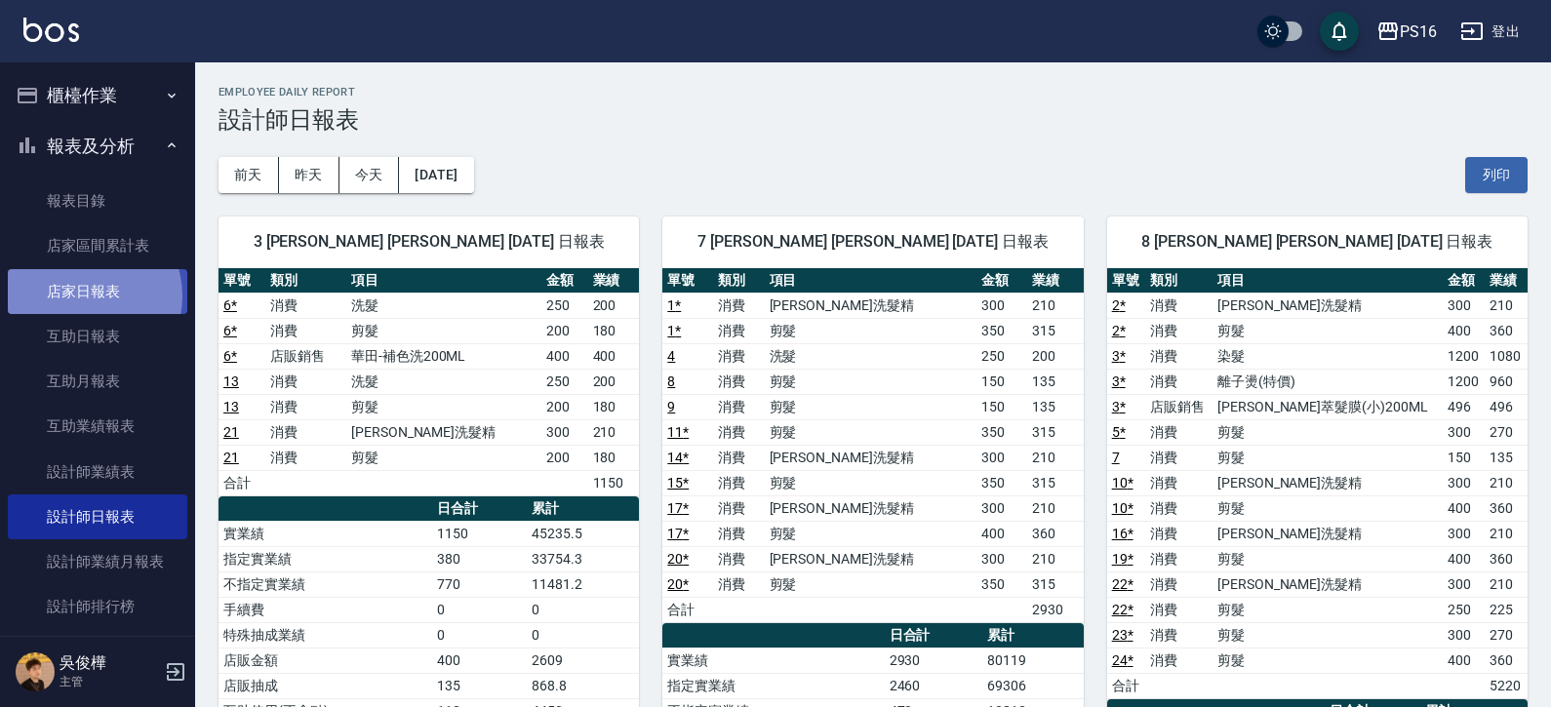
click at [86, 296] on link "店家日報表" at bounding box center [98, 291] width 180 height 45
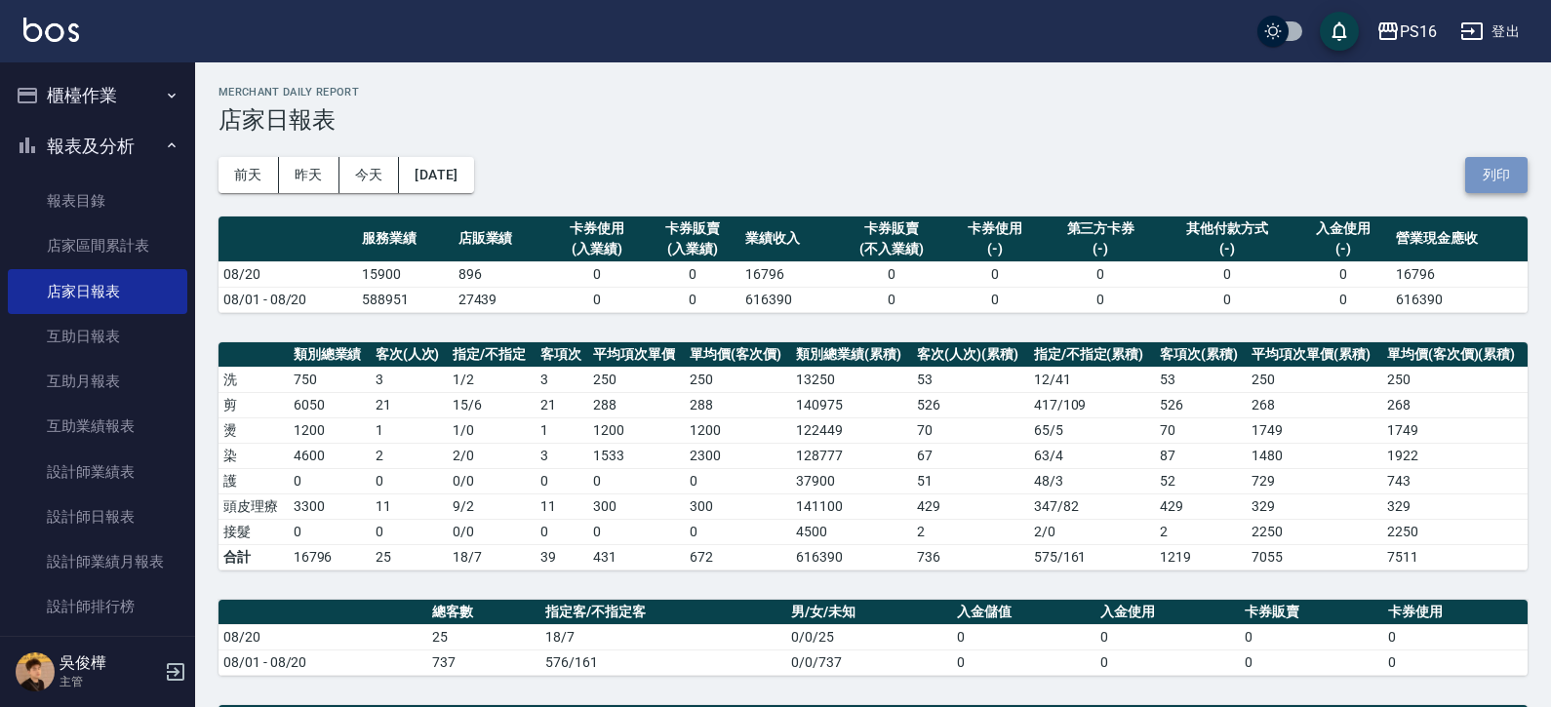
click at [1490, 189] on button "列印" at bounding box center [1496, 175] width 62 height 36
click at [136, 161] on button "報表及分析" at bounding box center [98, 146] width 180 height 51
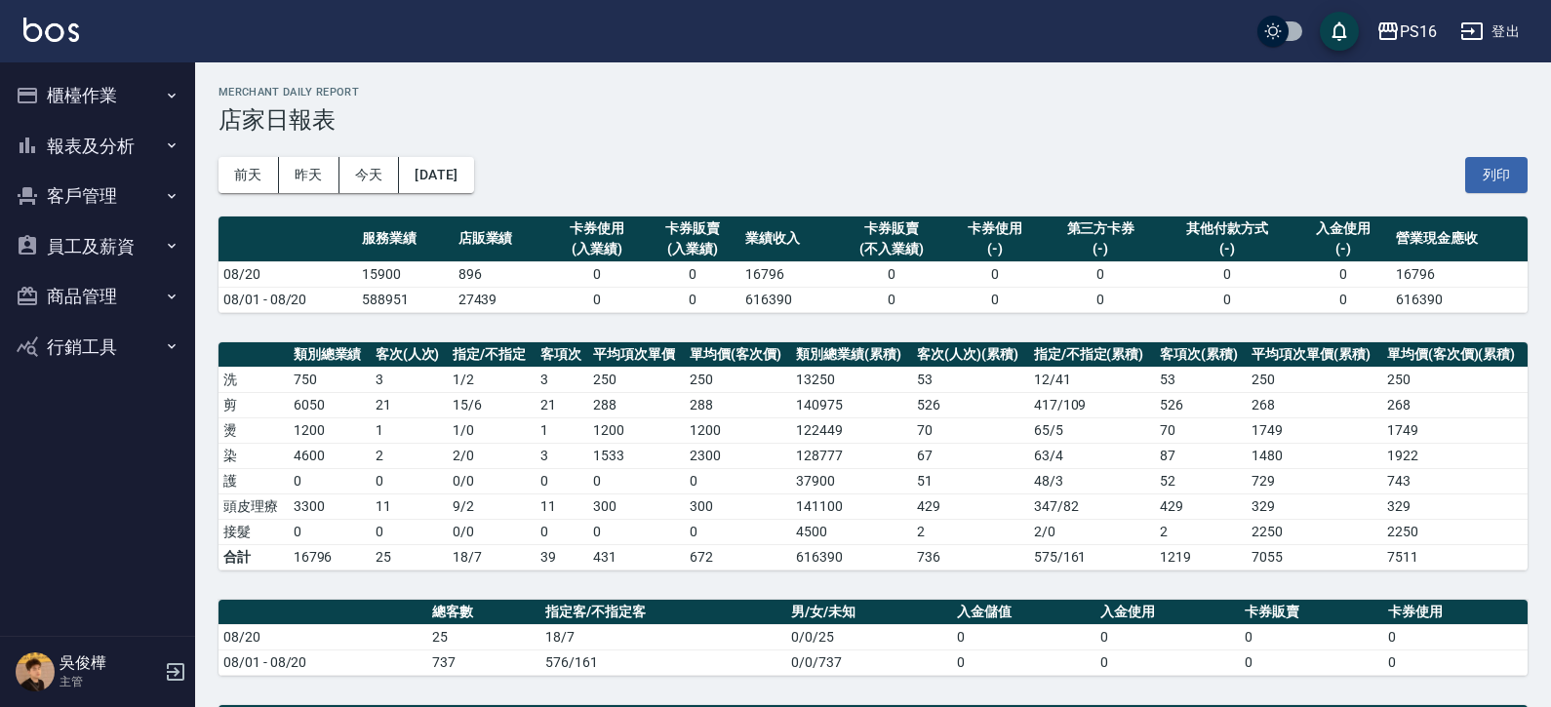
click at [99, 138] on button "報表及分析" at bounding box center [98, 146] width 180 height 51
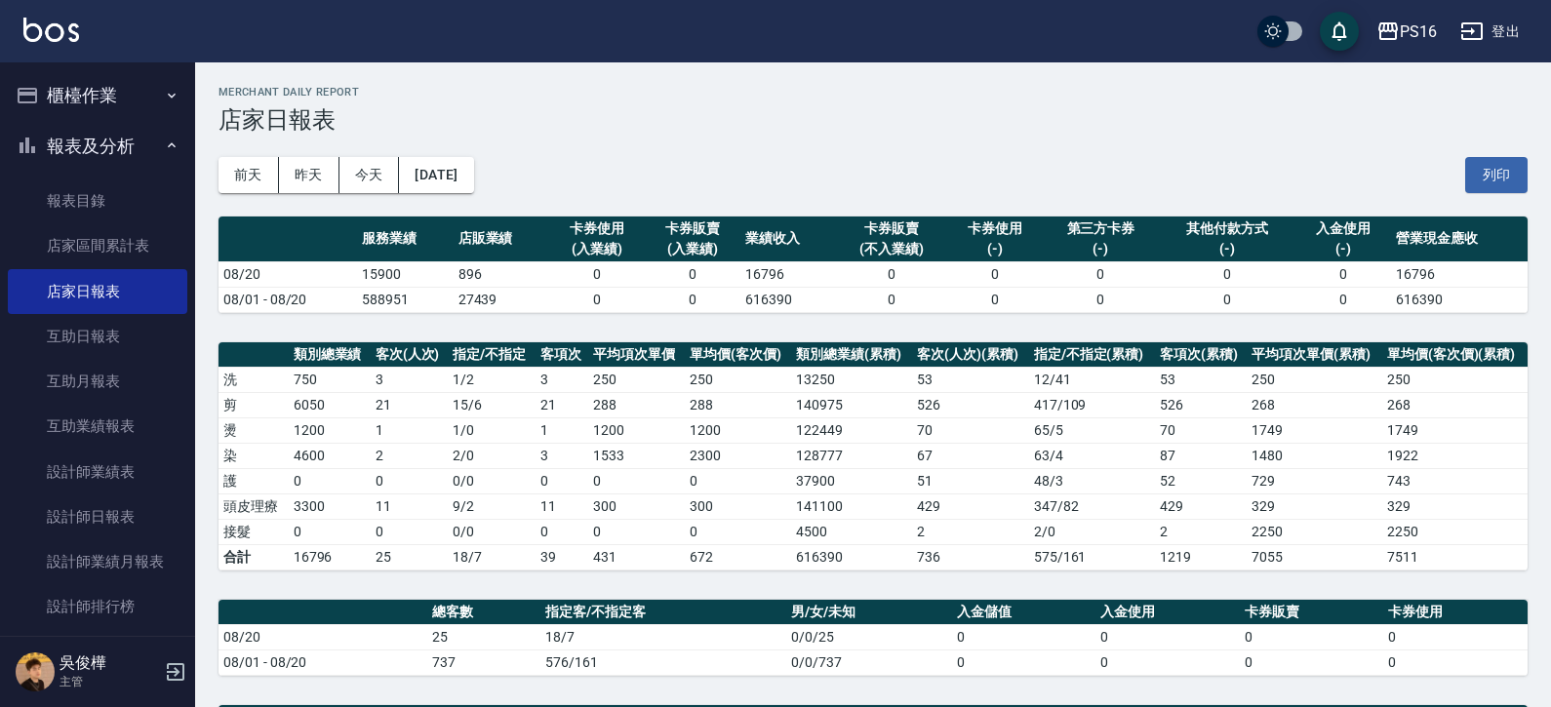
click at [141, 128] on button "報表及分析" at bounding box center [98, 146] width 180 height 51
